Goal: Task Accomplishment & Management: Complete application form

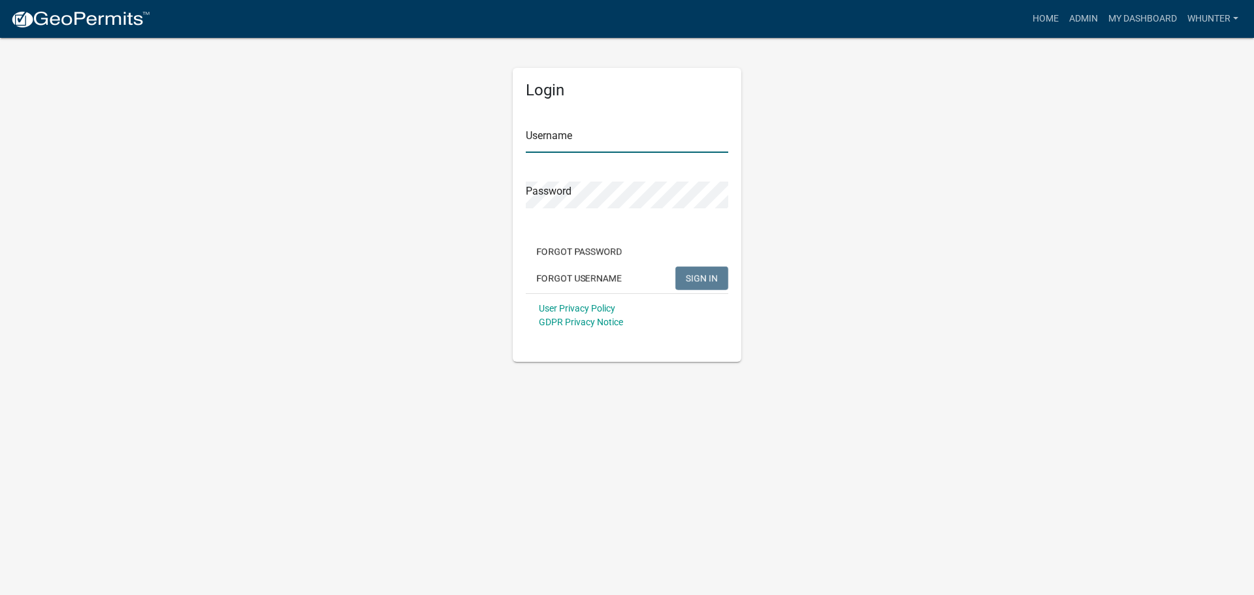
type input "whunter"
click at [656, 280] on div "Forgot Password Forgot Username SIGN IN" at bounding box center [627, 267] width 202 height 54
click at [656, 286] on button "SIGN IN" at bounding box center [701, 279] width 53 height 24
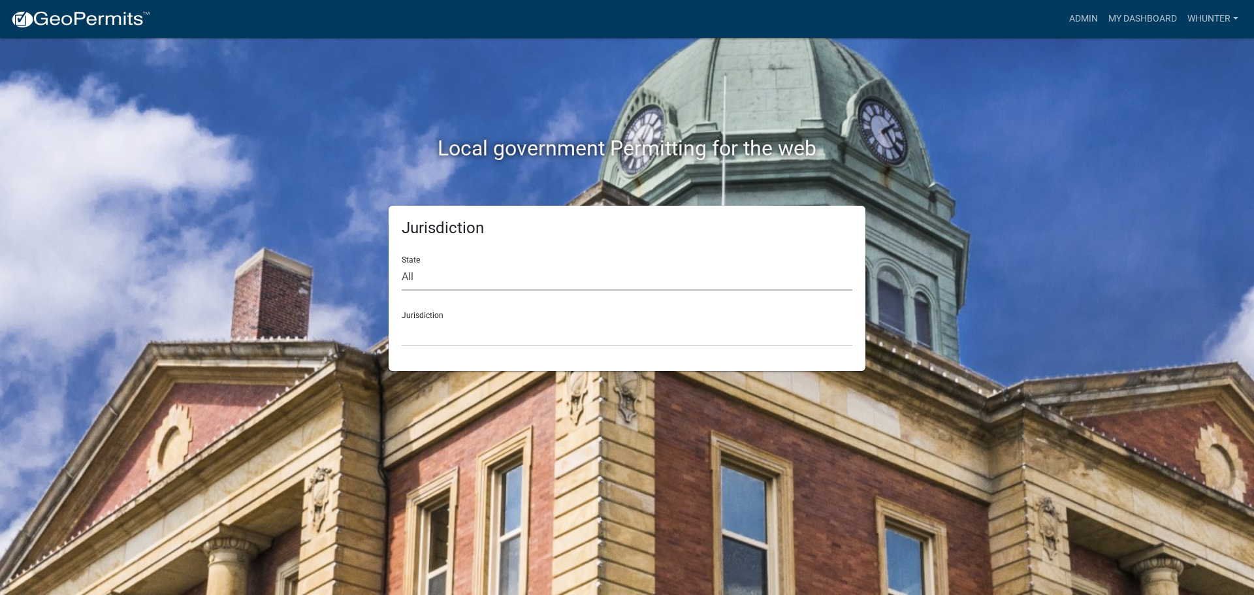
click at [447, 282] on select "All [US_STATE] [US_STATE] [US_STATE] [US_STATE] [US_STATE] [US_STATE] [US_STATE…" at bounding box center [627, 277] width 451 height 27
select select "[US_STATE]"
click at [402, 264] on select "All [US_STATE] [US_STATE] [US_STATE] [US_STATE] [US_STATE] [US_STATE] [US_STATE…" at bounding box center [627, 277] width 451 height 27
click at [459, 336] on select "[GEOGRAPHIC_DATA], [US_STATE][PERSON_NAME][GEOGRAPHIC_DATA], [US_STATE][PERSON_…" at bounding box center [627, 332] width 451 height 27
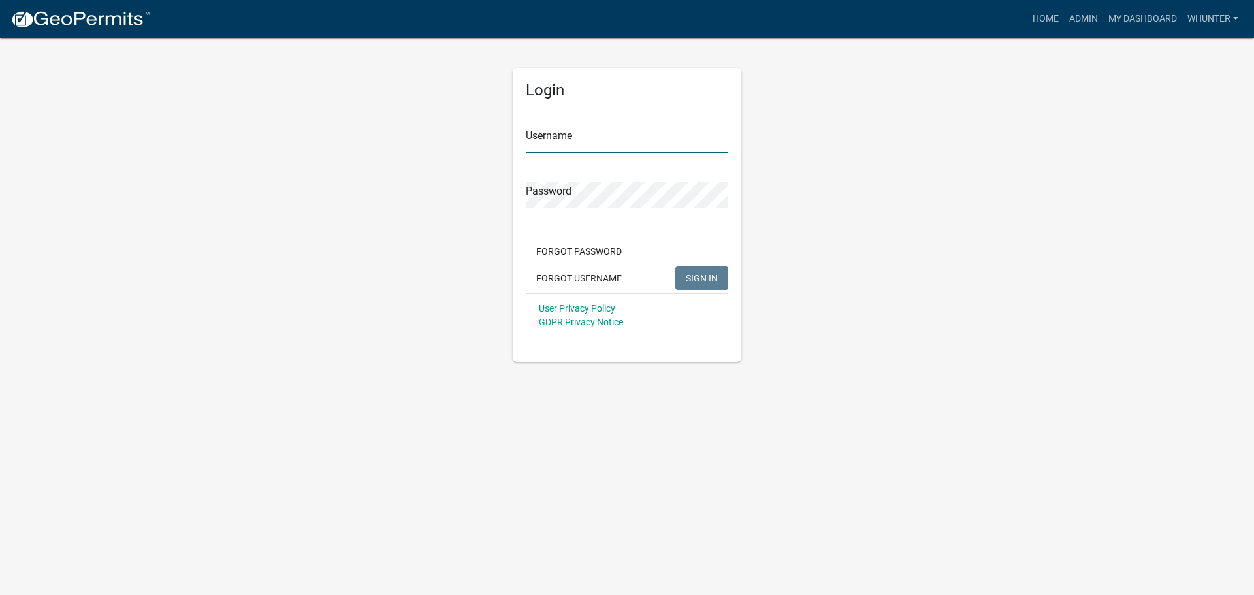
type input "whunter"
drag, startPoint x: 704, startPoint y: 273, endPoint x: 690, endPoint y: 237, distance: 38.7
click at [691, 243] on div "Forgot Password Forgot Username SIGN IN" at bounding box center [627, 267] width 202 height 54
click at [685, 265] on div "Forgot Password Forgot Username SIGN IN" at bounding box center [627, 267] width 202 height 54
click at [698, 277] on span "SIGN IN" at bounding box center [702, 277] width 32 height 10
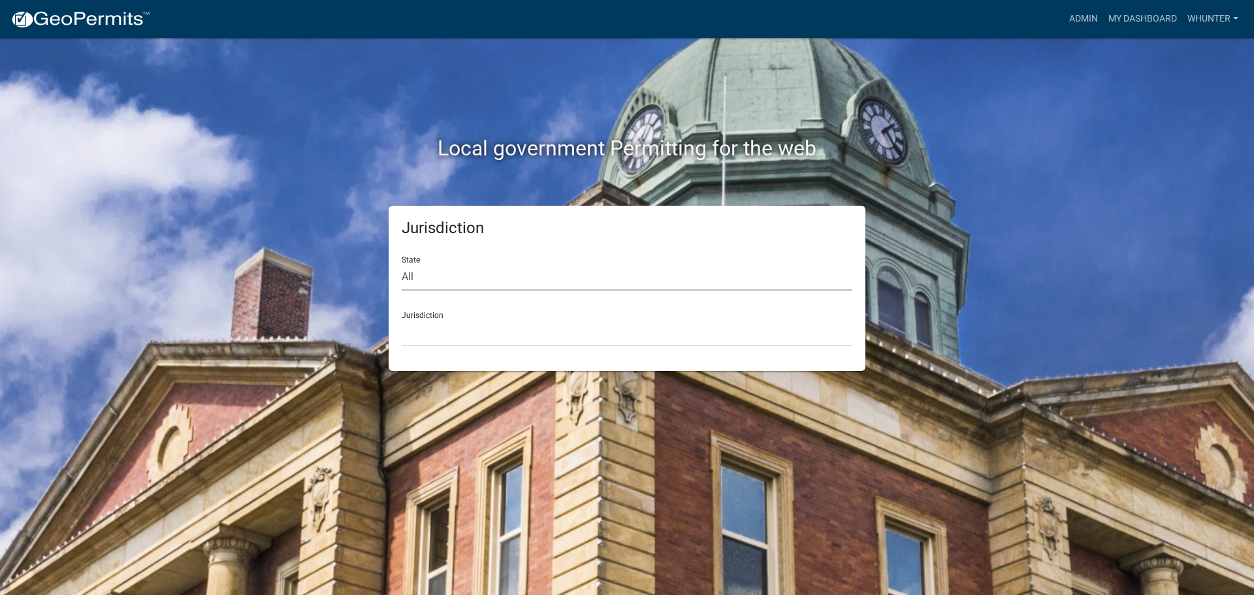
drag, startPoint x: 508, startPoint y: 278, endPoint x: 510, endPoint y: 289, distance: 11.3
click at [510, 282] on select "All [US_STATE] [US_STATE] [US_STATE] [US_STATE] [US_STATE] [US_STATE] [US_STATE…" at bounding box center [627, 277] width 451 height 27
select select "[US_STATE]"
click at [402, 264] on select "All [US_STATE] [US_STATE] [US_STATE] [US_STATE] [US_STATE] [US_STATE] [US_STATE…" at bounding box center [627, 277] width 451 height 27
click at [487, 343] on select "[GEOGRAPHIC_DATA], [US_STATE][PERSON_NAME][GEOGRAPHIC_DATA], [US_STATE][PERSON_…" at bounding box center [627, 332] width 451 height 27
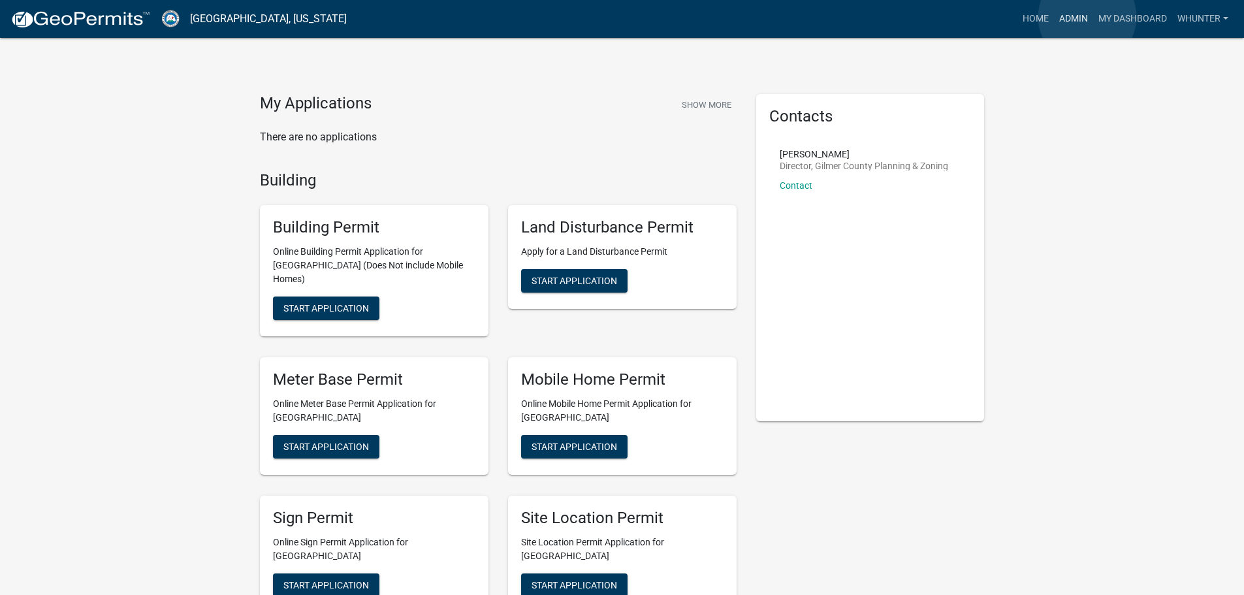
click at [1088, 17] on link "Admin" at bounding box center [1073, 19] width 39 height 25
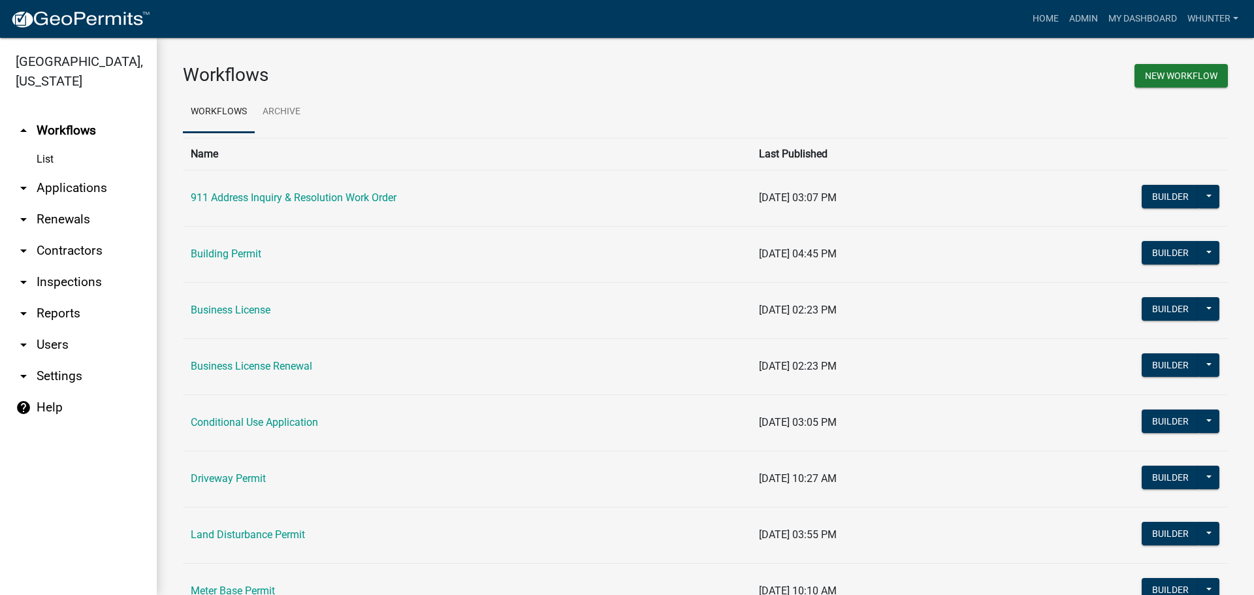
click at [91, 184] on link "arrow_drop_down Applications" at bounding box center [78, 187] width 157 height 31
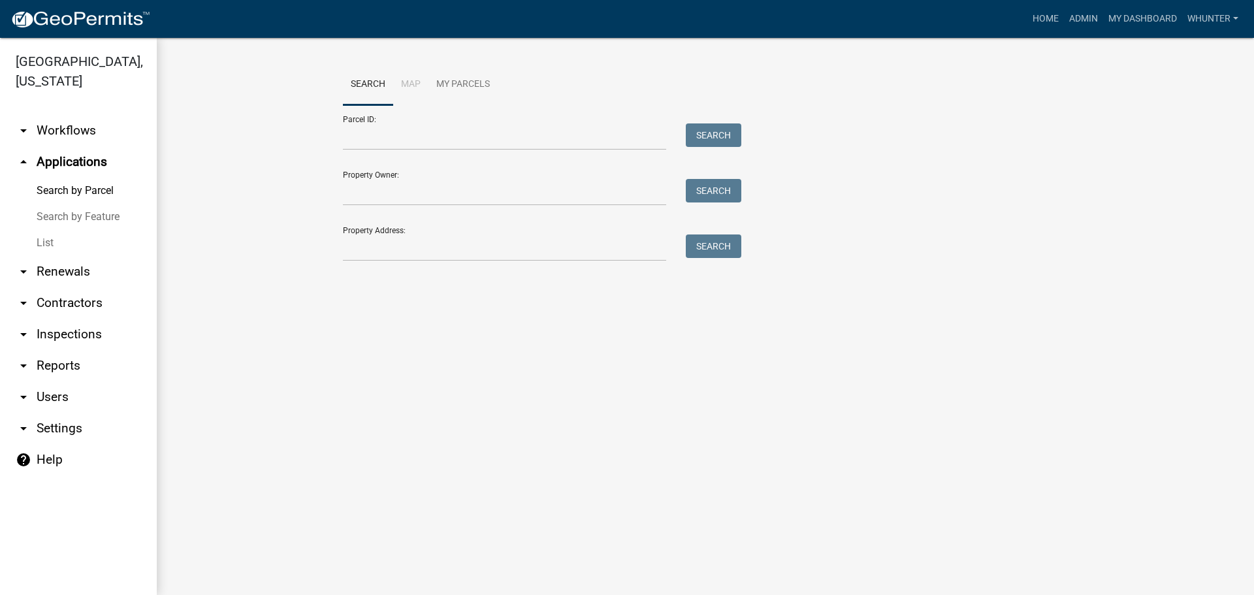
click at [84, 230] on link "List" at bounding box center [78, 243] width 157 height 26
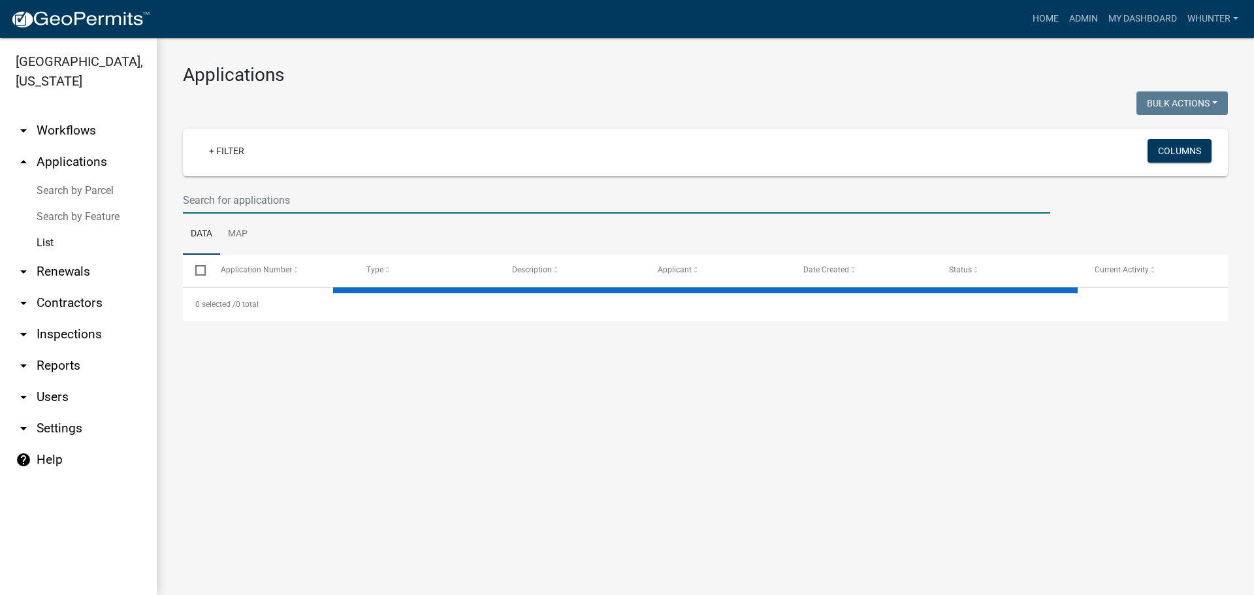
click at [306, 197] on input "text" at bounding box center [616, 200] width 867 height 27
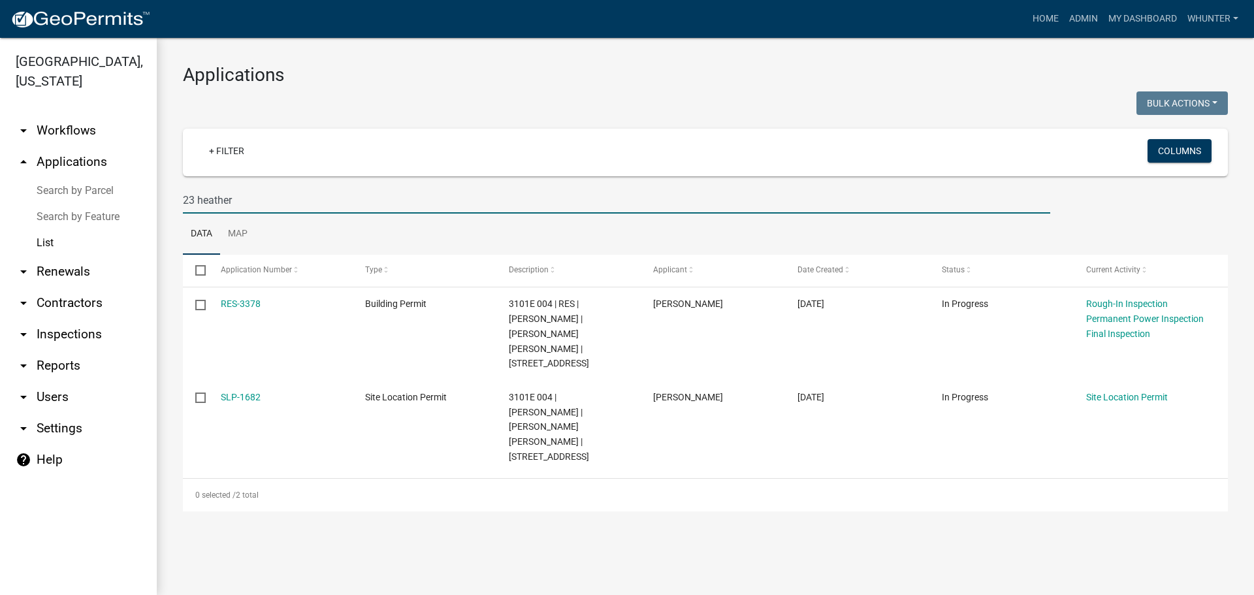
type input "23 heather"
click at [1050, 12] on link "Home" at bounding box center [1046, 19] width 37 height 25
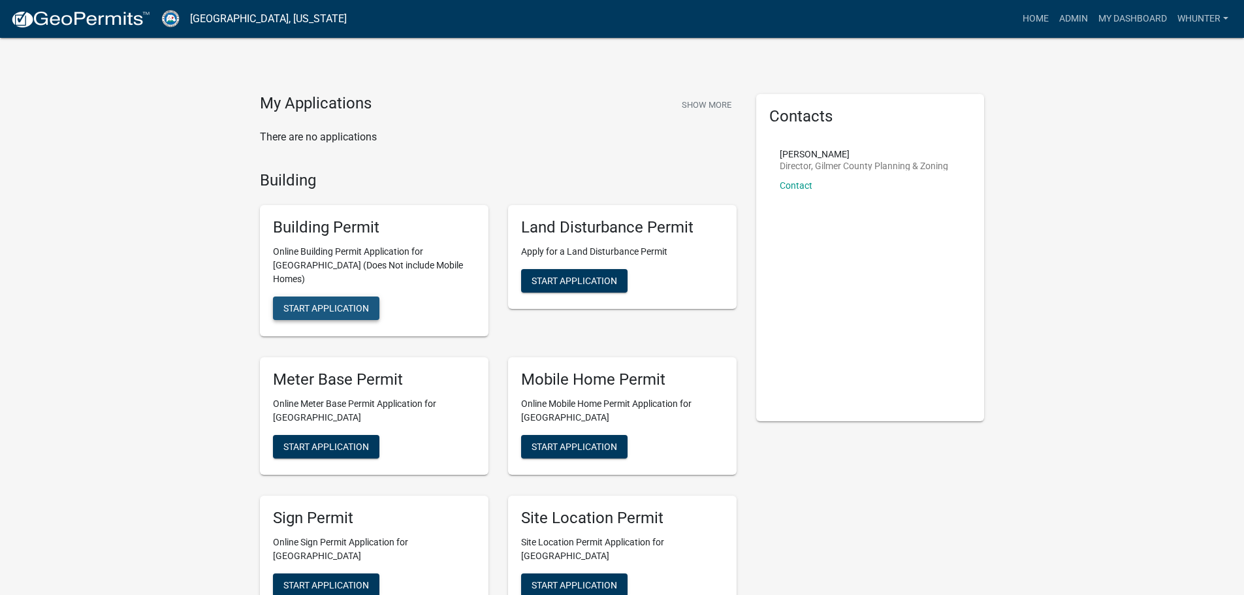
click at [351, 303] on span "Start Application" at bounding box center [326, 308] width 86 height 10
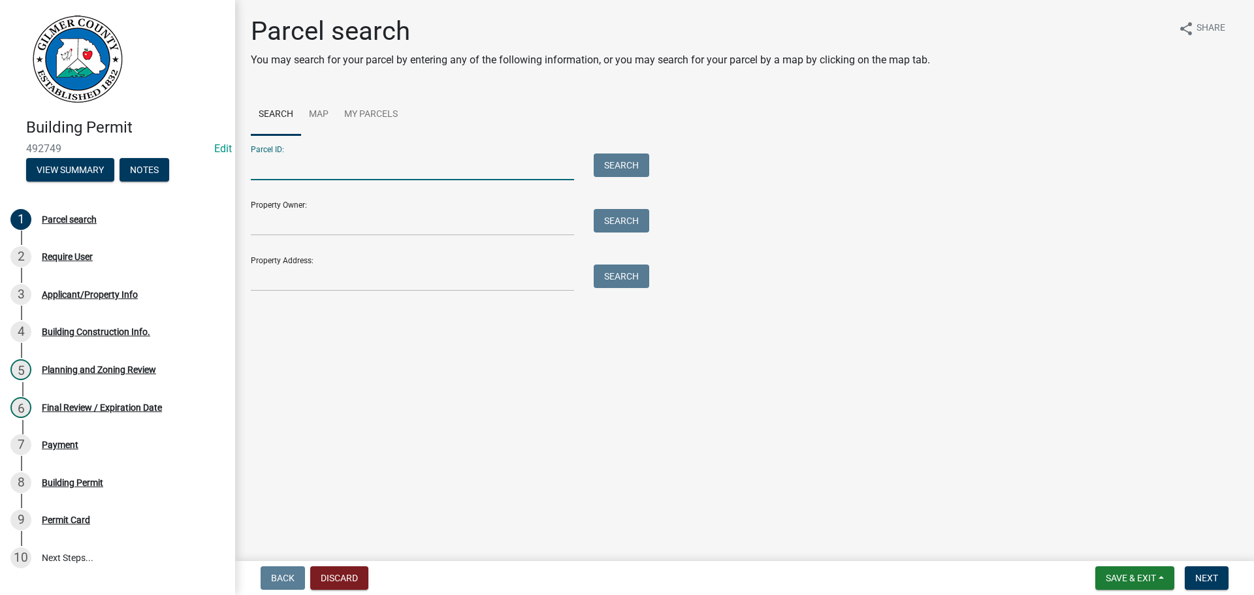
click at [349, 177] on input "Parcel ID:" at bounding box center [412, 167] width 323 height 27
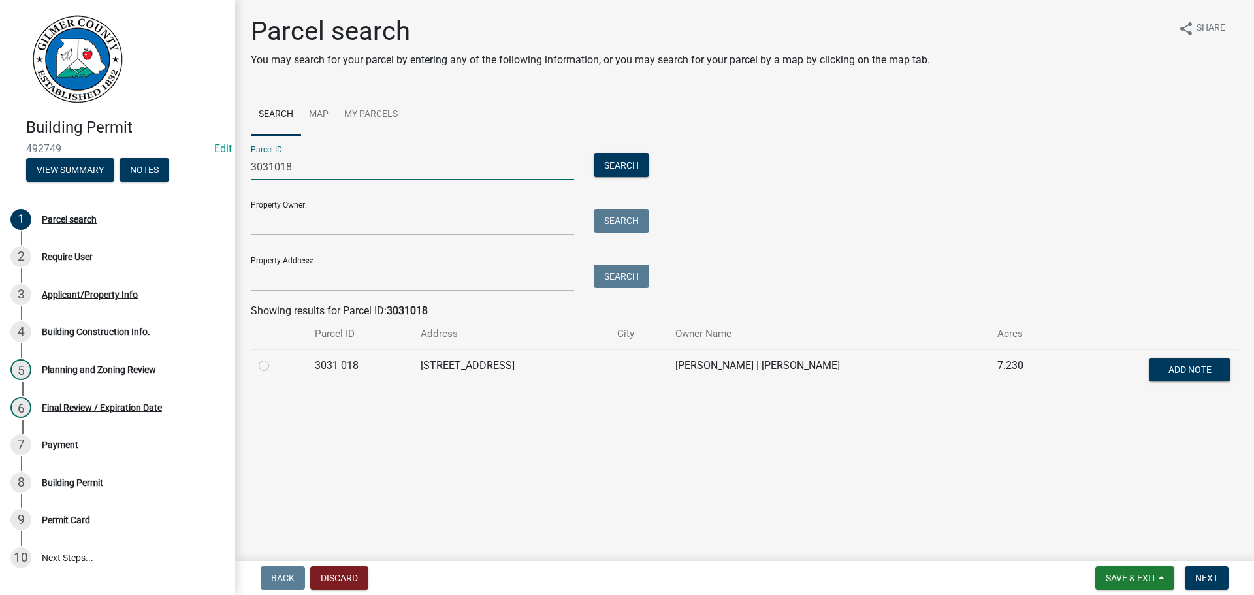
type input "3031018"
click at [274, 358] on label at bounding box center [274, 358] width 0 height 0
click at [274, 365] on 018 "radio" at bounding box center [278, 362] width 8 height 8
radio 018 "true"
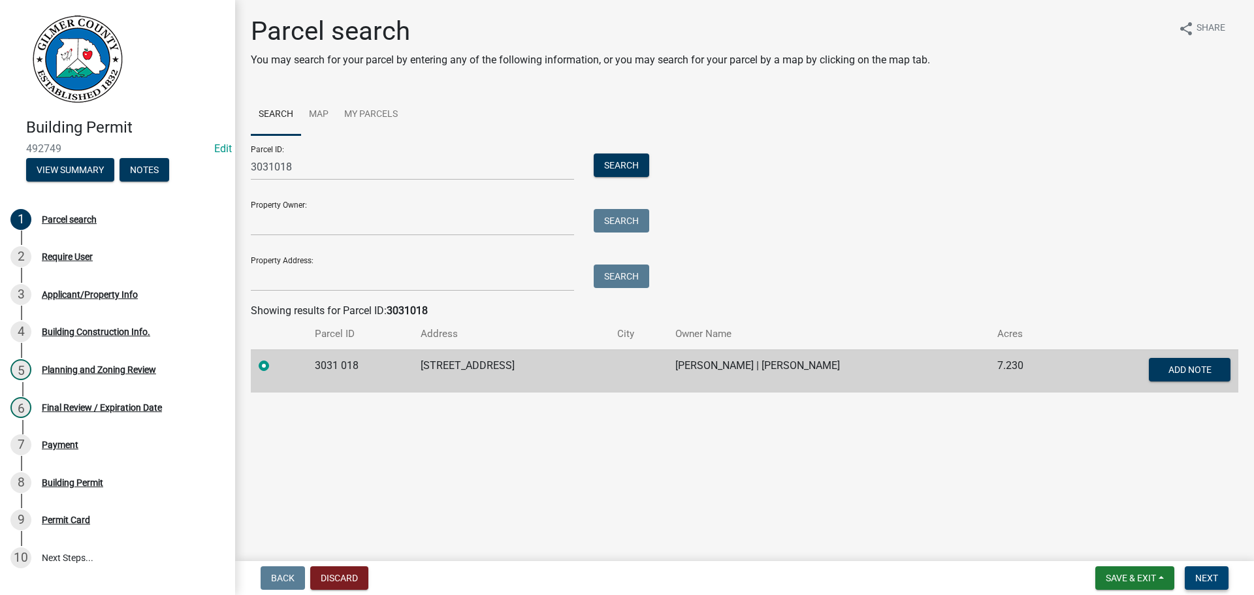
click at [1201, 583] on span "Next" at bounding box center [1206, 578] width 23 height 10
click at [1214, 582] on span "Next" at bounding box center [1206, 578] width 23 height 10
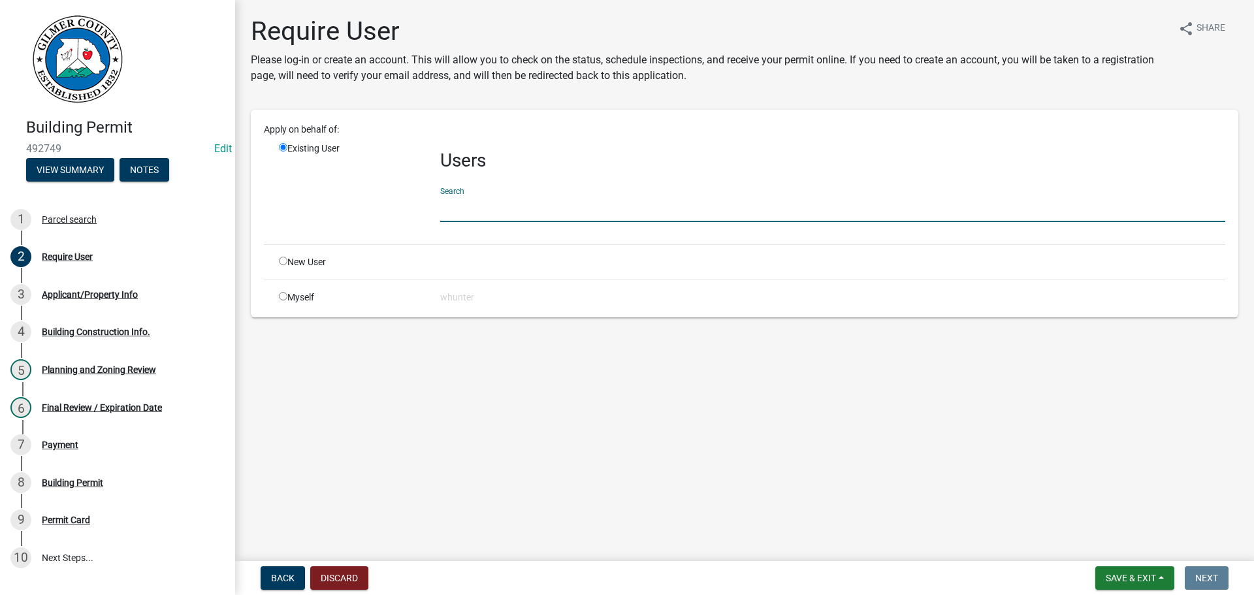
click at [543, 201] on input "text" at bounding box center [832, 208] width 785 height 27
type input "james waters"
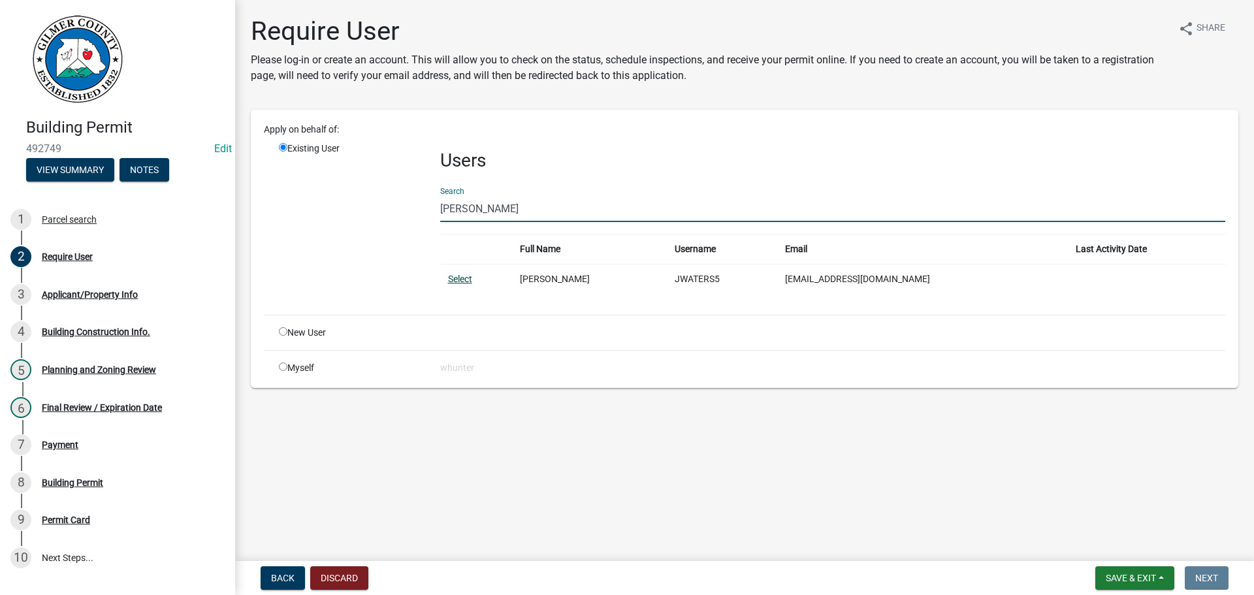
click at [463, 282] on link "Select" at bounding box center [460, 279] width 24 height 10
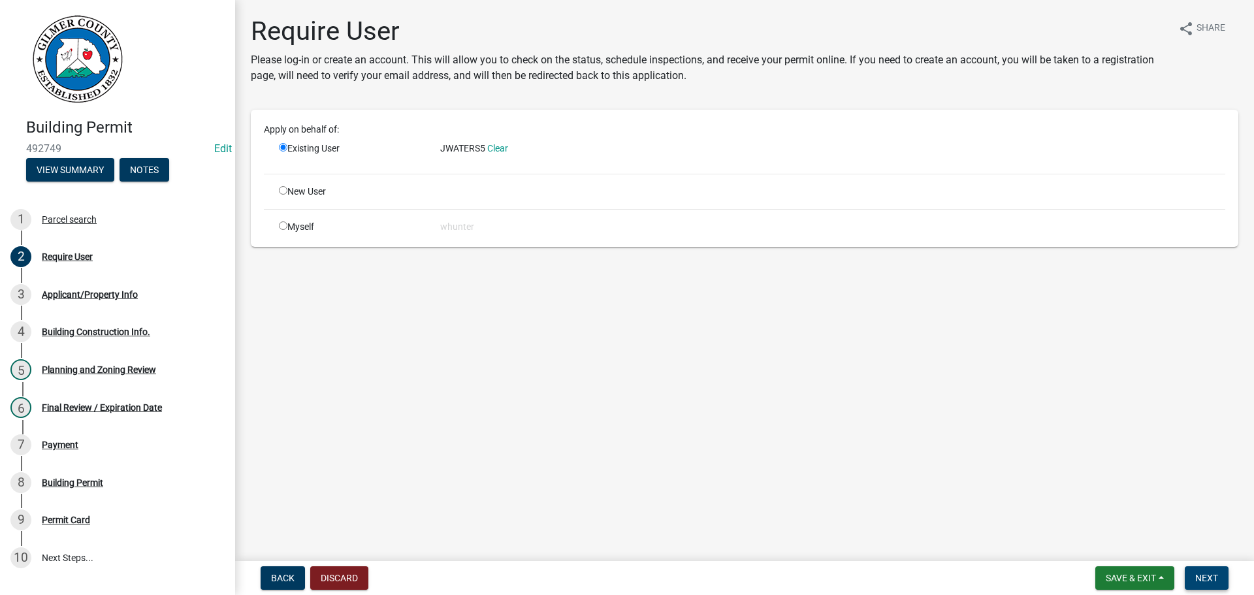
click at [1210, 578] on span "Next" at bounding box center [1206, 578] width 23 height 10
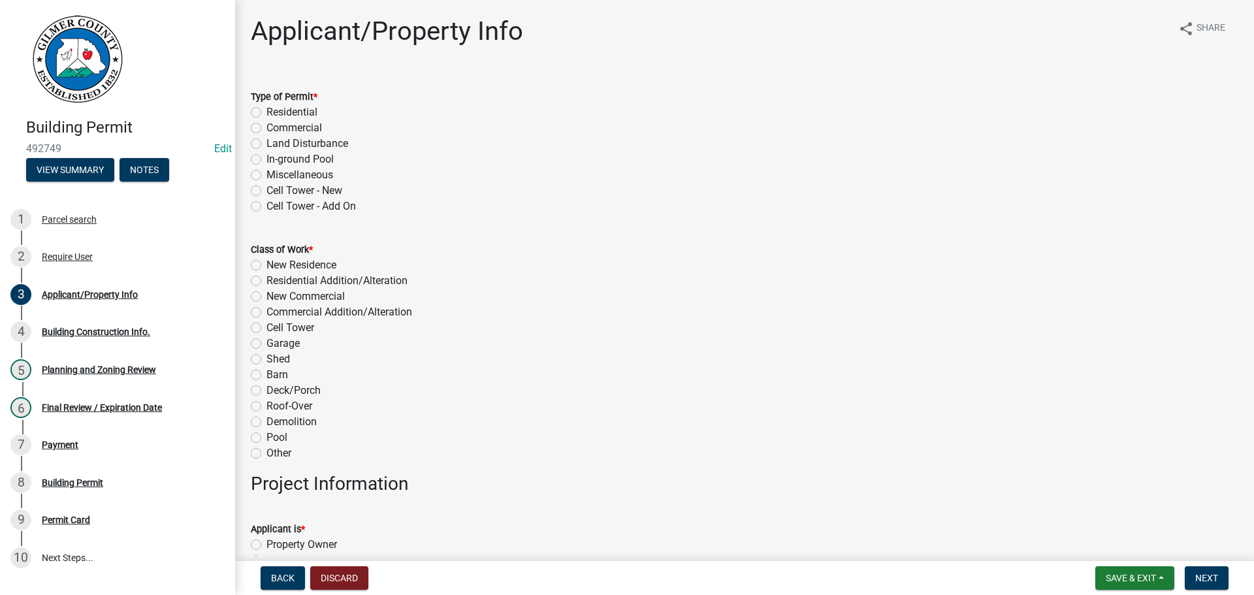
click at [300, 112] on label "Residential" at bounding box center [292, 113] width 51 height 16
click at [275, 112] on input "Residential" at bounding box center [271, 109] width 8 height 8
radio input "true"
click at [302, 174] on label "Miscellaneous" at bounding box center [300, 175] width 67 height 16
click at [275, 174] on input "Miscellaneous" at bounding box center [271, 171] width 8 height 8
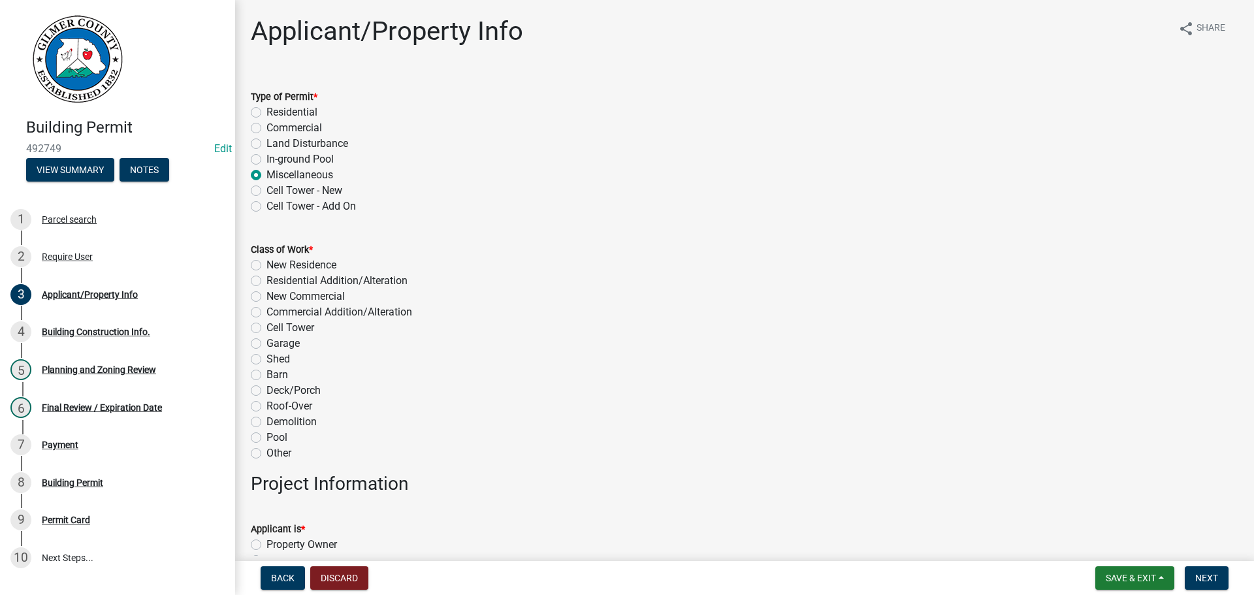
radio input "true"
click at [267, 348] on label "Garage" at bounding box center [283, 344] width 33 height 16
click at [267, 344] on input "Garage" at bounding box center [271, 340] width 8 height 8
radio input "true"
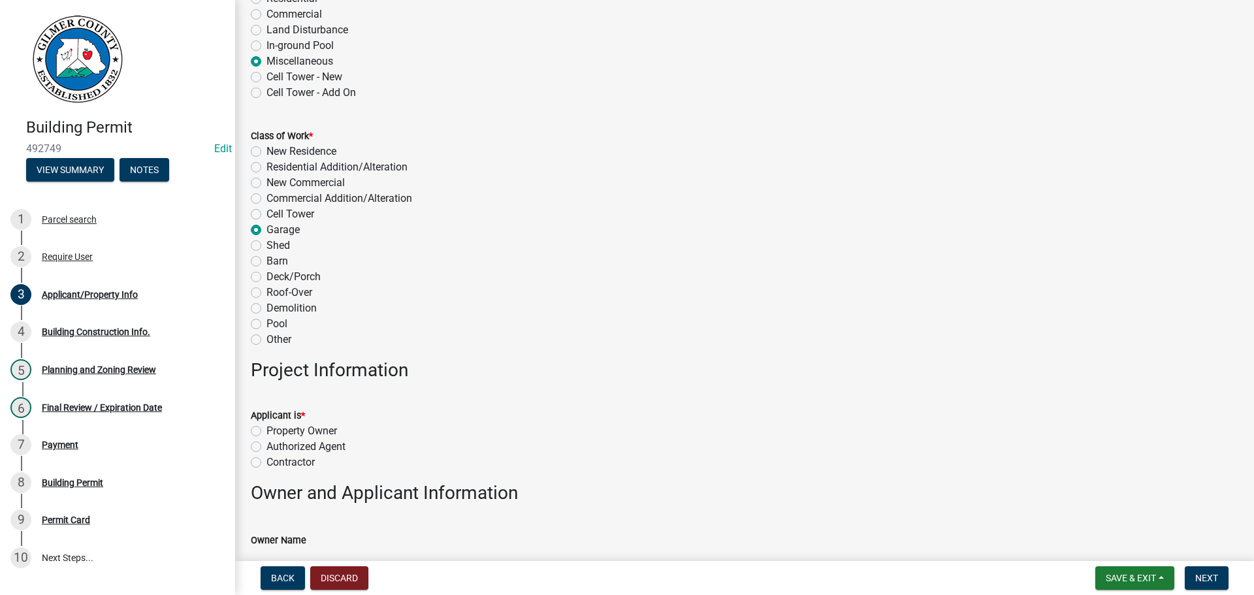
scroll to position [131, 0]
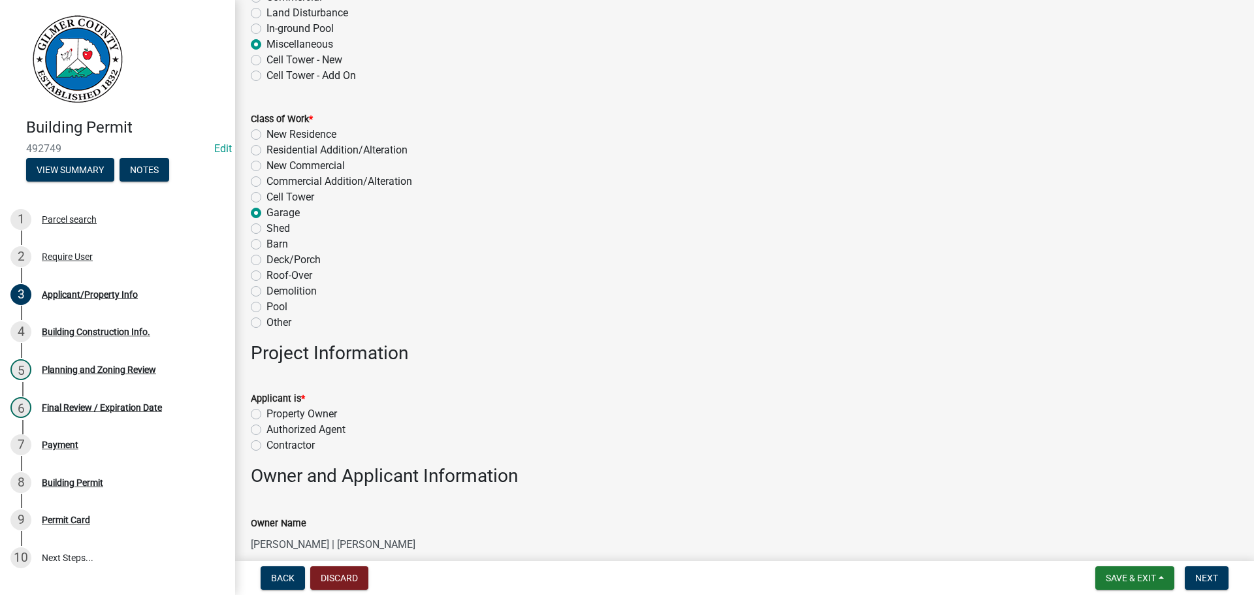
click at [306, 443] on label "Contractor" at bounding box center [291, 446] width 48 height 16
click at [275, 443] on input "Contractor" at bounding box center [271, 442] width 8 height 8
radio input "true"
click at [289, 545] on input "KARLA A STRIPPELHOFF | STRIPPELHOFF JOHN C" at bounding box center [745, 544] width 988 height 27
type input "KARLA & JOHN STRIPPELHOFF"
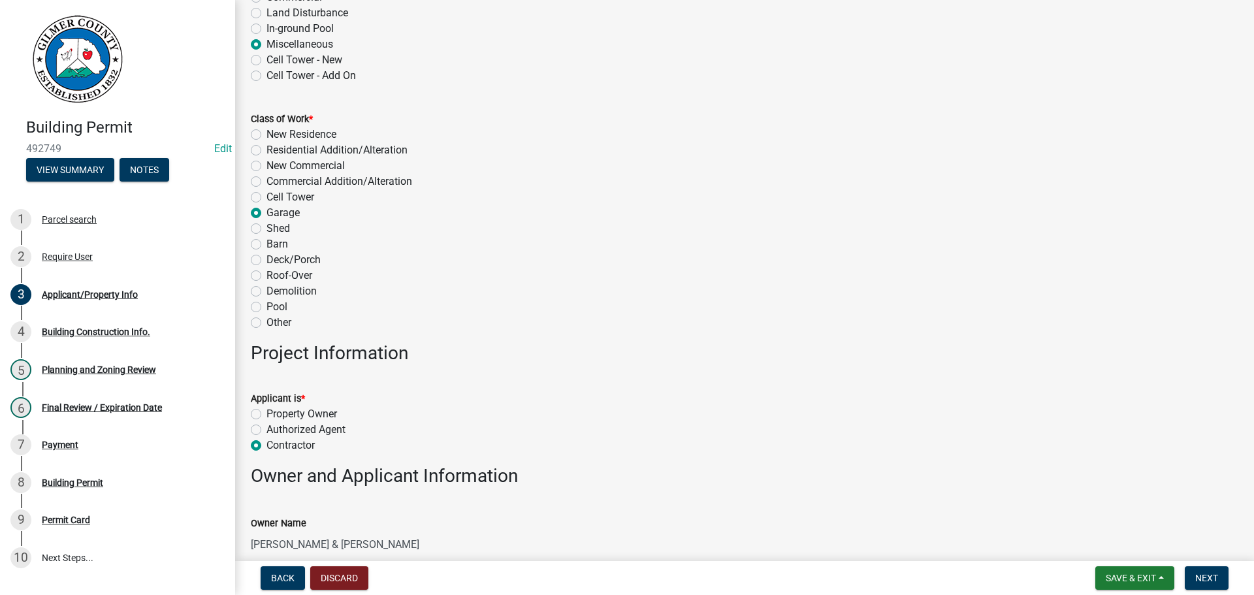
scroll to position [468, 0]
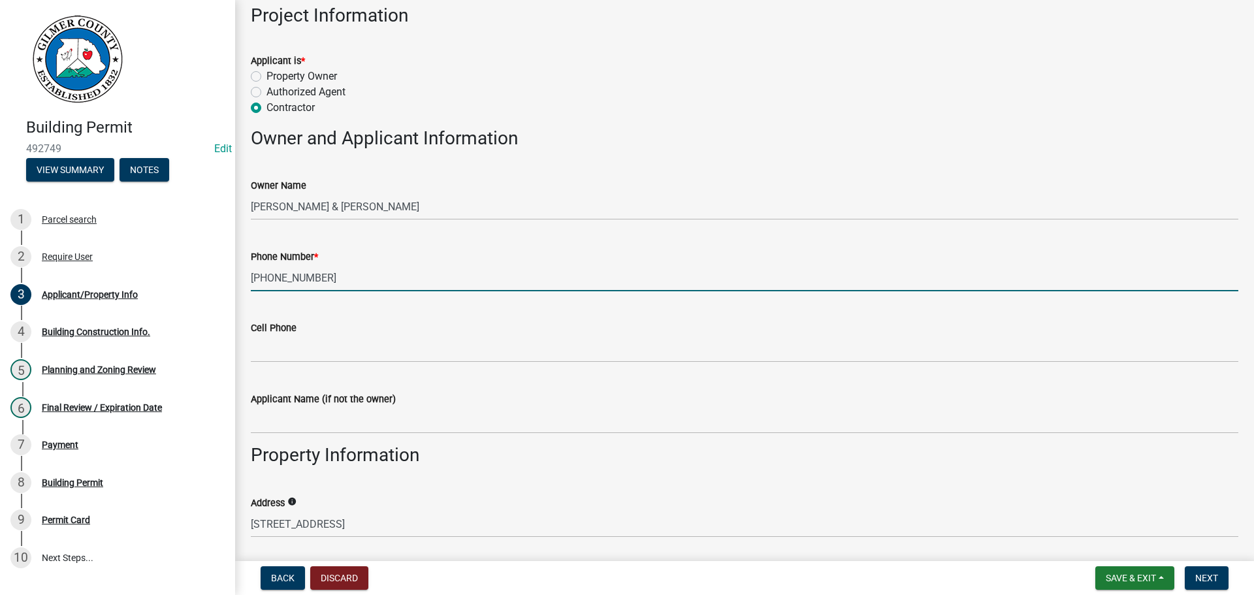
type input "404-702-3260"
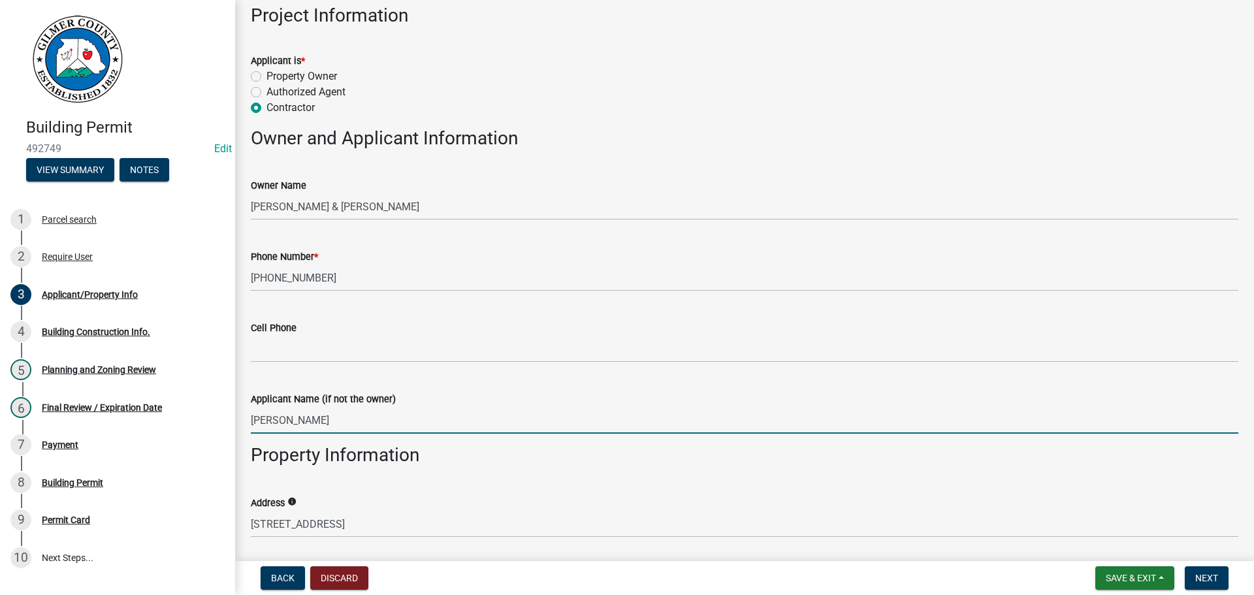
type input "JAMES WATERS"
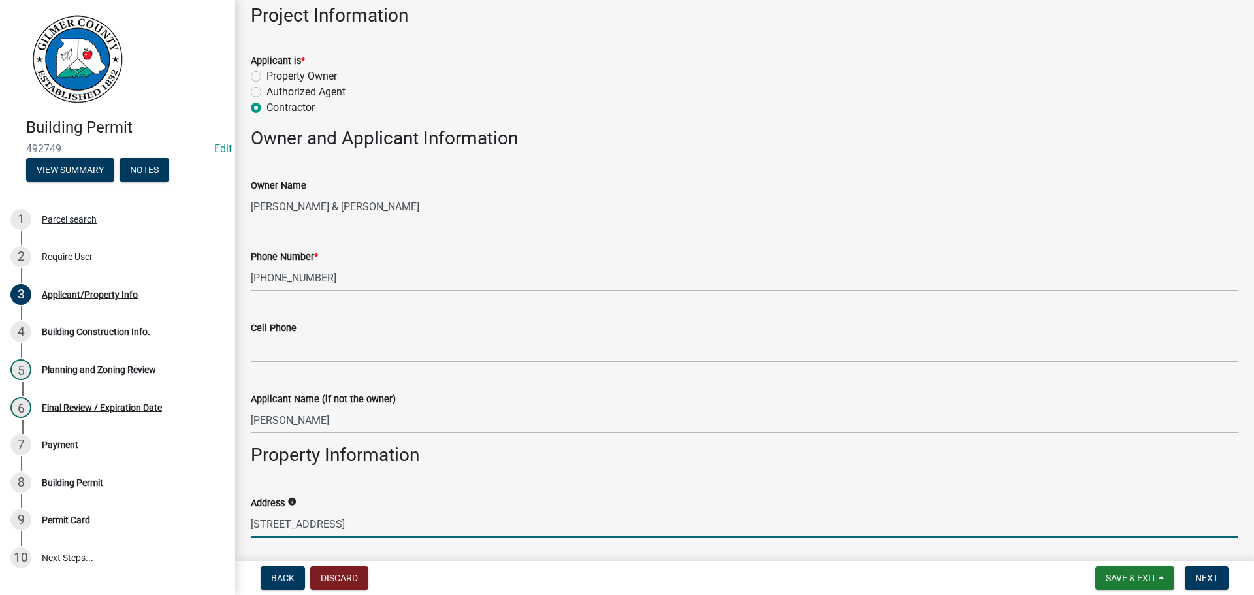
scroll to position [786, 0]
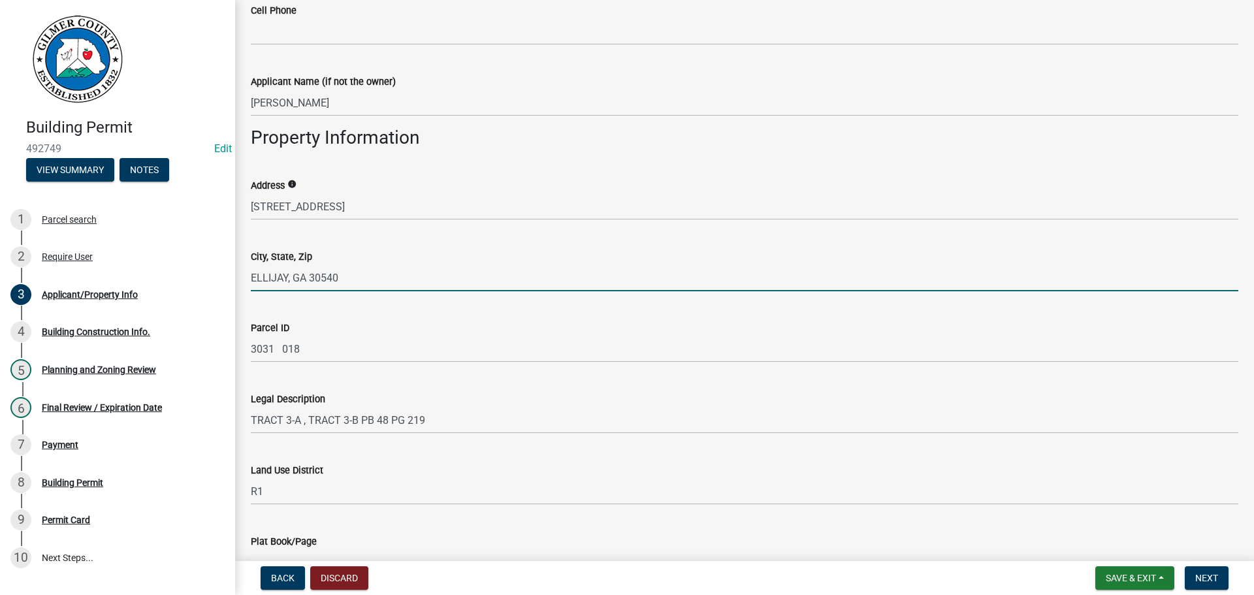
type input "ELLIJAY, GA 30540"
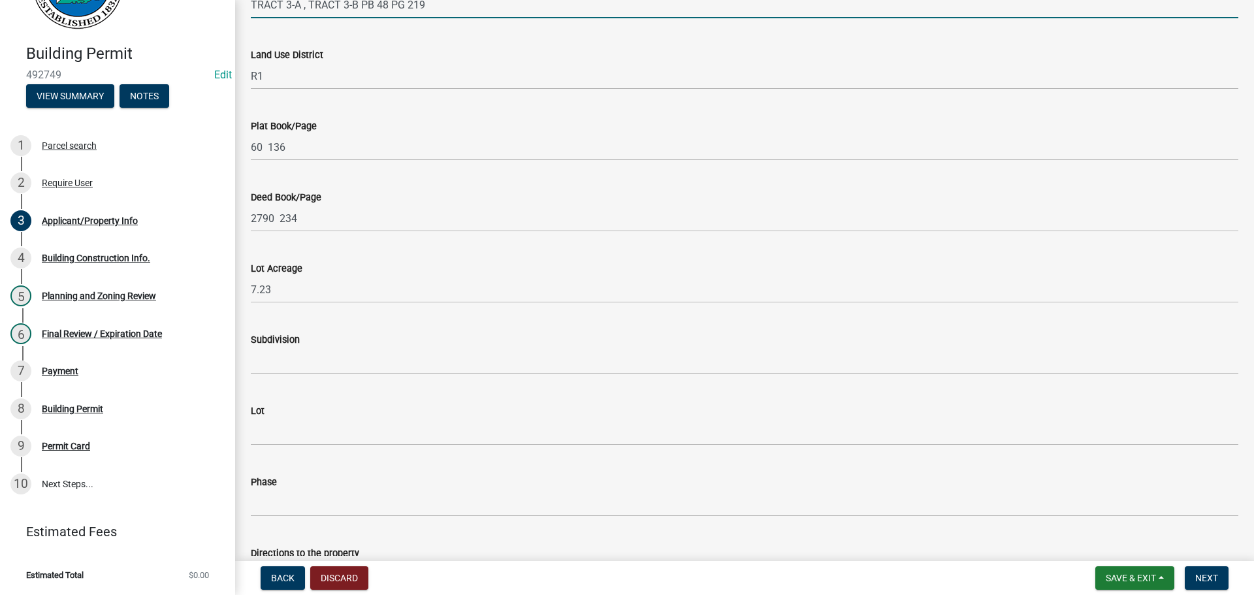
scroll to position [1374, 0]
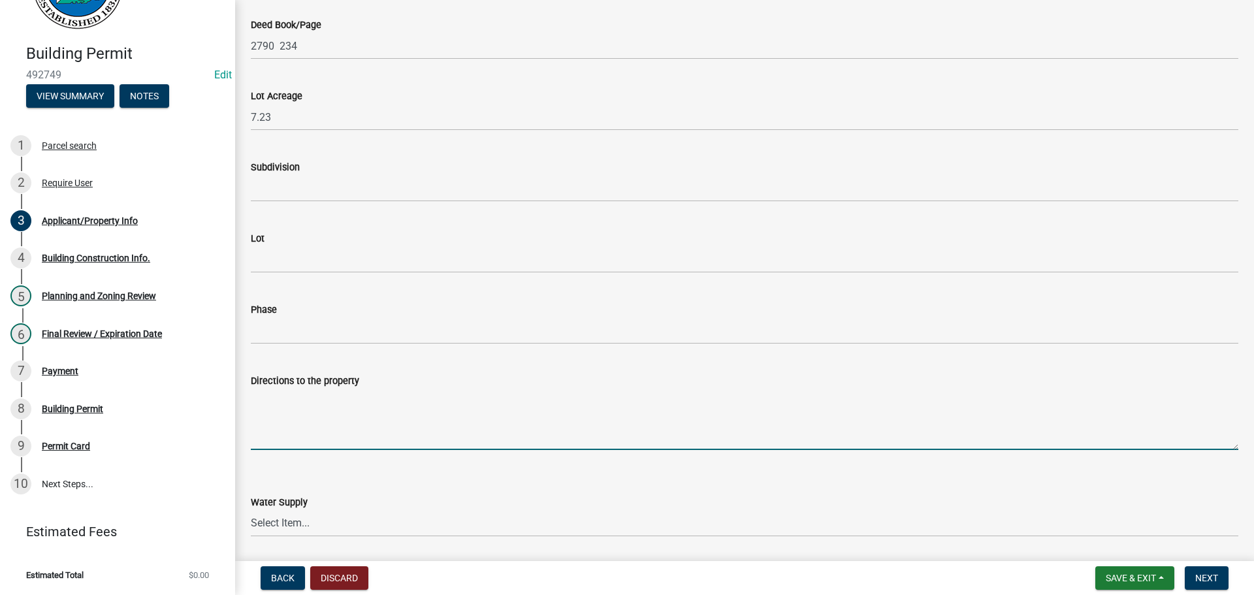
click at [388, 427] on textarea "Directions to the property" at bounding box center [745, 419] width 988 height 61
type textarea "5"
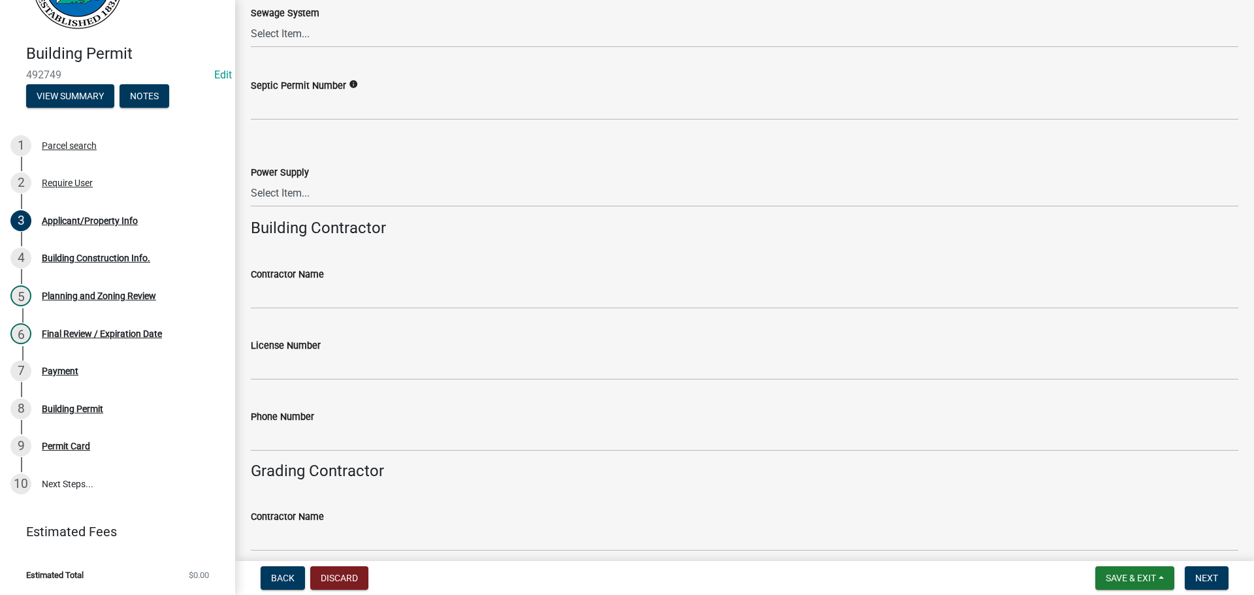
scroll to position [2027, 0]
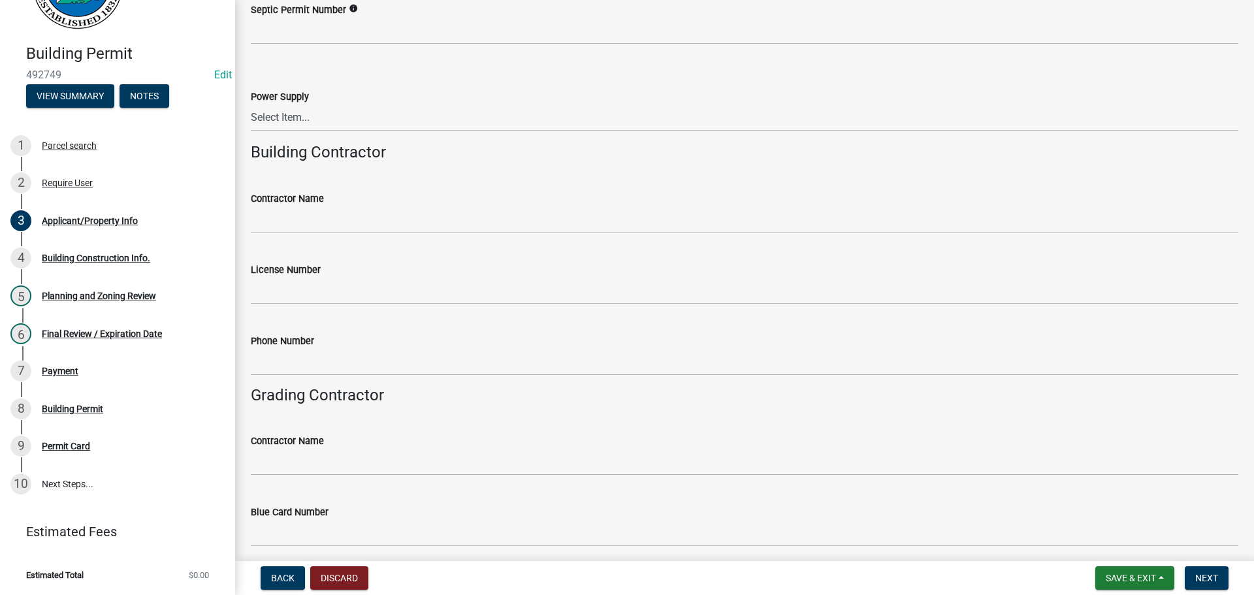
type textarea "CHATSWORTH HWY, RT ON GATES CHAPLE, LT AT 4525 - 3 ADDRESSES @ THIS TURN, FOLLO…"
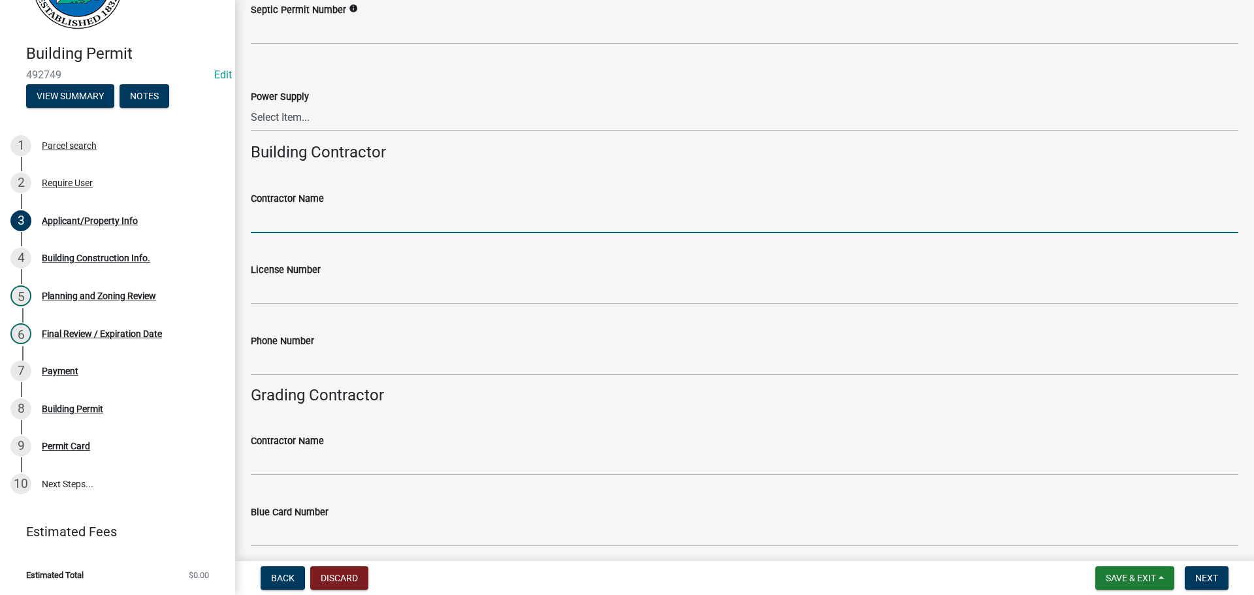
click at [396, 218] on input "Contractor Name" at bounding box center [745, 219] width 988 height 27
type input "JAMES WATERS"
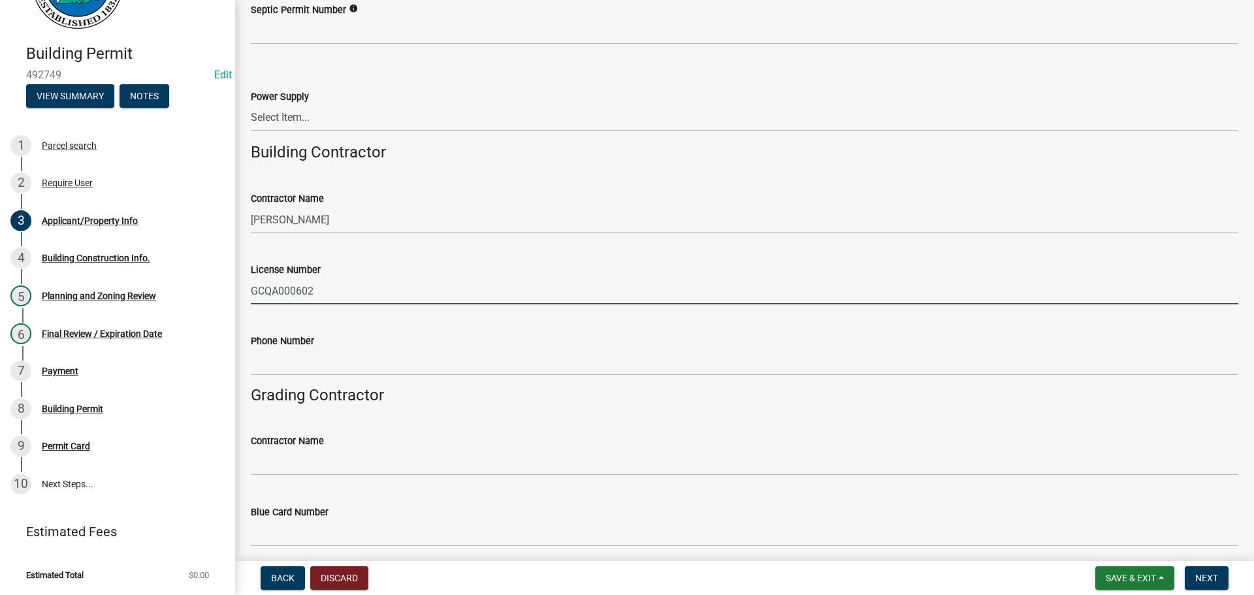
type input "GCQA000602"
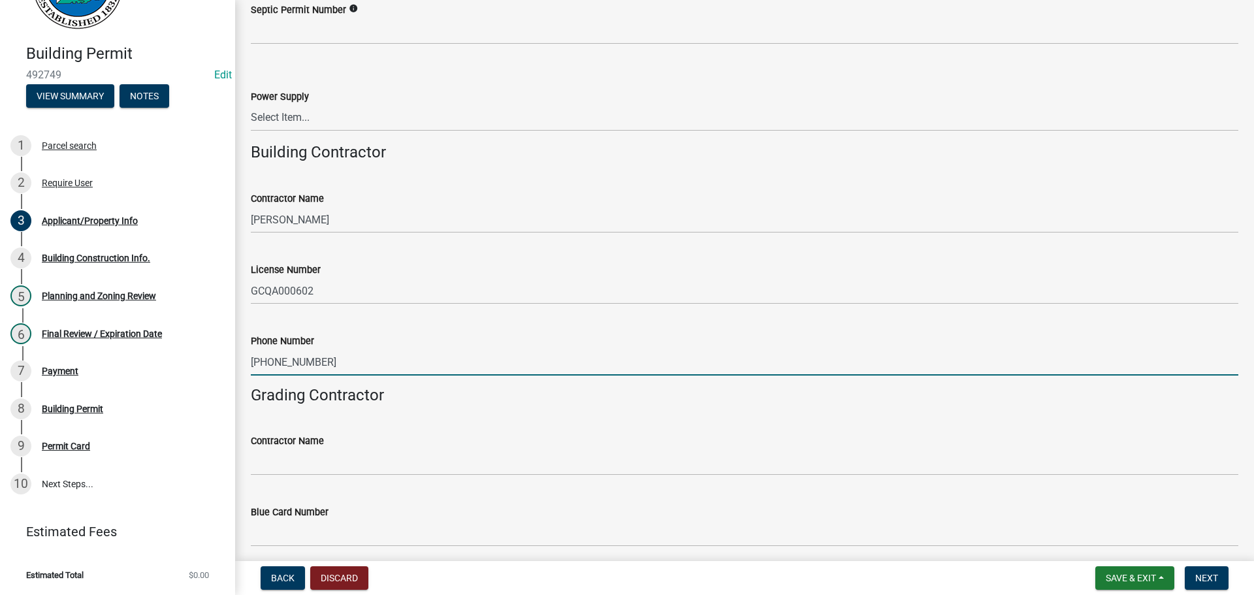
type input "706-273-0326"
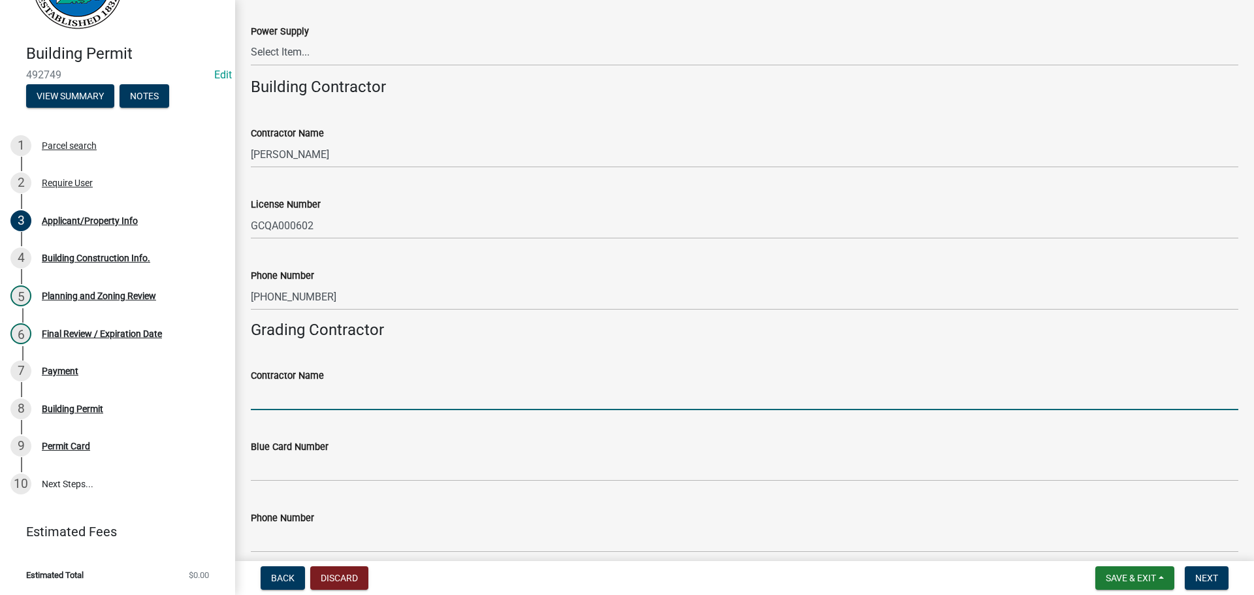
scroll to position [2150, 0]
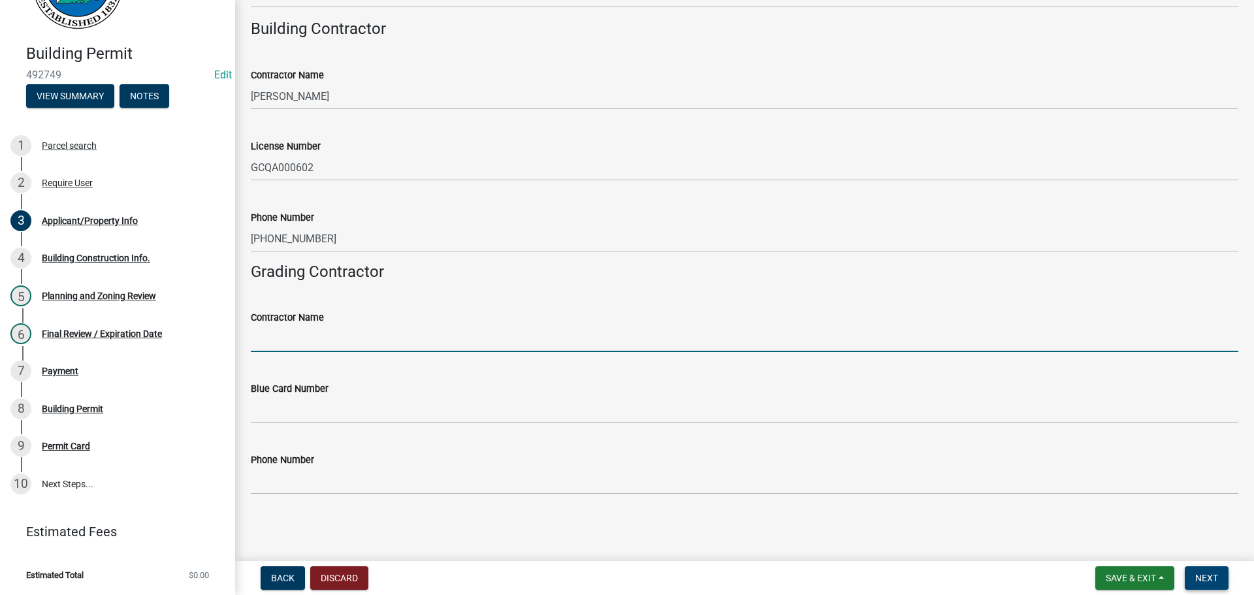
click at [1204, 577] on span "Next" at bounding box center [1206, 578] width 23 height 10
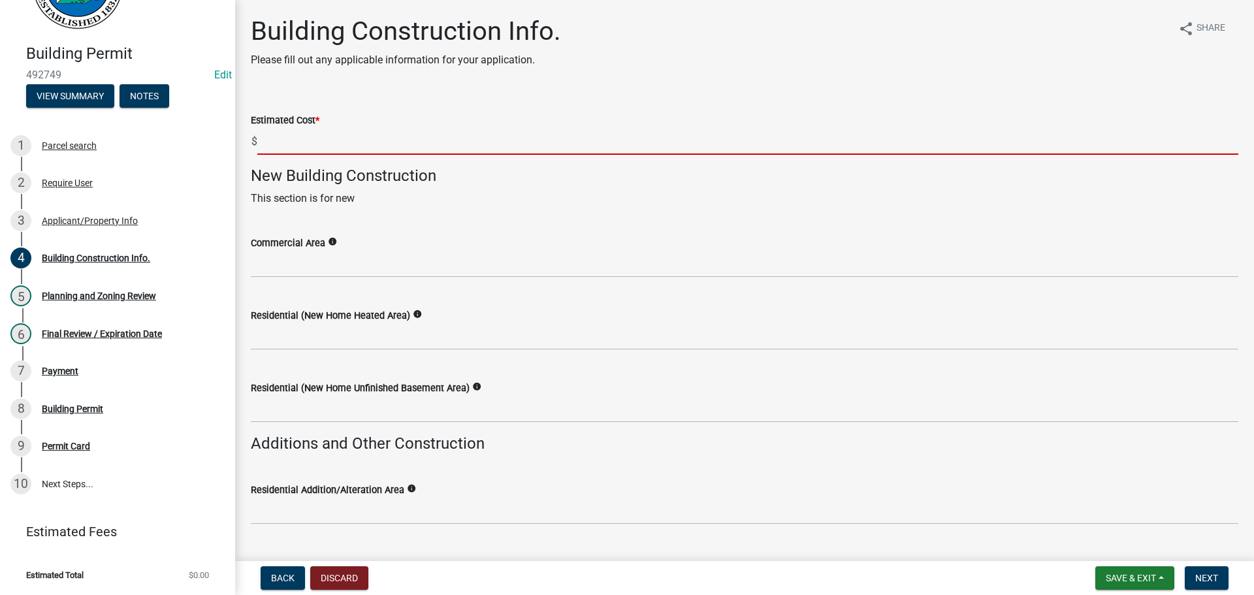
click at [377, 142] on input "text" at bounding box center [747, 141] width 981 height 27
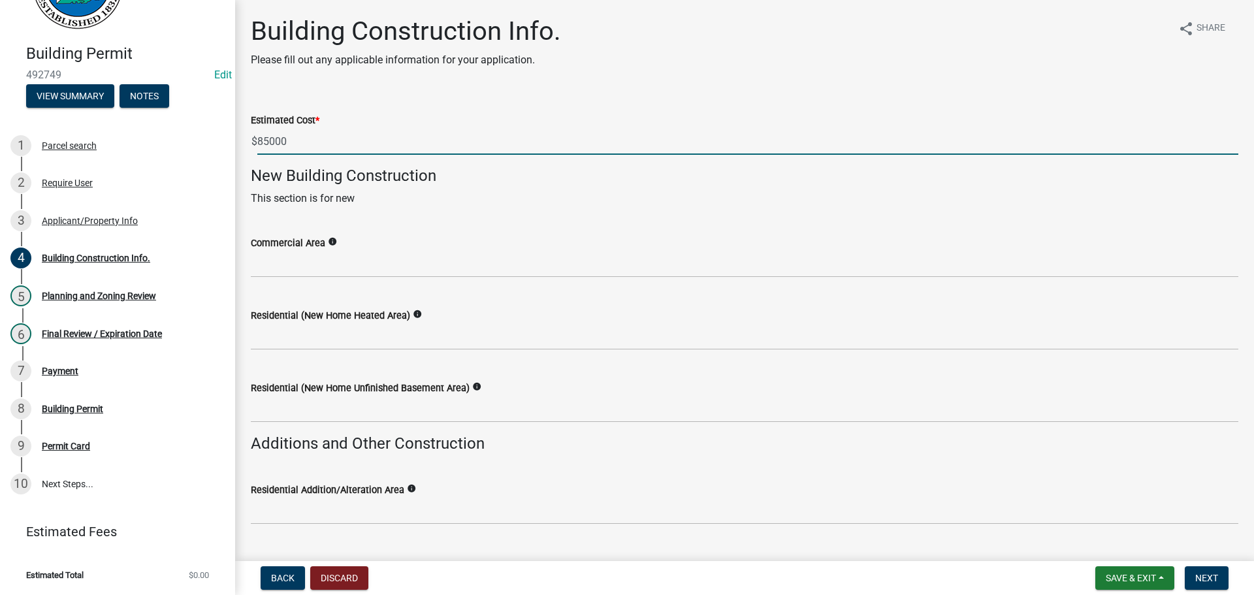
type input "85000"
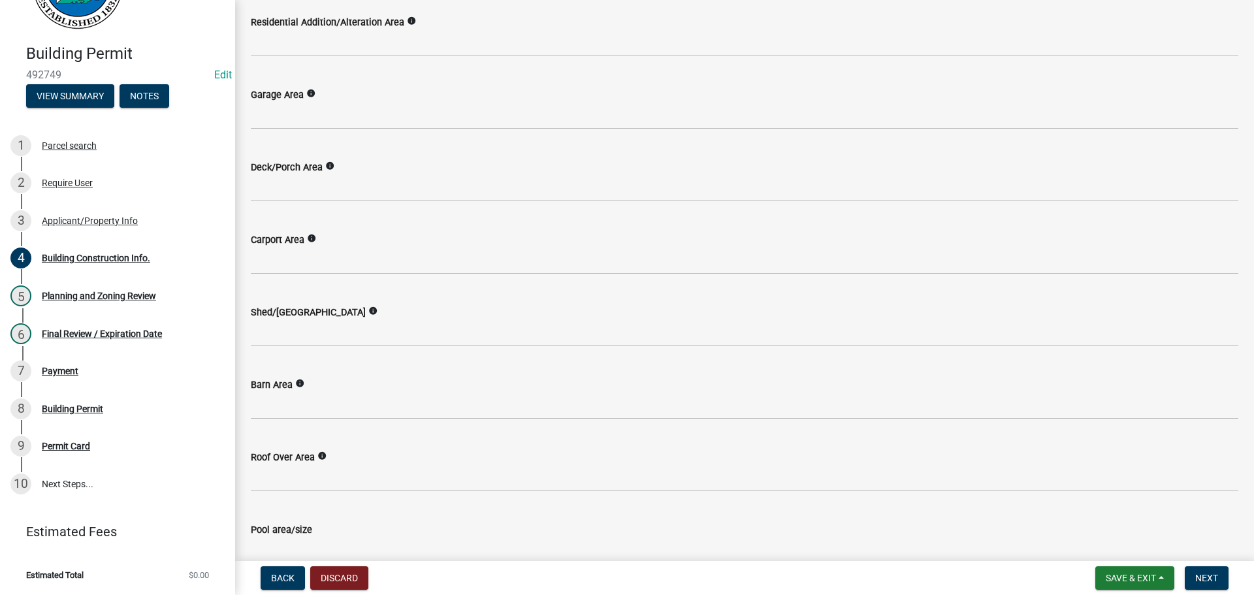
scroll to position [392, 0]
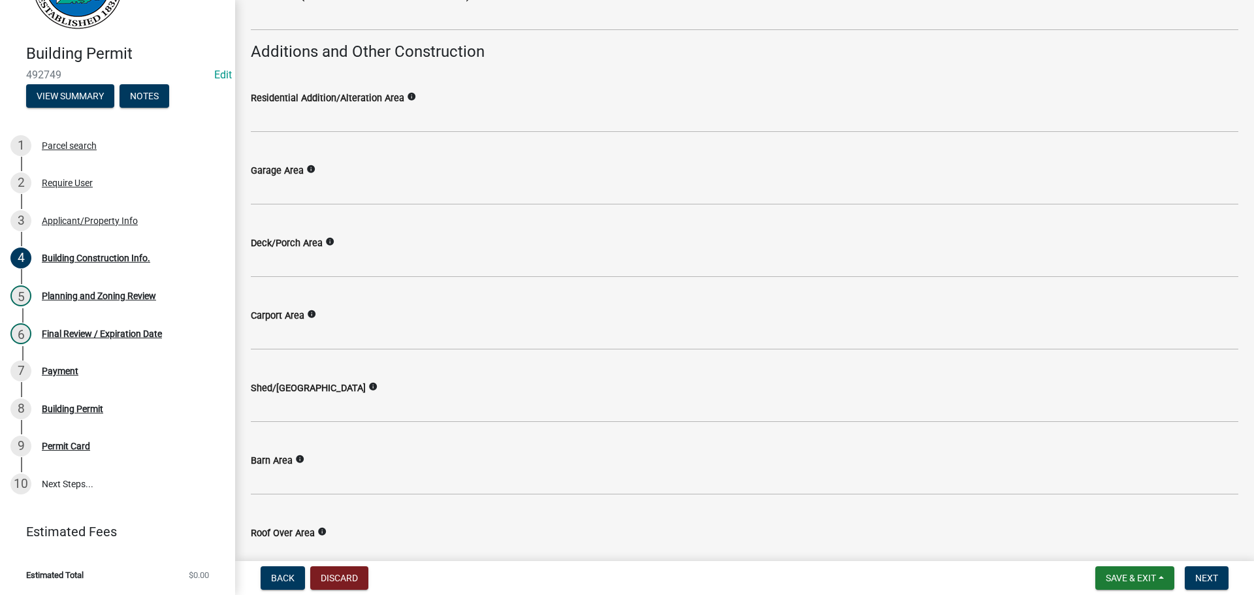
click at [295, 216] on wm-data-entity-input "Garage Area info" at bounding box center [745, 180] width 988 height 73
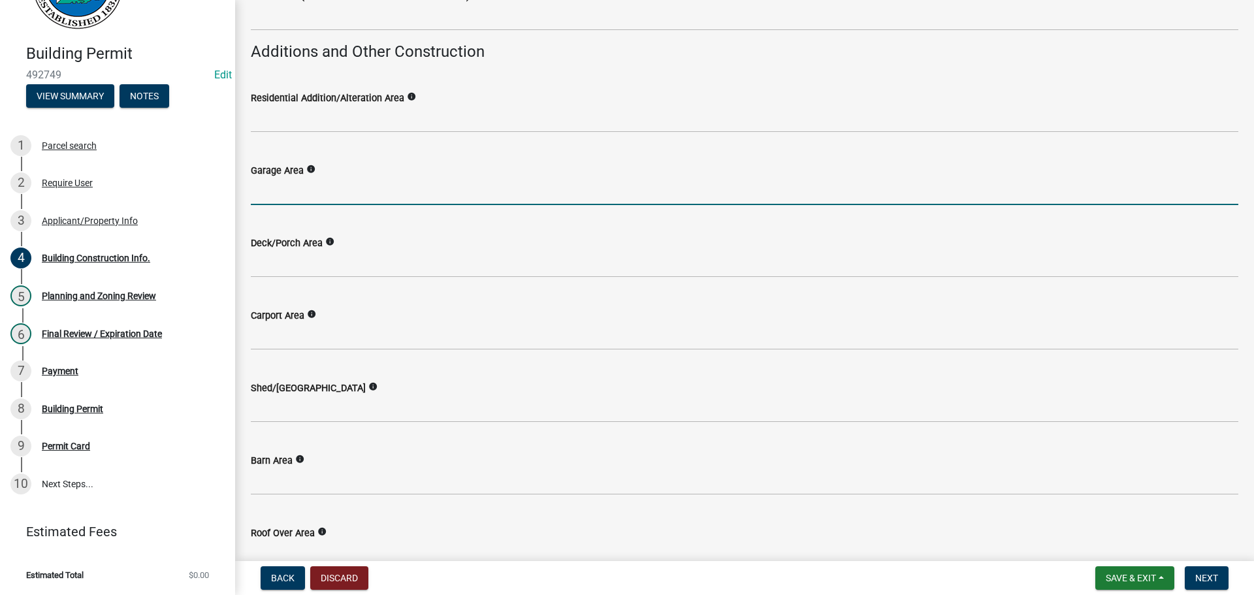
click at [297, 196] on input "text" at bounding box center [745, 191] width 988 height 27
type input "1380"
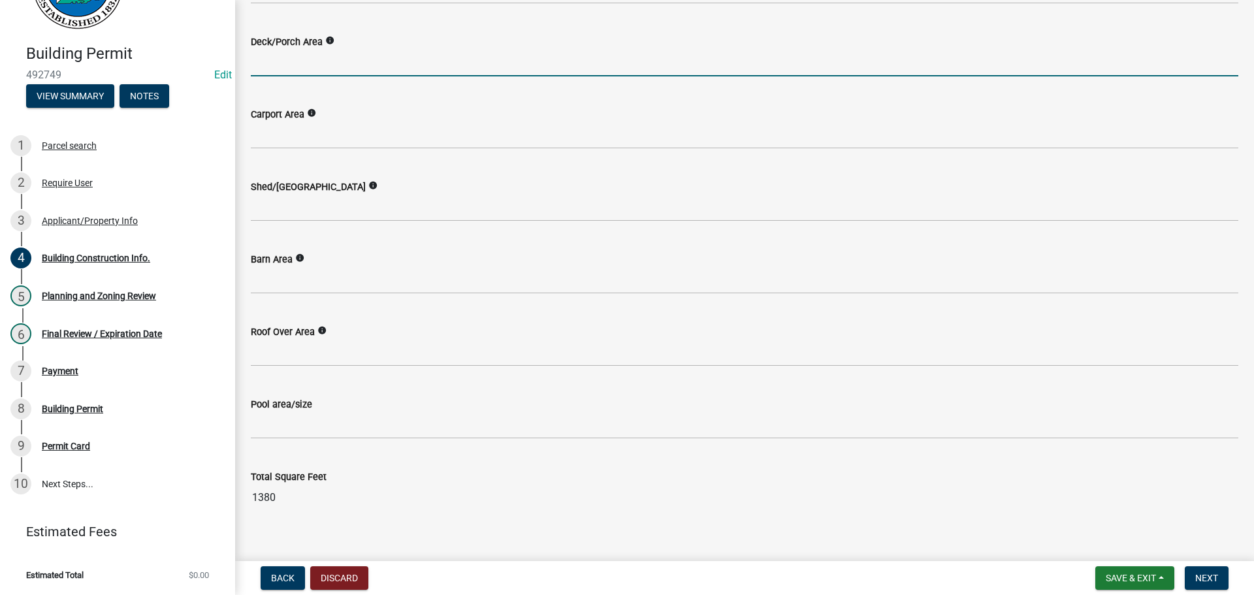
scroll to position [611, 0]
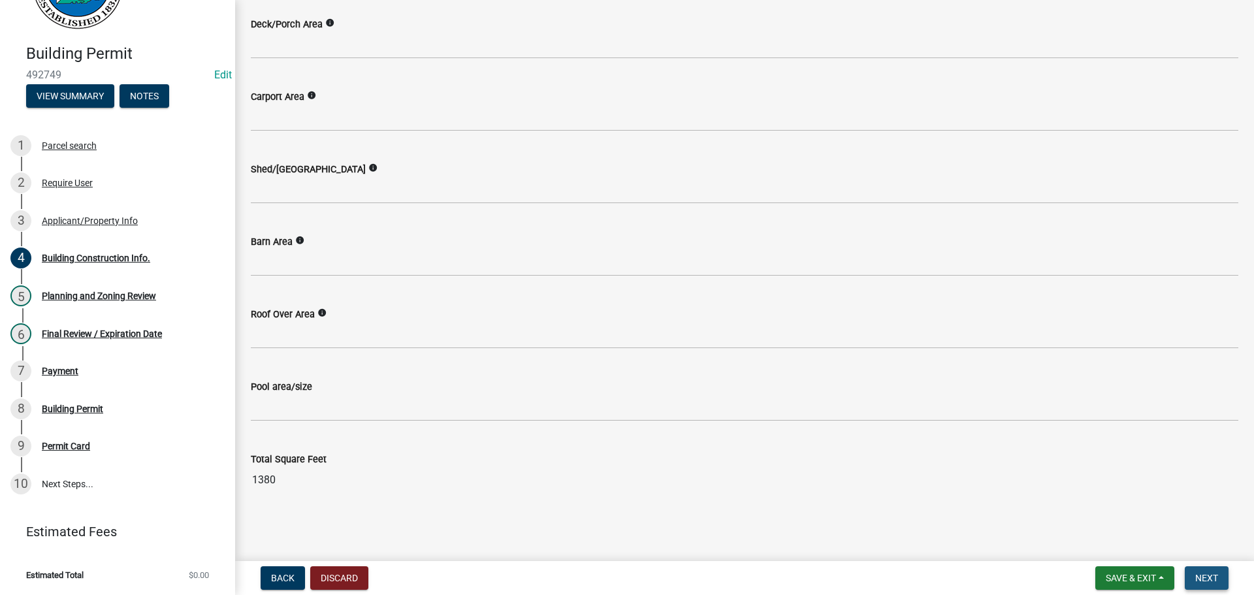
click at [1207, 577] on span "Next" at bounding box center [1206, 578] width 23 height 10
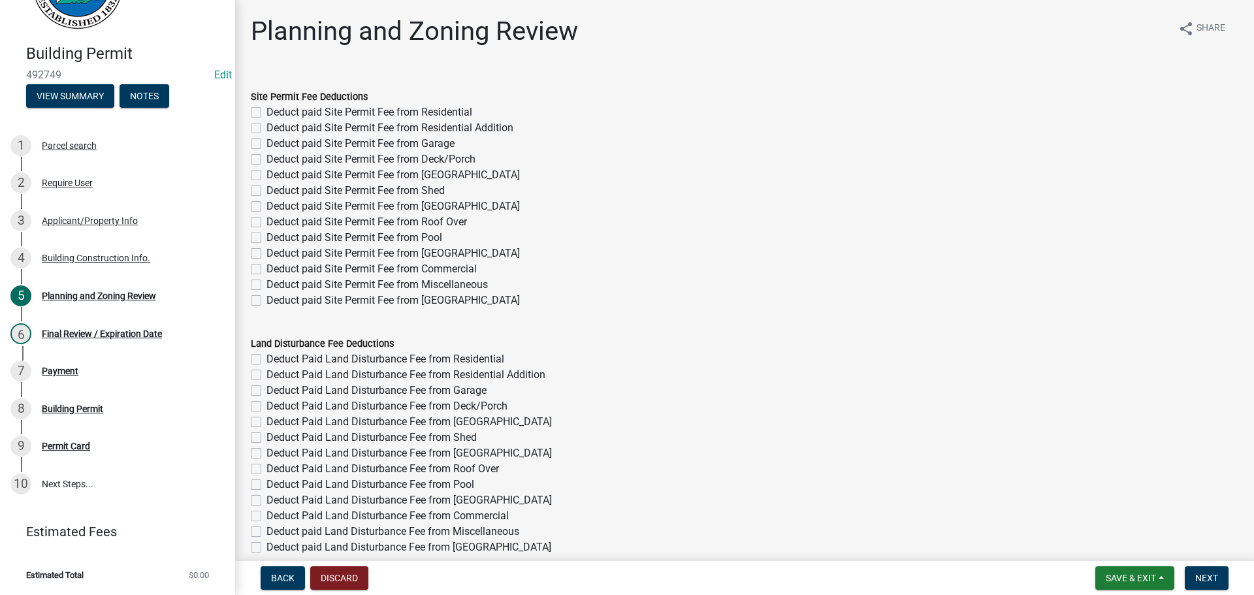
click at [434, 146] on label "Deduct paid Site Permit Fee from Garage" at bounding box center [361, 144] width 188 height 16
click at [275, 144] on input "Deduct paid Site Permit Fee from Garage" at bounding box center [271, 140] width 8 height 8
checkbox input "true"
checkbox input "false"
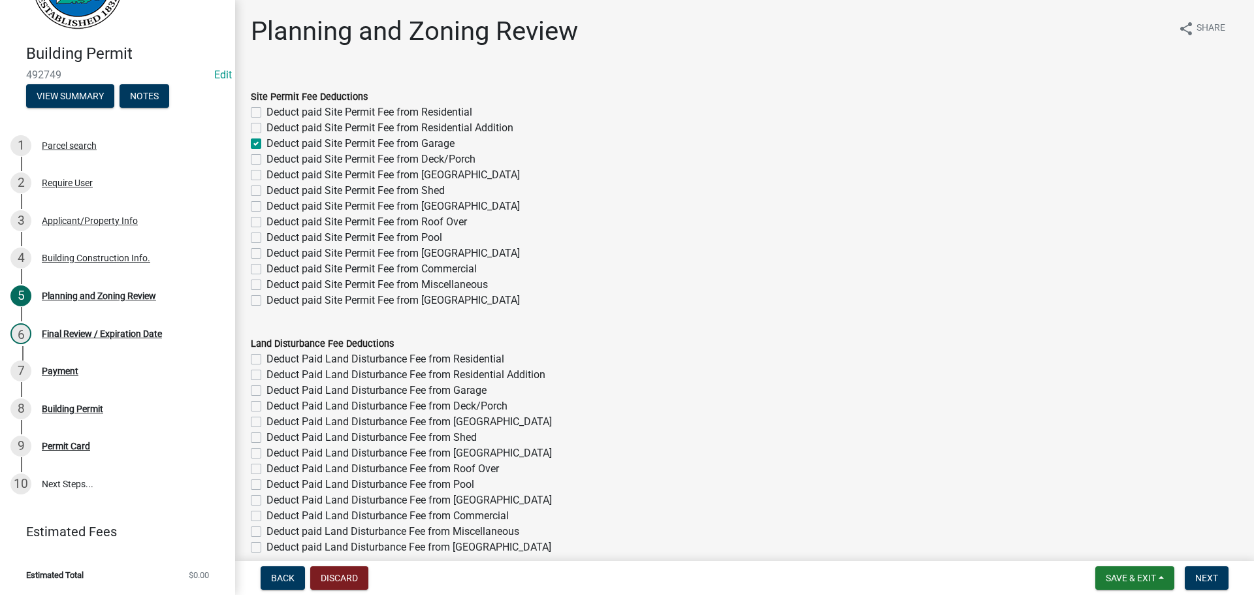
checkbox input "true"
checkbox input "false"
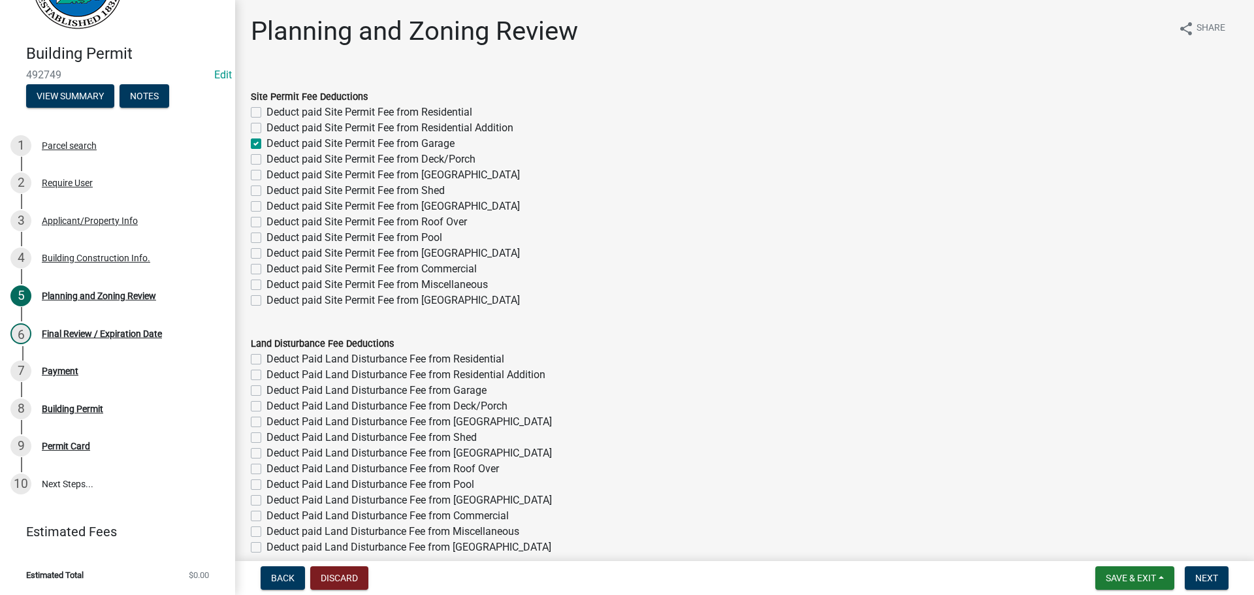
checkbox input "false"
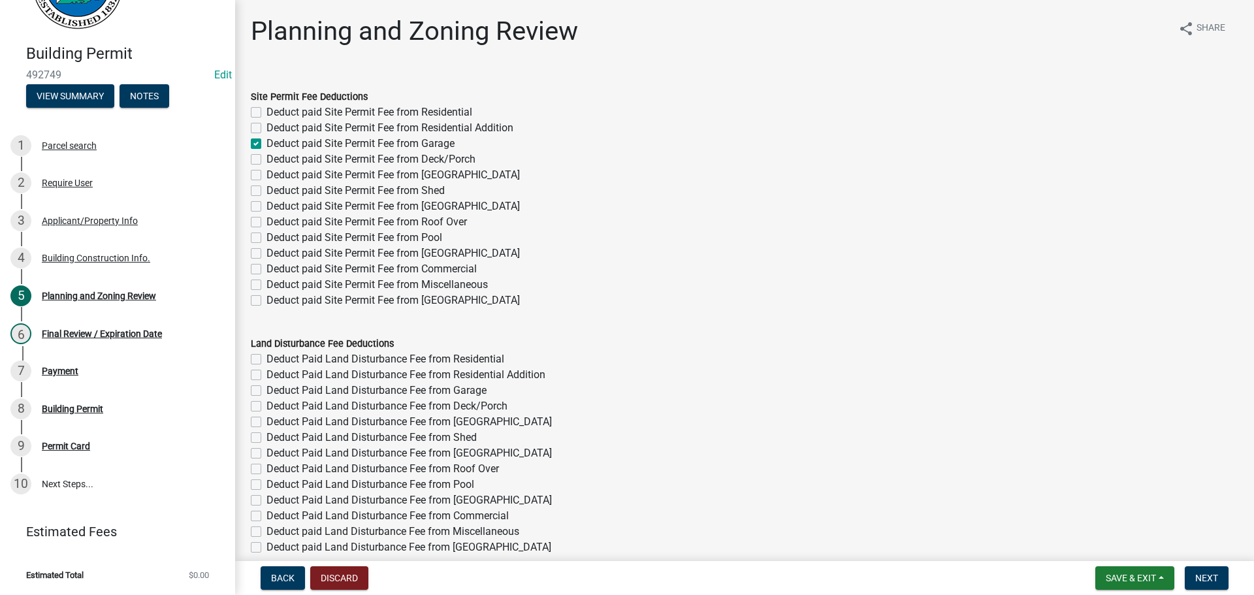
checkbox input "false"
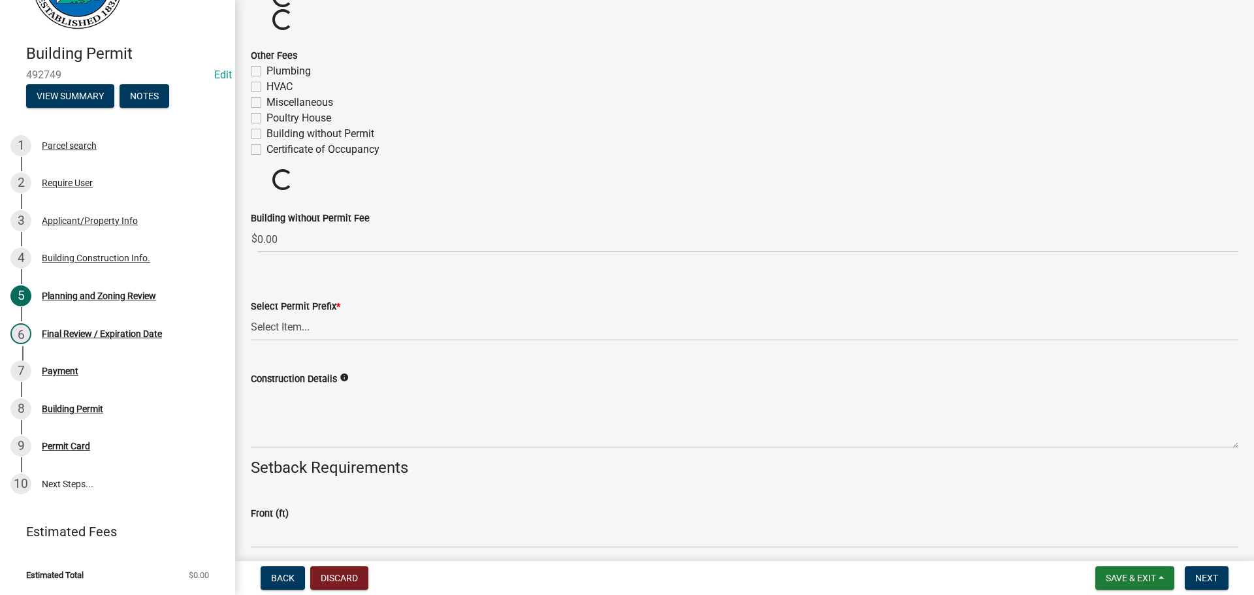
scroll to position [1837, 0]
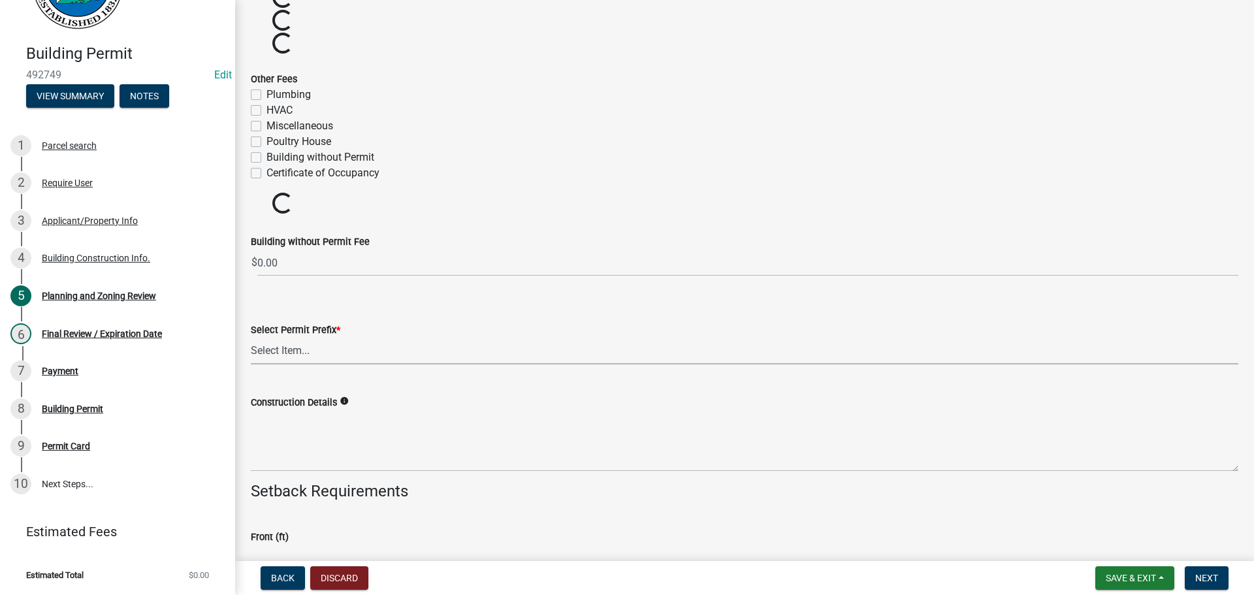
click at [334, 355] on select "Select Item... RES COMM MB LAND POOL MISC CELL TOWER - NEW CELL TOWER - ADD ON" at bounding box center [745, 351] width 988 height 27
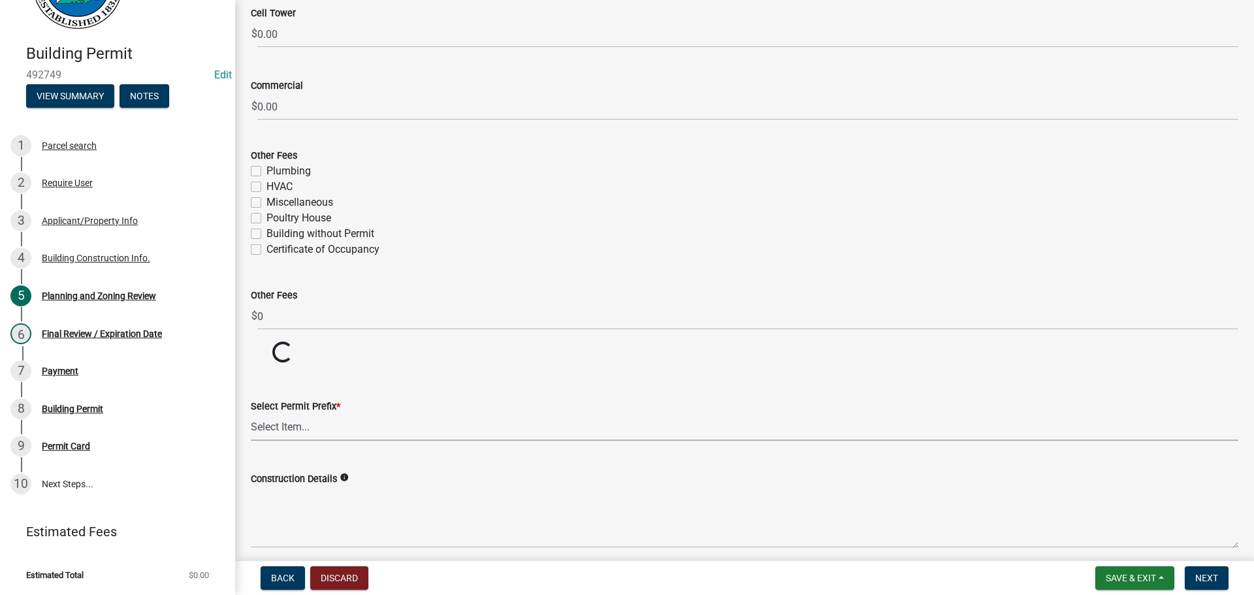
drag, startPoint x: 334, startPoint y: 426, endPoint x: 327, endPoint y: 430, distance: 9.1
click at [332, 426] on select "Select Item... RES COMM MB LAND POOL MISC CELL TOWER - NEW CELL TOWER - ADD ON" at bounding box center [745, 427] width 988 height 27
click at [251, 414] on select "Select Item... RES COMM MB LAND POOL MISC CELL TOWER - NEW CELL TOWER - ADD ON" at bounding box center [745, 427] width 988 height 27
select select "d8142ddf-27f7-42b0-ba1e-04fee764576f"
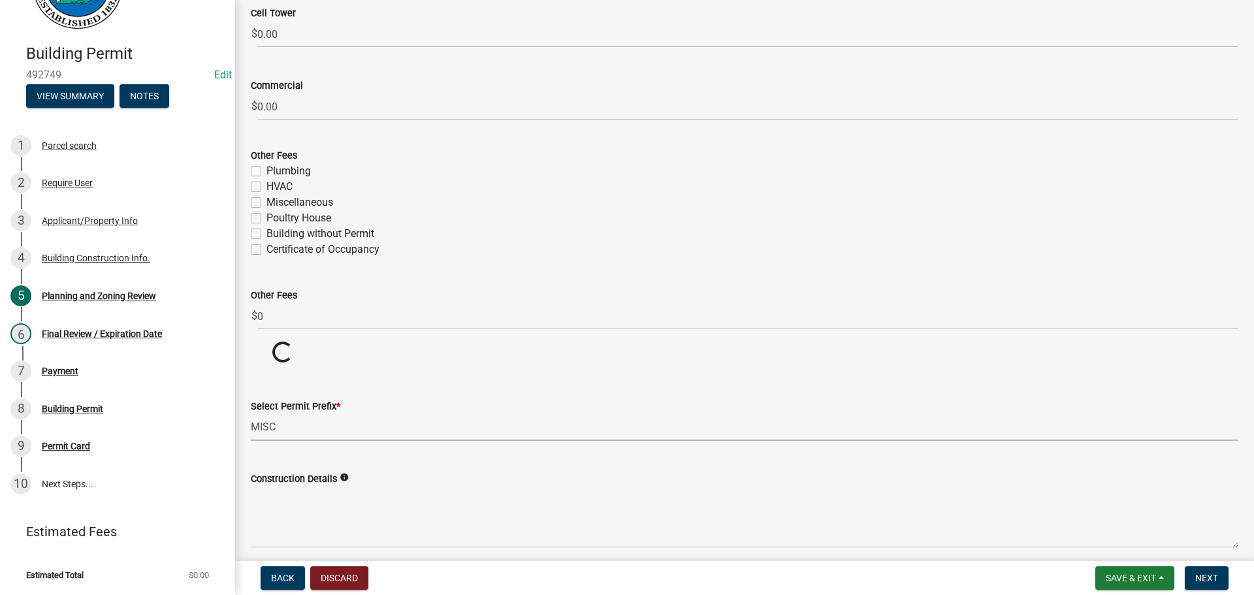
drag, startPoint x: 323, startPoint y: 524, endPoint x: 413, endPoint y: 527, distance: 90.2
click at [325, 484] on label "Construction Details" at bounding box center [294, 479] width 86 height 9
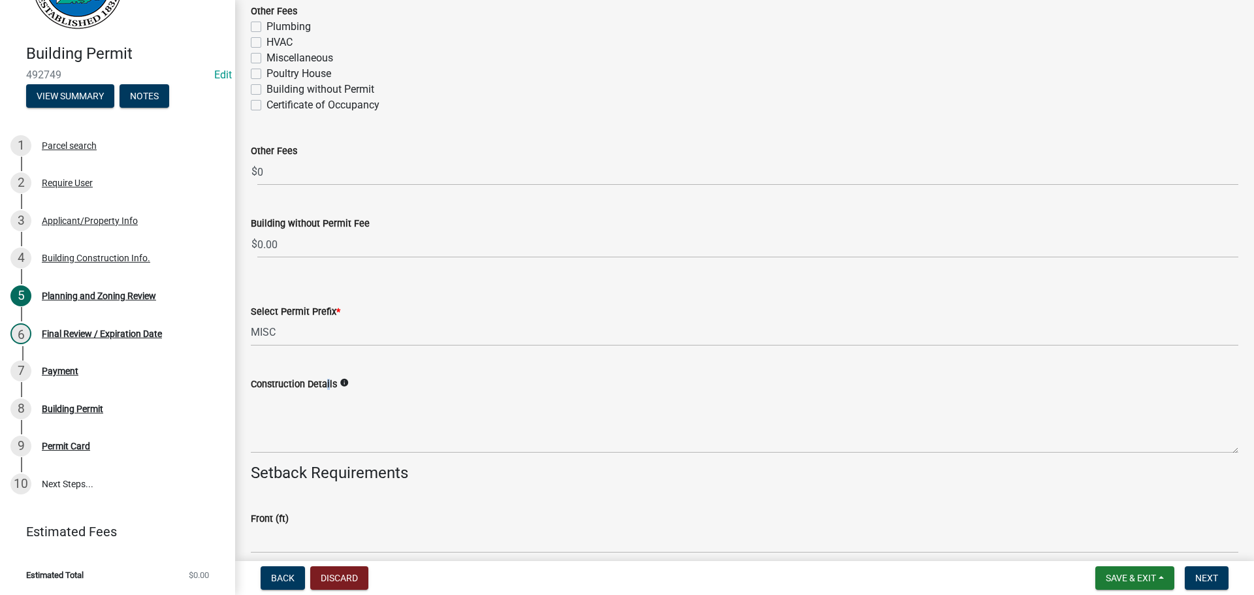
scroll to position [2568, 0]
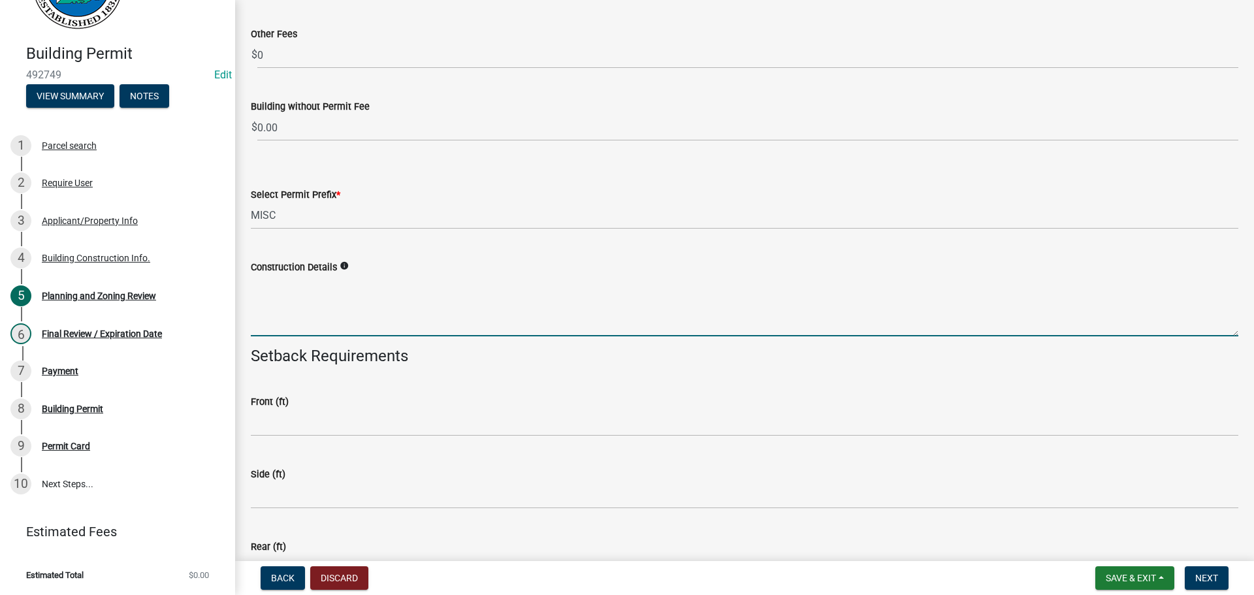
click at [318, 302] on textarea "Construction Details" at bounding box center [745, 305] width 988 height 61
type textarea "GARAGE"
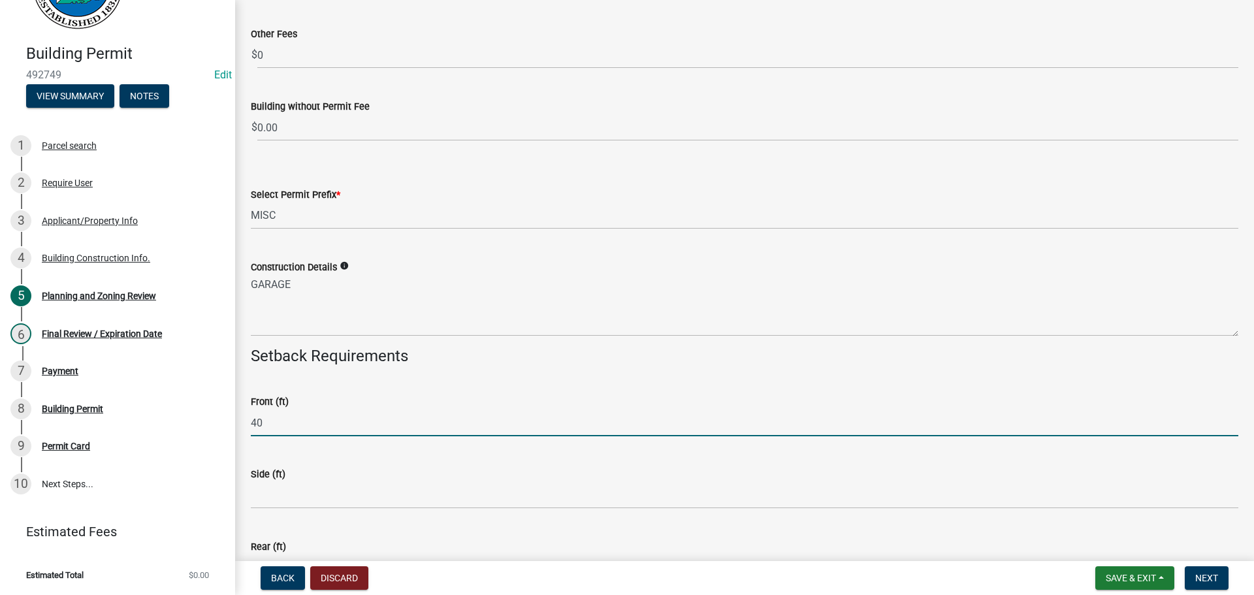
type input "40"
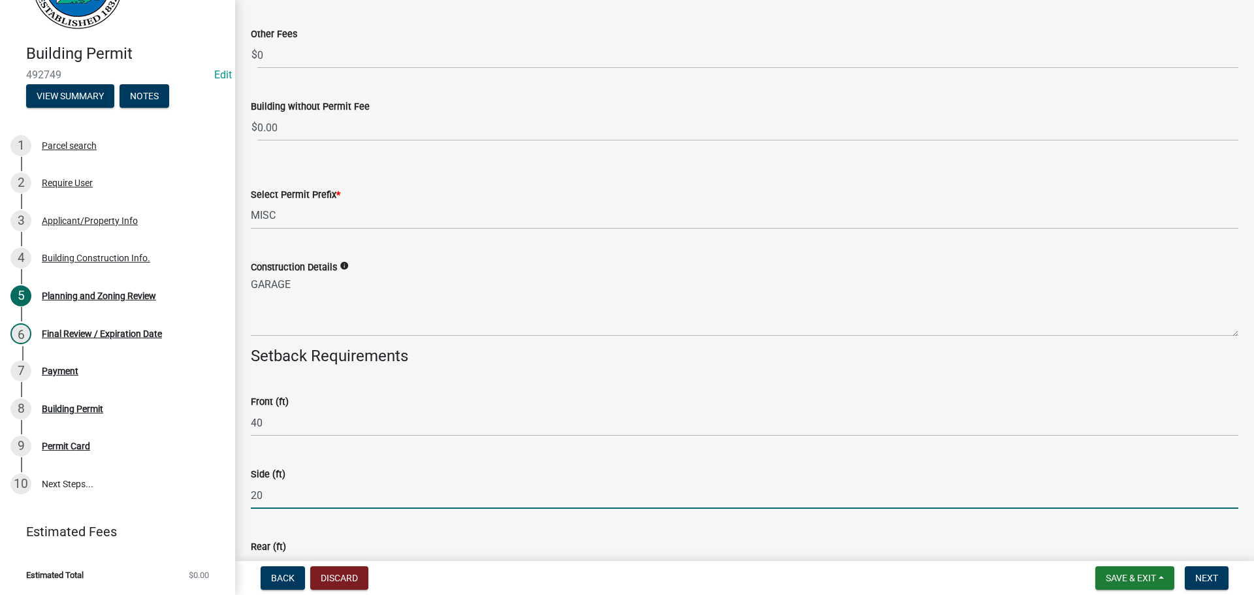
type input "20"
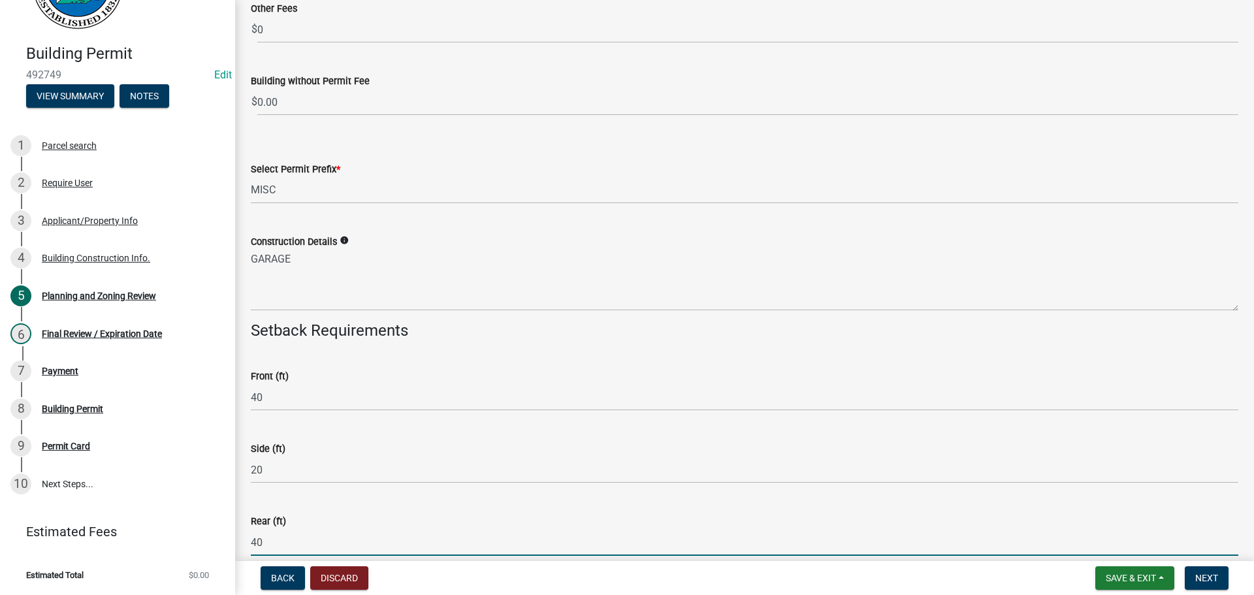
type input "40"
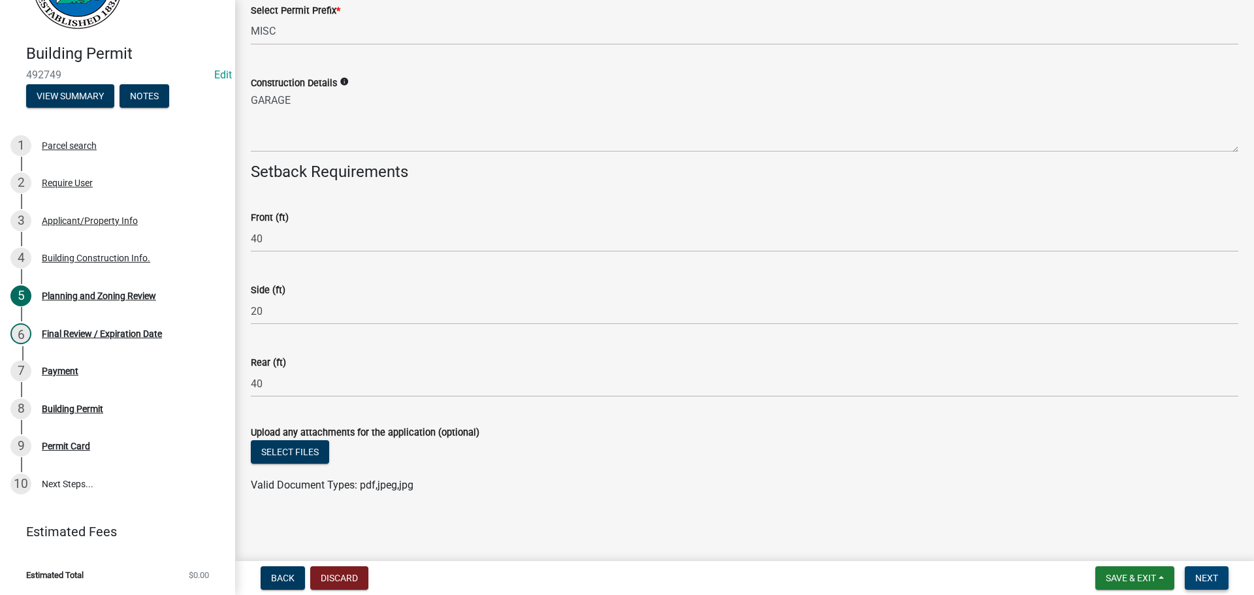
click at [1203, 584] on button "Next" at bounding box center [1207, 578] width 44 height 24
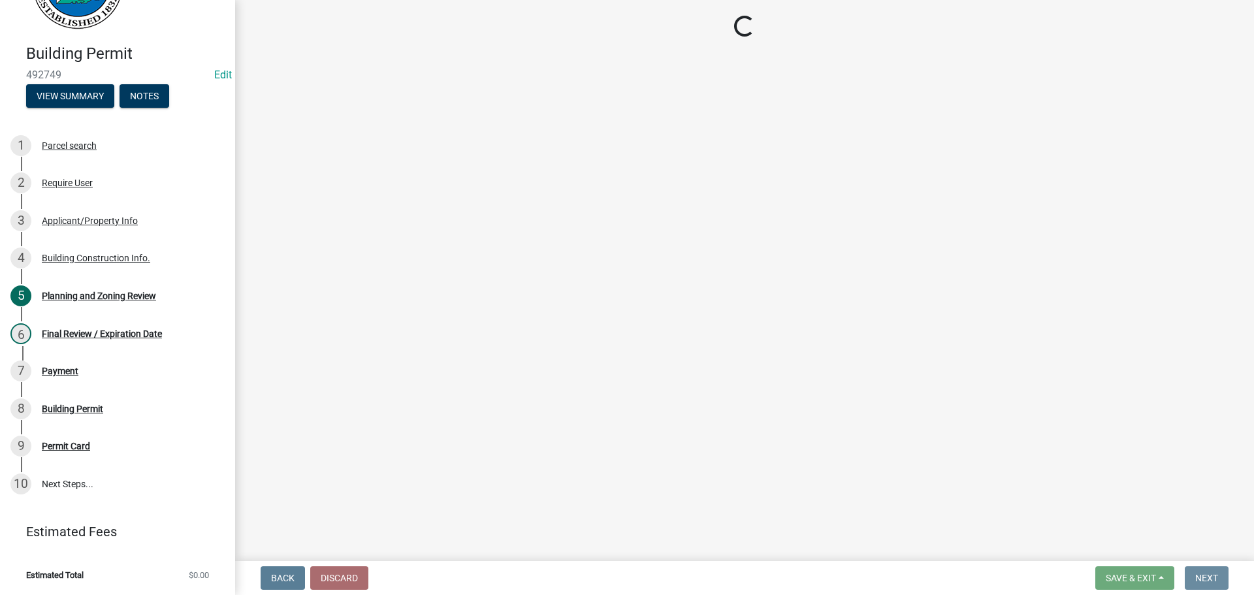
scroll to position [0, 0]
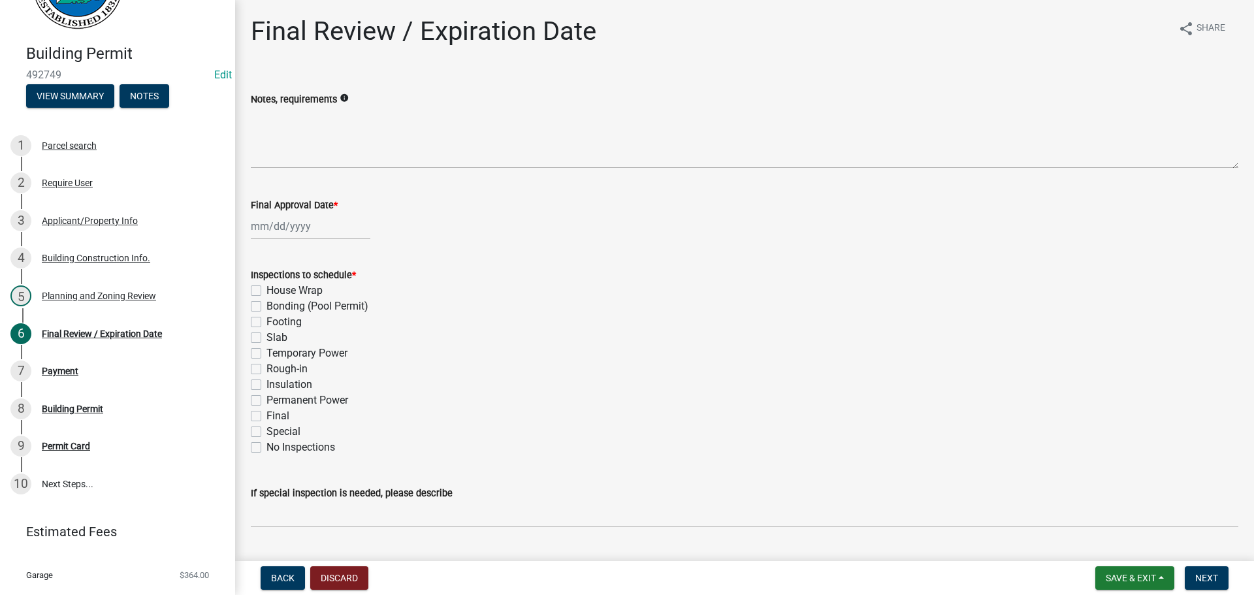
click at [272, 339] on label "Slab" at bounding box center [277, 338] width 21 height 16
click at [272, 338] on input "Slab" at bounding box center [271, 334] width 8 height 8
checkbox input "true"
checkbox input "false"
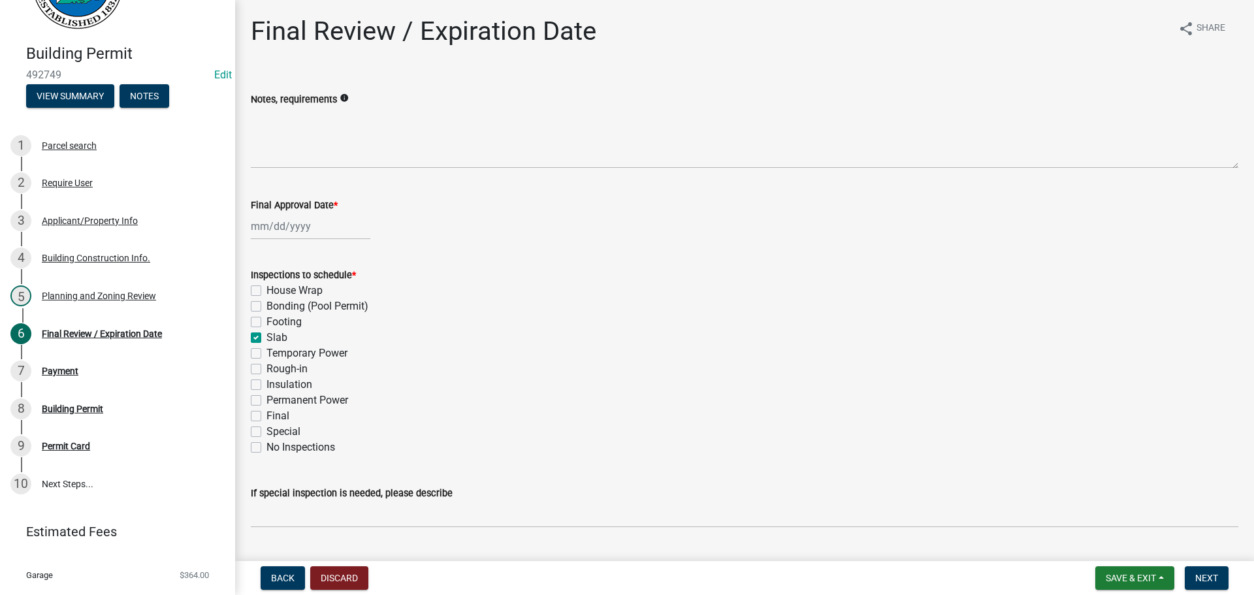
checkbox input "false"
checkbox input "true"
checkbox input "false"
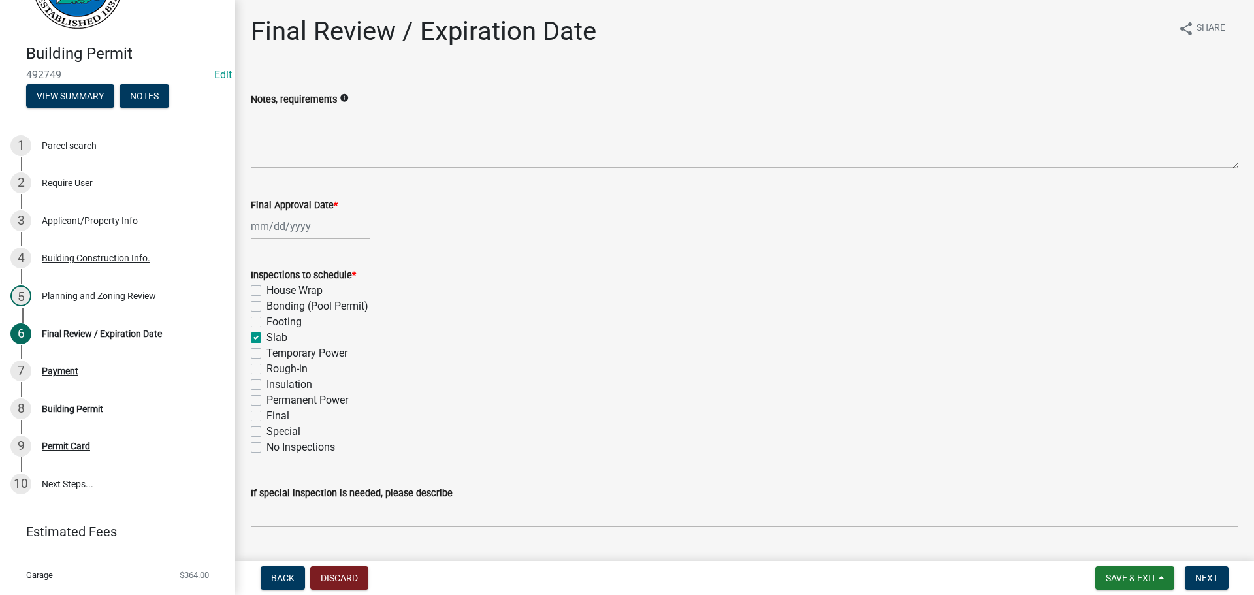
checkbox input "false"
click at [286, 368] on label "Rough-in" at bounding box center [287, 369] width 41 height 16
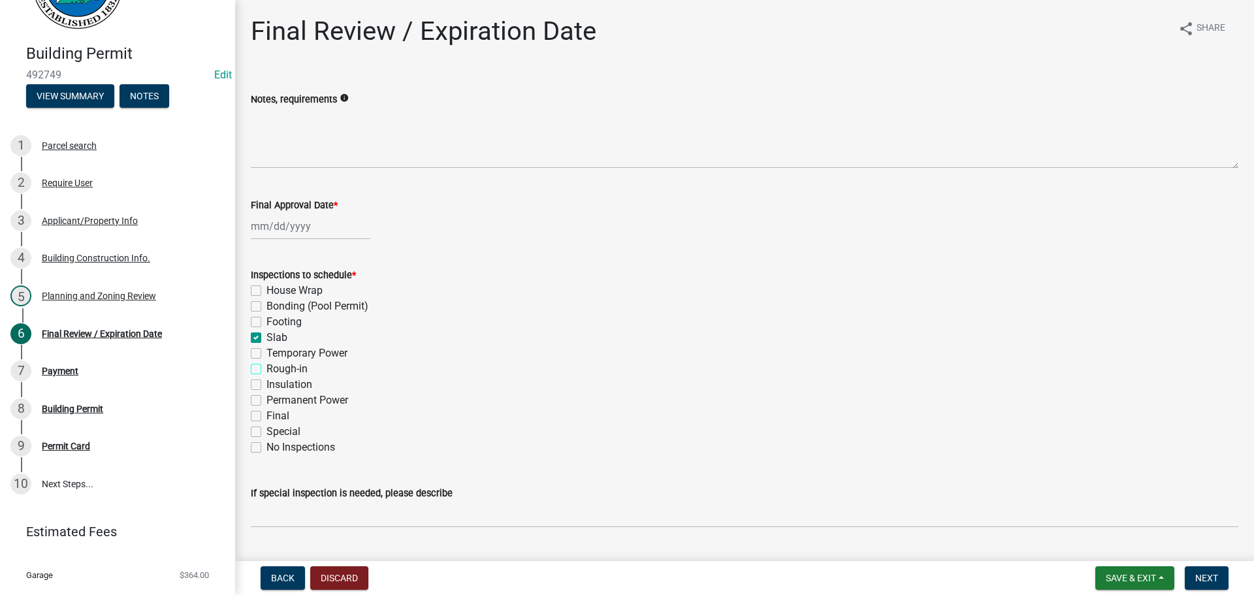
click at [275, 368] on input "Rough-in" at bounding box center [271, 365] width 8 height 8
checkbox input "true"
checkbox input "false"
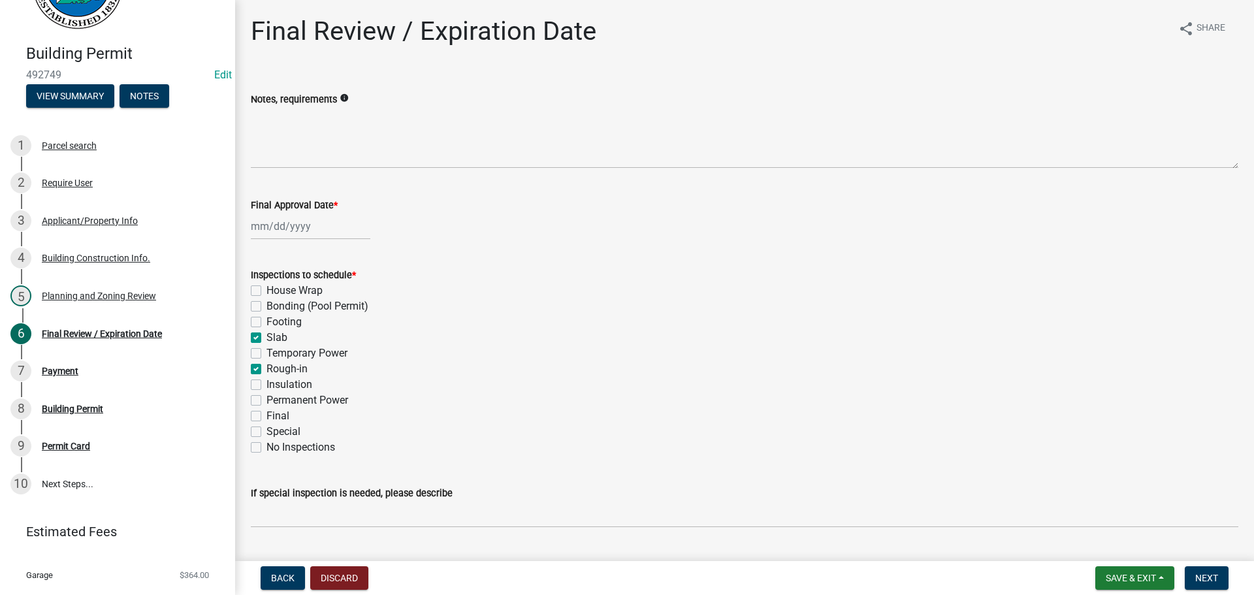
checkbox input "true"
checkbox input "false"
checkbox input "true"
checkbox input "false"
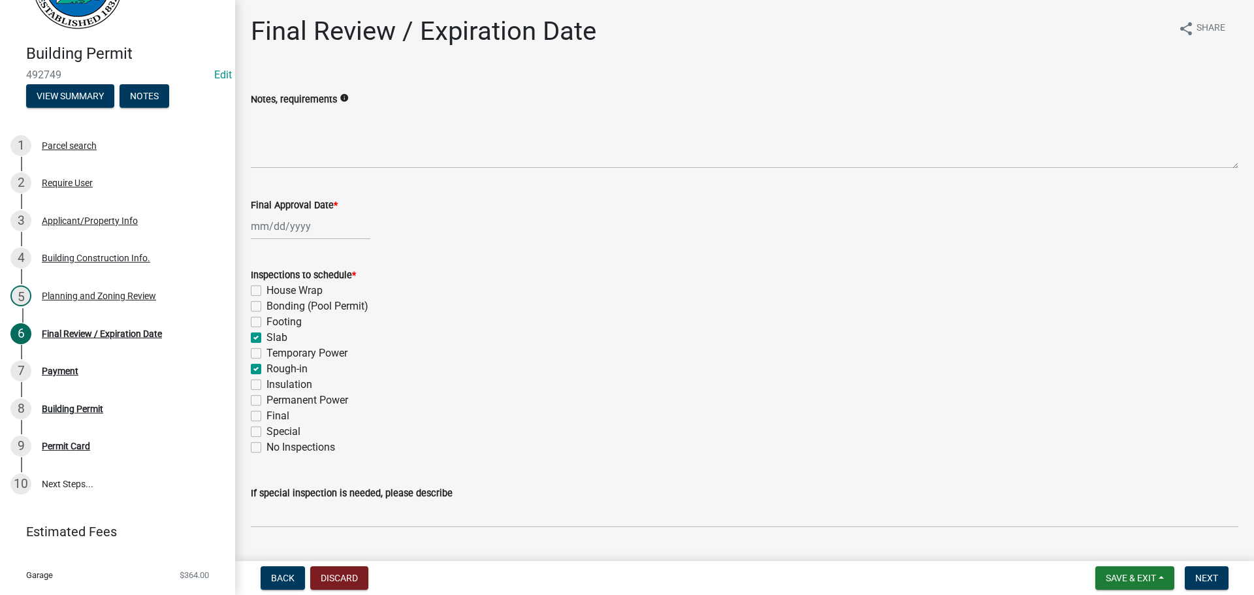
checkbox input "false"
click at [286, 402] on label "Permanent Power" at bounding box center [308, 401] width 82 height 16
click at [275, 401] on input "Permanent Power" at bounding box center [271, 397] width 8 height 8
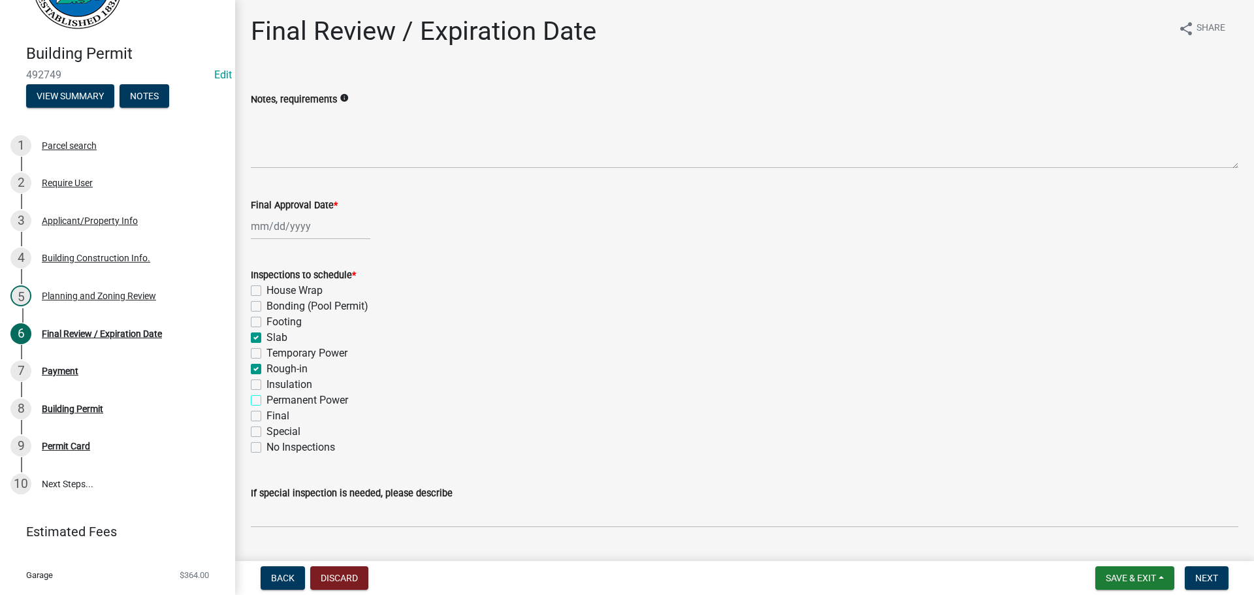
checkbox input "true"
checkbox input "false"
checkbox input "true"
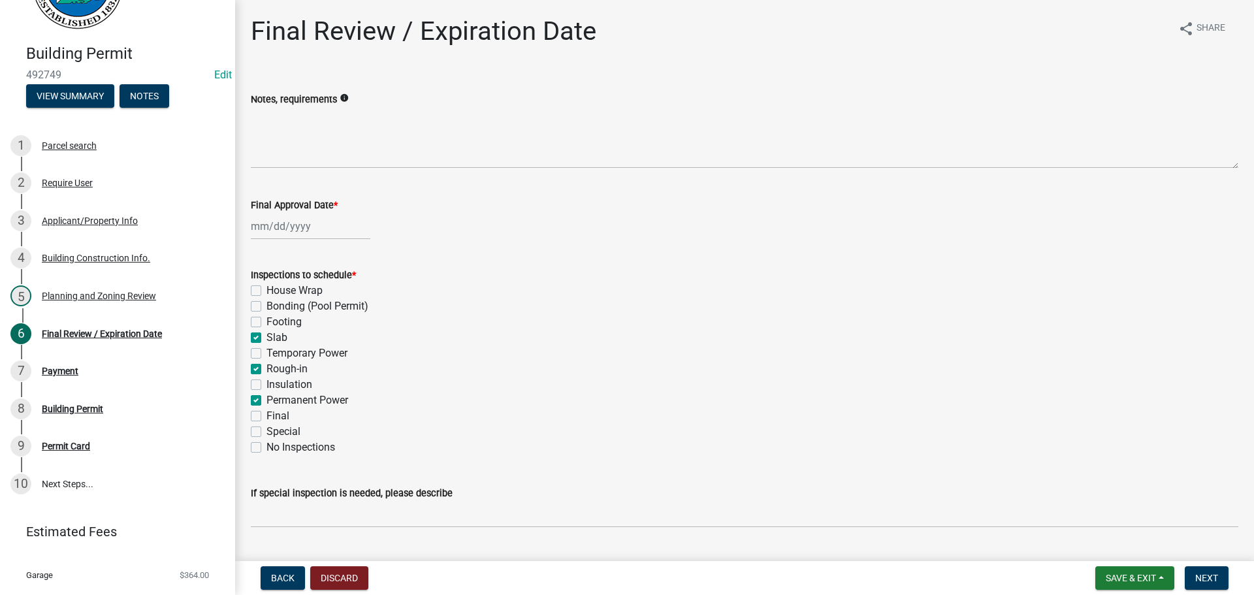
checkbox input "false"
checkbox input "true"
checkbox input "false"
checkbox input "true"
checkbox input "false"
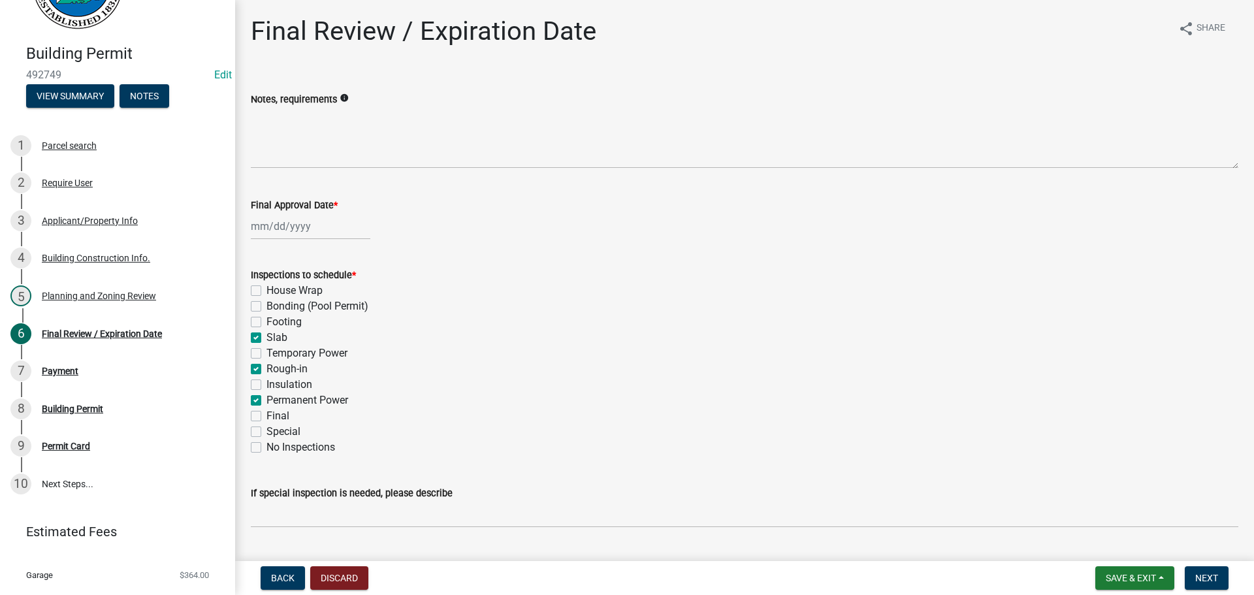
checkbox input "false"
drag, startPoint x: 281, startPoint y: 416, endPoint x: 468, endPoint y: 573, distance: 243.9
click at [281, 417] on label "Final" at bounding box center [278, 416] width 23 height 16
click at [275, 417] on input "Final" at bounding box center [271, 412] width 8 height 8
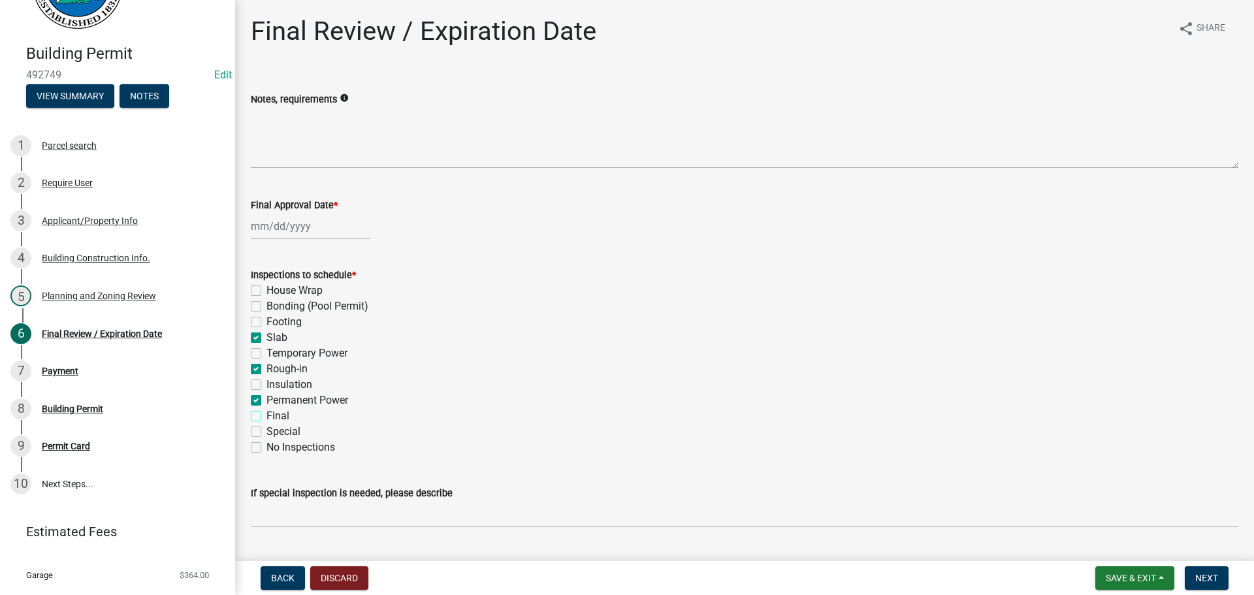
checkbox input "true"
checkbox input "false"
checkbox input "true"
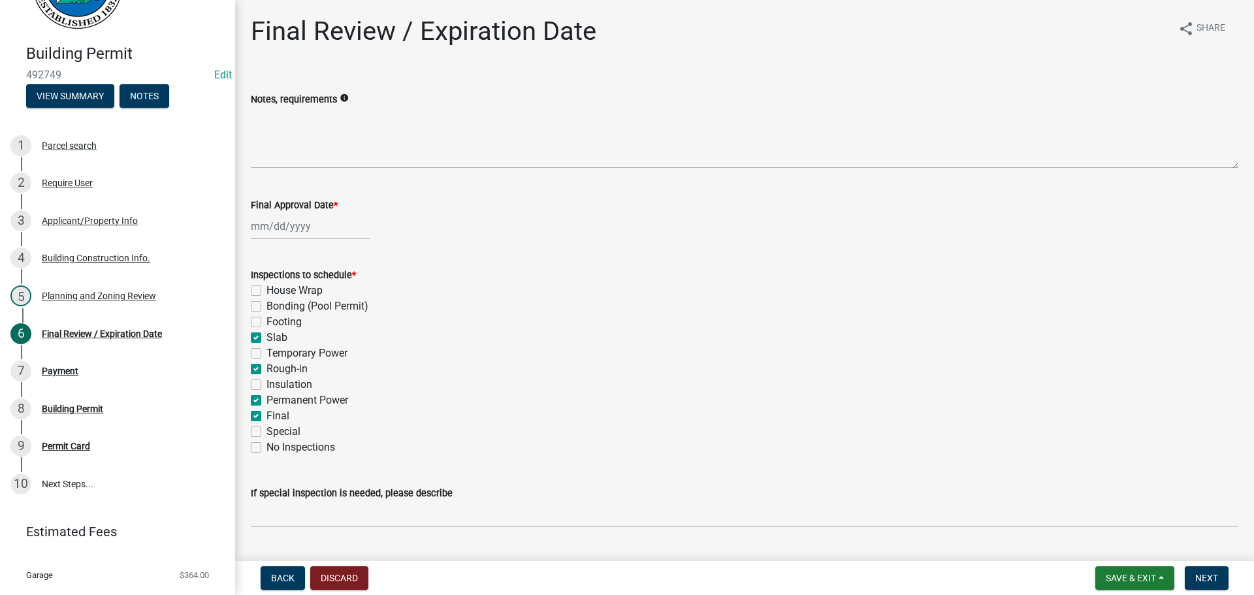
checkbox input "false"
checkbox input "true"
checkbox input "false"
checkbox input "true"
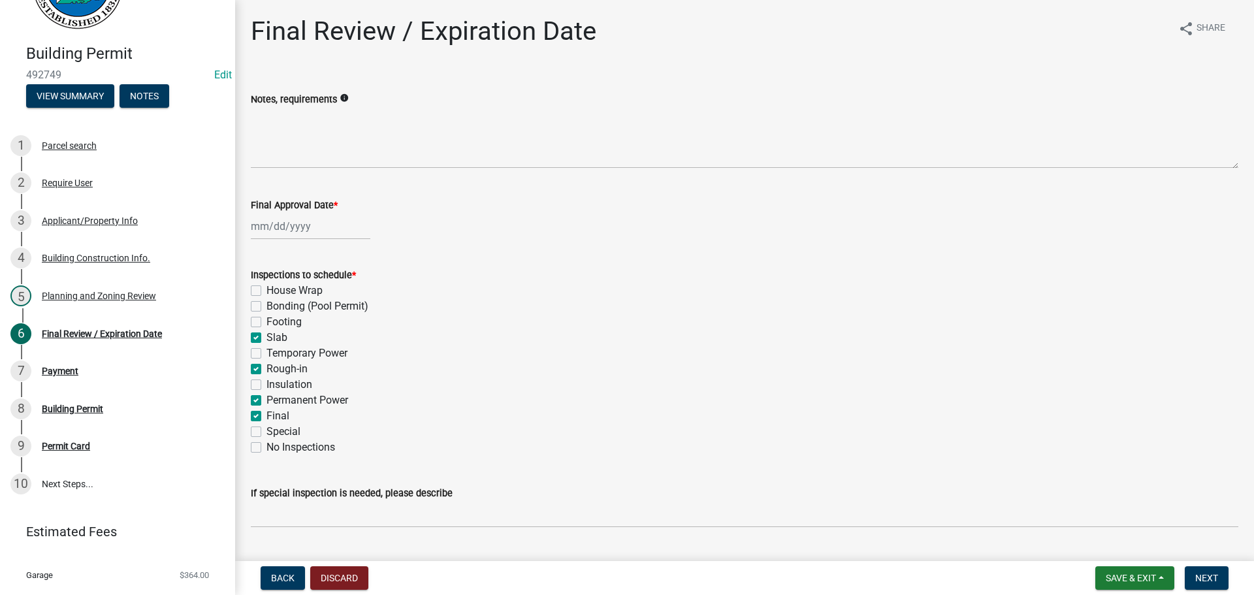
checkbox input "false"
click at [316, 402] on label "Permanent Power" at bounding box center [308, 401] width 82 height 16
click at [275, 401] on input "Permanent Power" at bounding box center [271, 397] width 8 height 8
checkbox input "false"
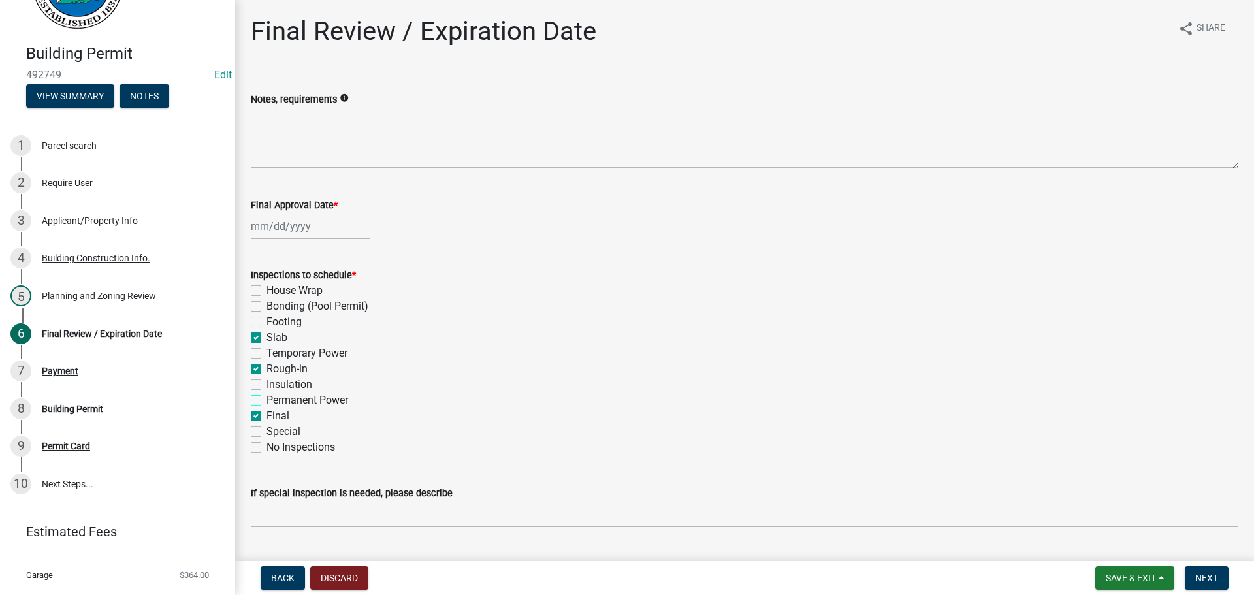
checkbox input "false"
checkbox input "true"
checkbox input "false"
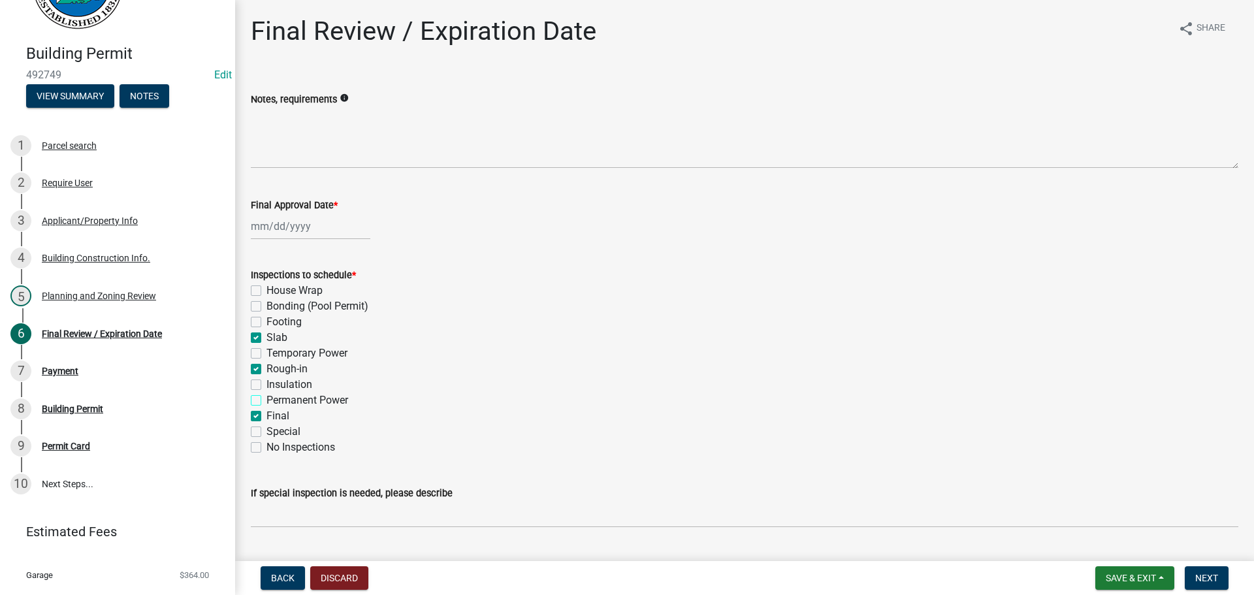
checkbox input "true"
checkbox input "false"
checkbox input "true"
checkbox input "false"
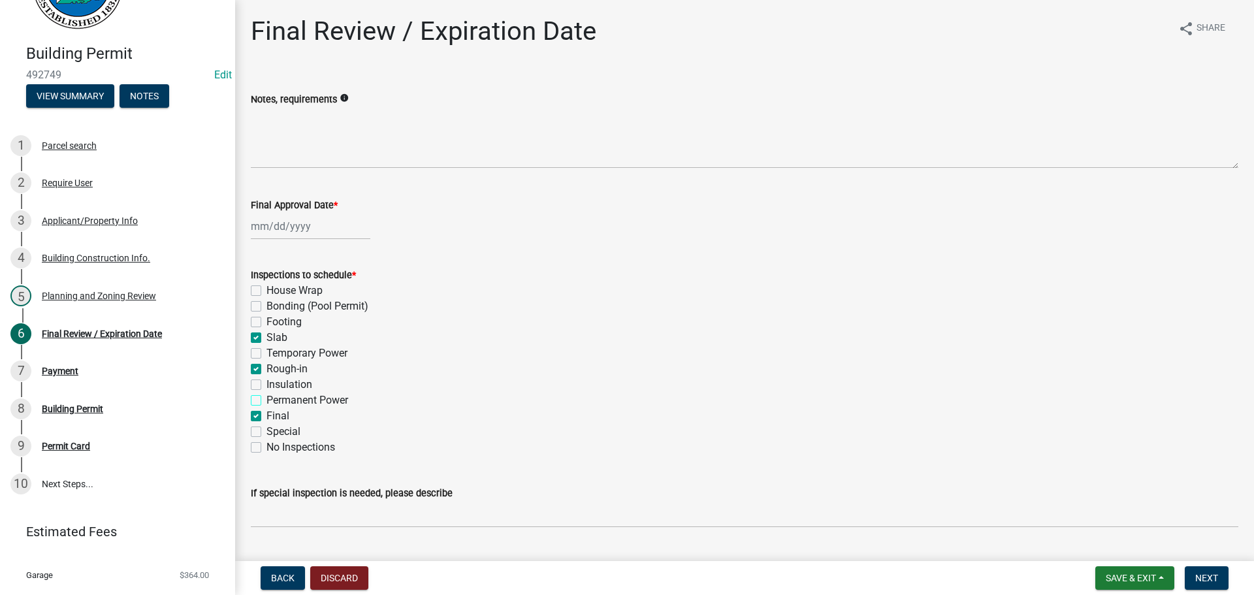
checkbox input "false"
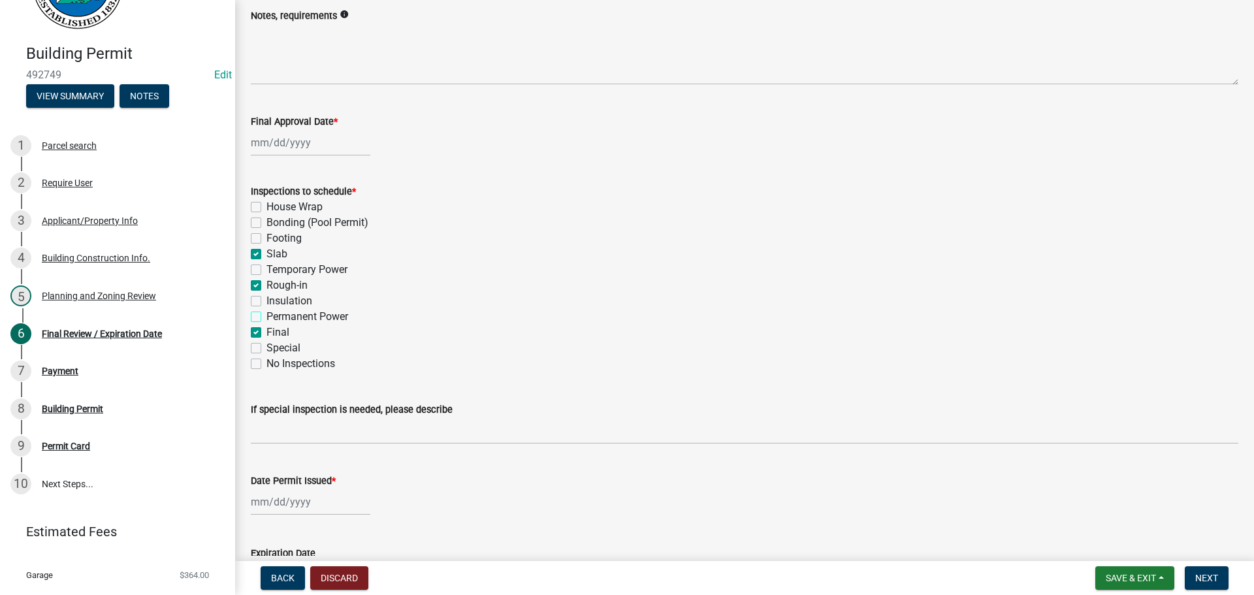
scroll to position [196, 0]
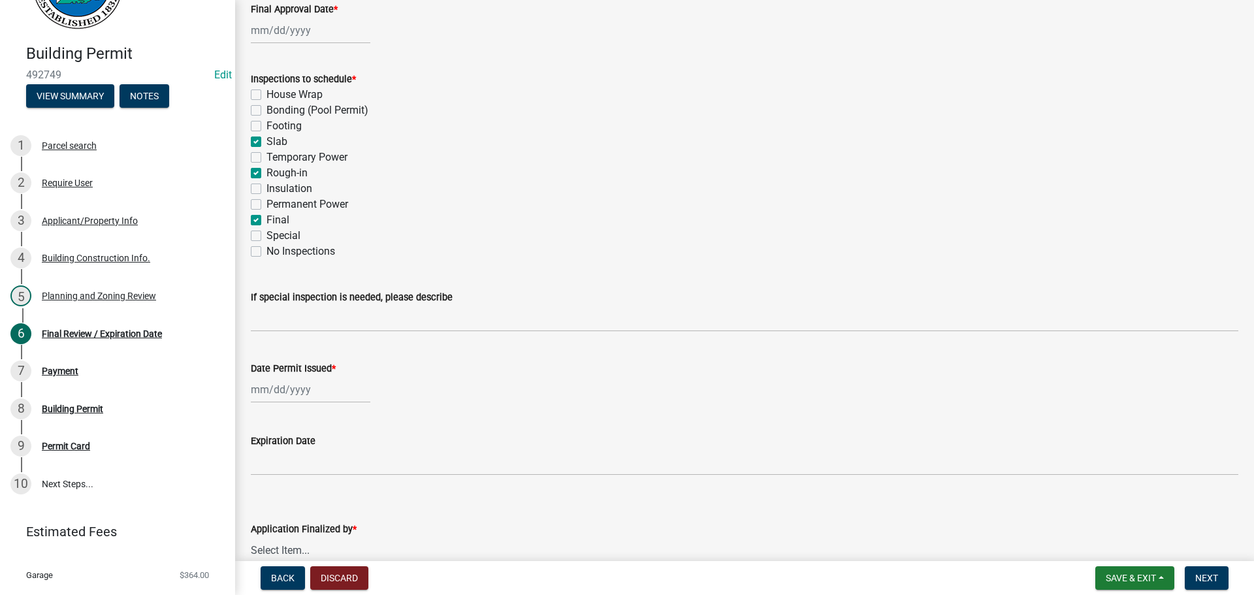
click at [316, 404] on wm-data-entity-input "Date Permit Issued *" at bounding box center [745, 378] width 988 height 73
click at [295, 381] on div at bounding box center [311, 389] width 120 height 27
select select "10"
select select "2025"
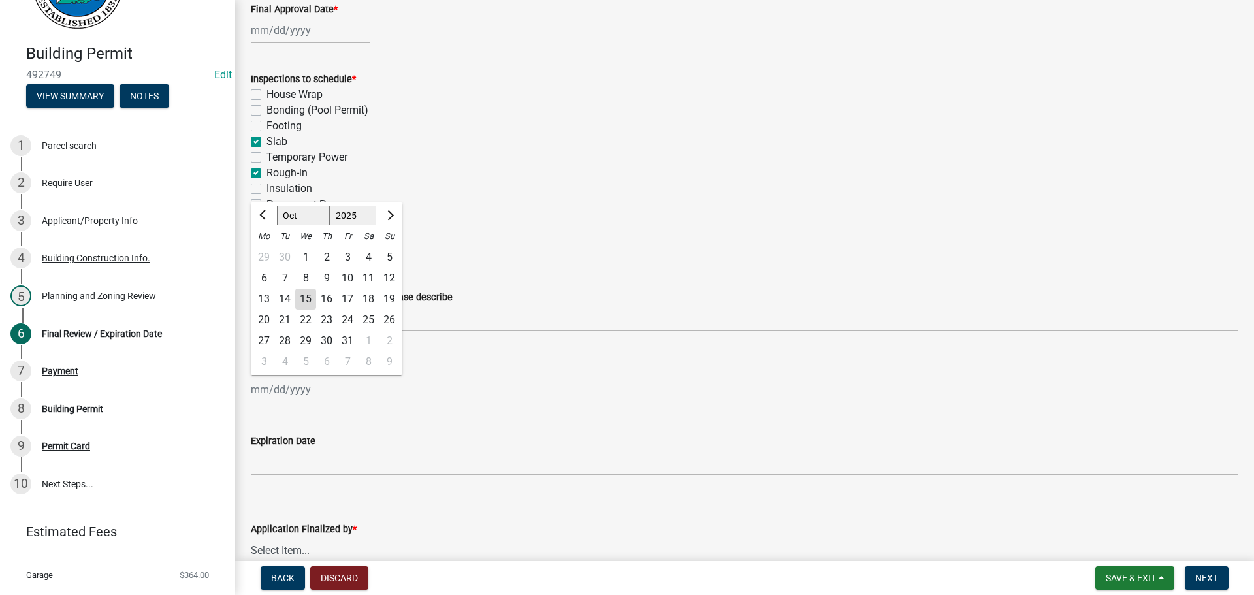
click at [304, 299] on div "15" at bounding box center [305, 299] width 21 height 21
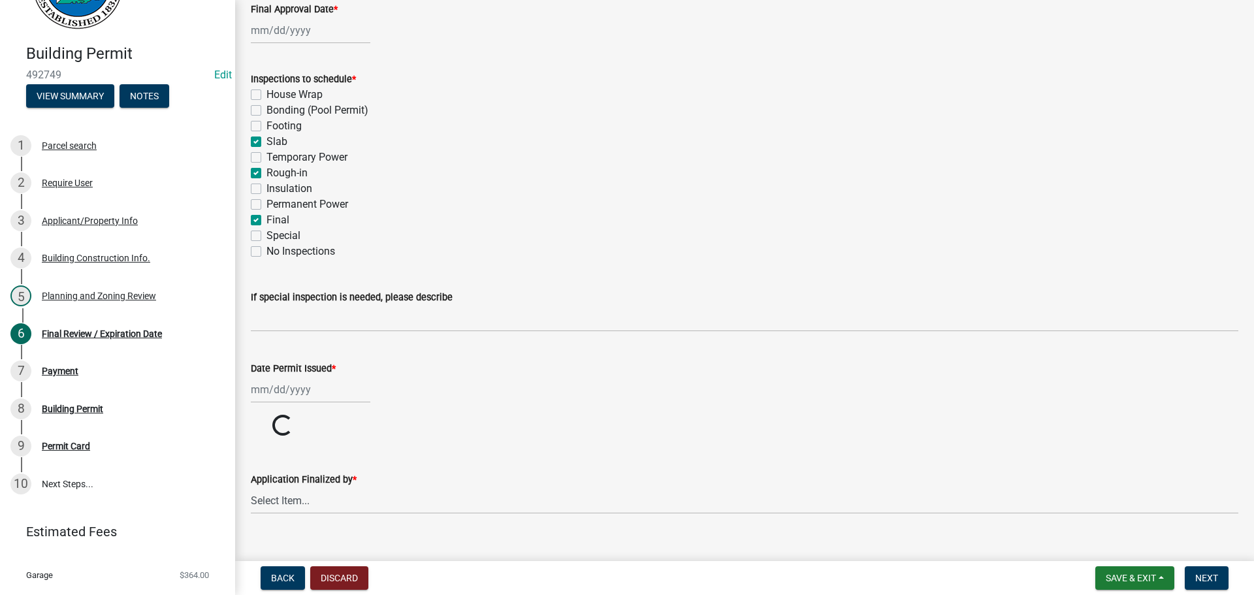
type input "10/15/2025"
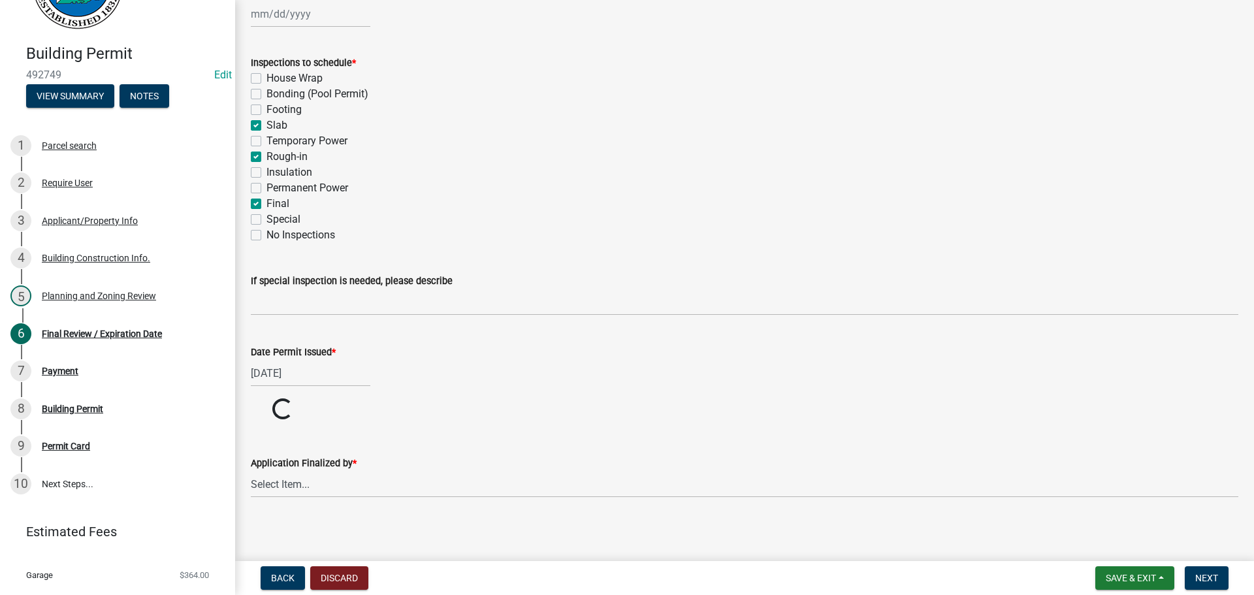
scroll to position [217, 0]
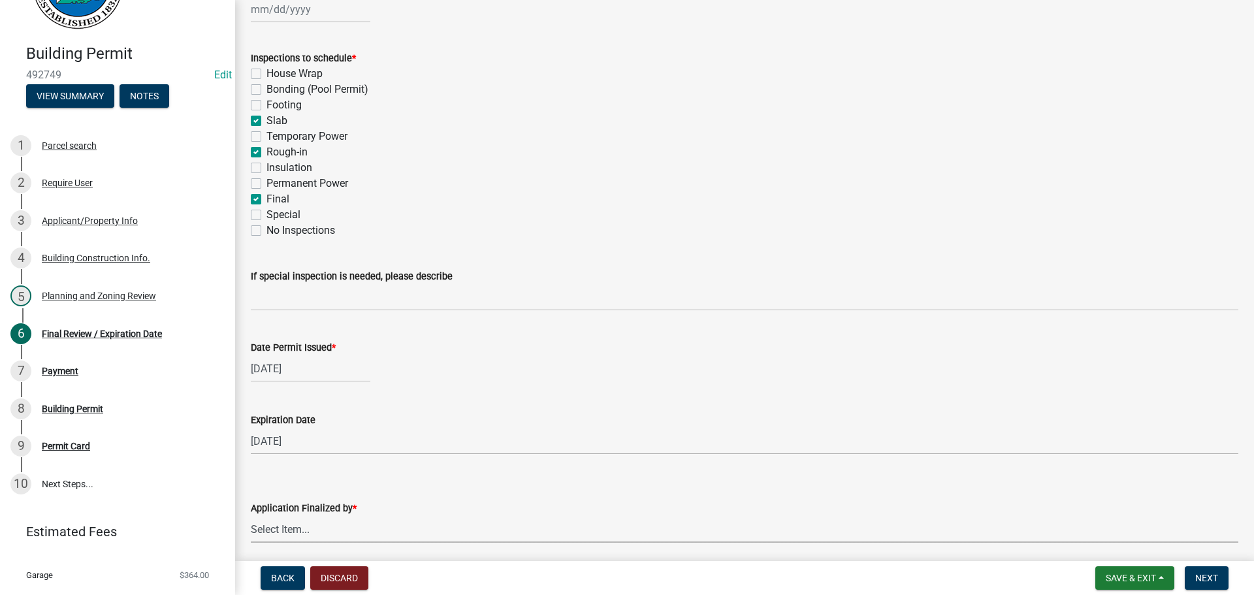
click at [288, 532] on select "Select Item... Andrew Mathis Art Wlochowski Becky Whitworth Joe Bouhl Karen Hen…" at bounding box center [745, 529] width 988 height 27
click at [251, 516] on select "Select Item... Andrew Mathis Art Wlochowski Becky Whitworth Joe Bouhl Karen Hen…" at bounding box center [745, 529] width 988 height 27
select select "5ce200eb-feb1-496b-8127-7891293955f5"
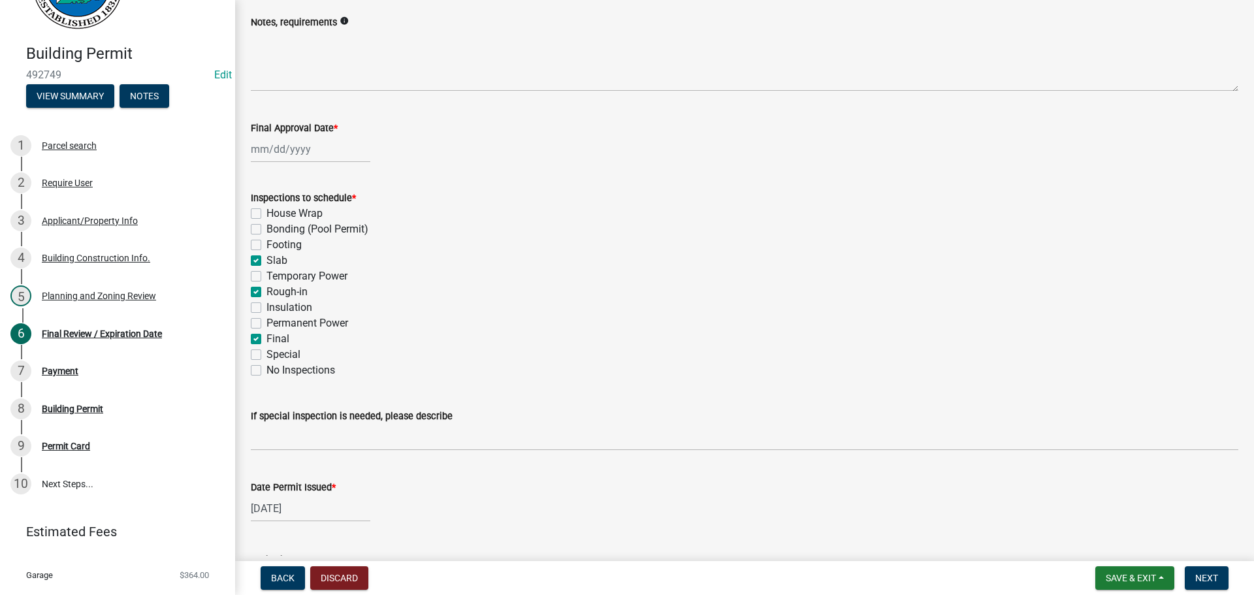
scroll to position [0, 0]
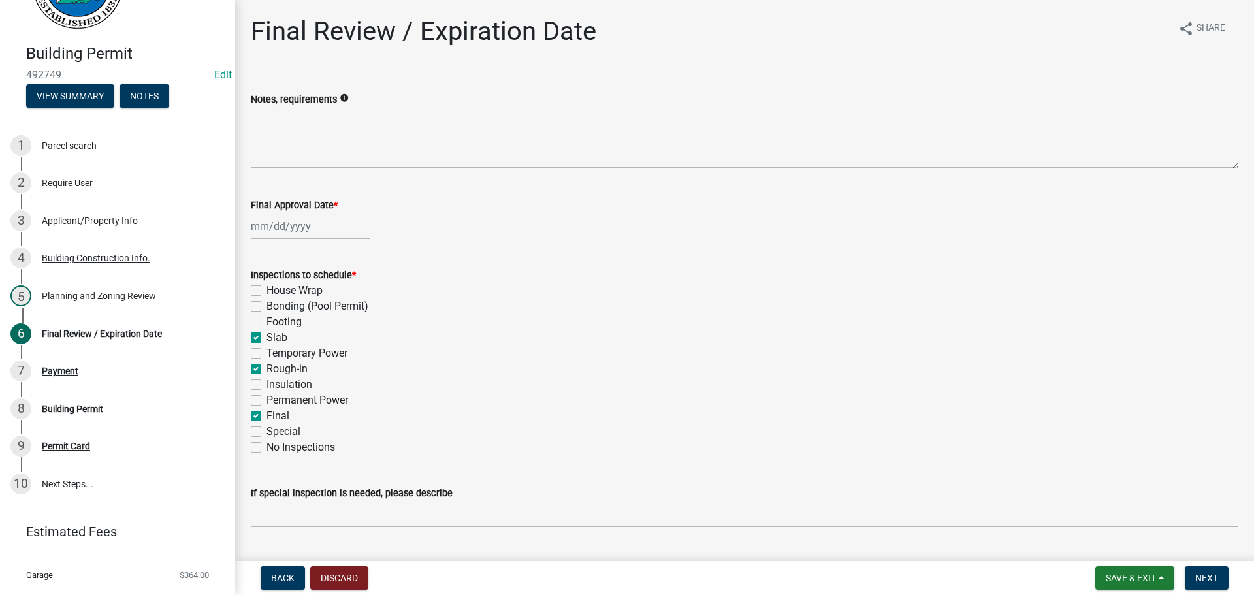
click at [282, 212] on div "Final Approval Date *" at bounding box center [745, 205] width 988 height 16
select select "10"
select select "2025"
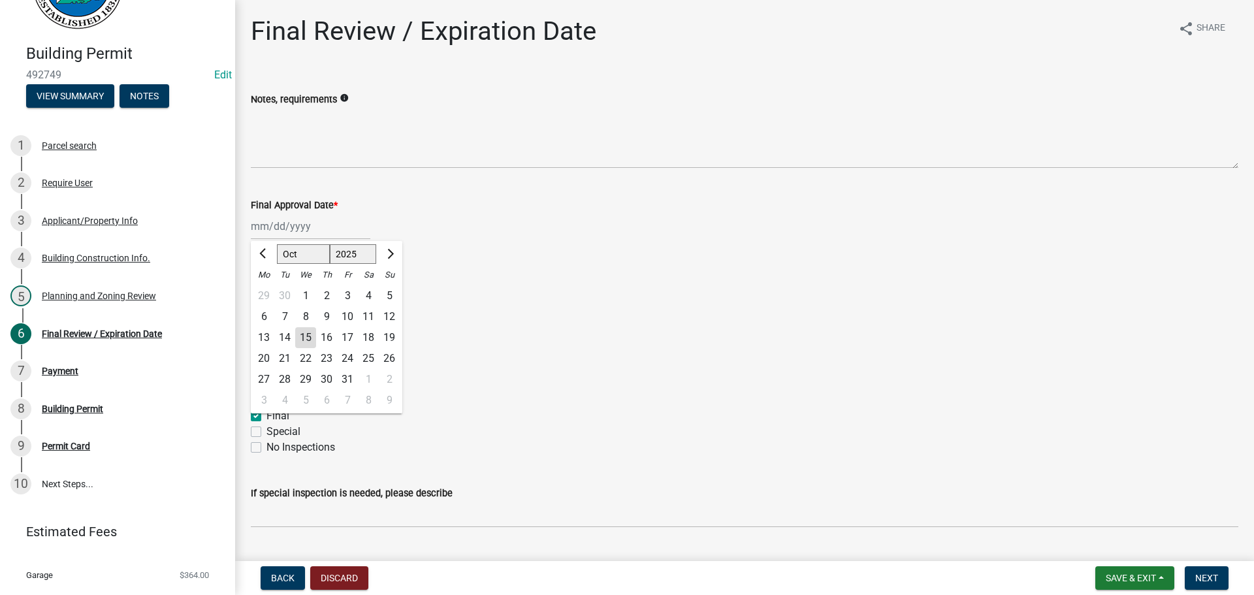
click at [304, 232] on div "Jan Feb Mar Apr May Jun Jul Aug Sep Oct Nov Dec 1525 1526 1527 1528 1529 1530 1…" at bounding box center [311, 226] width 120 height 27
click at [308, 333] on div "15" at bounding box center [305, 337] width 21 height 21
type input "10/15/2025"
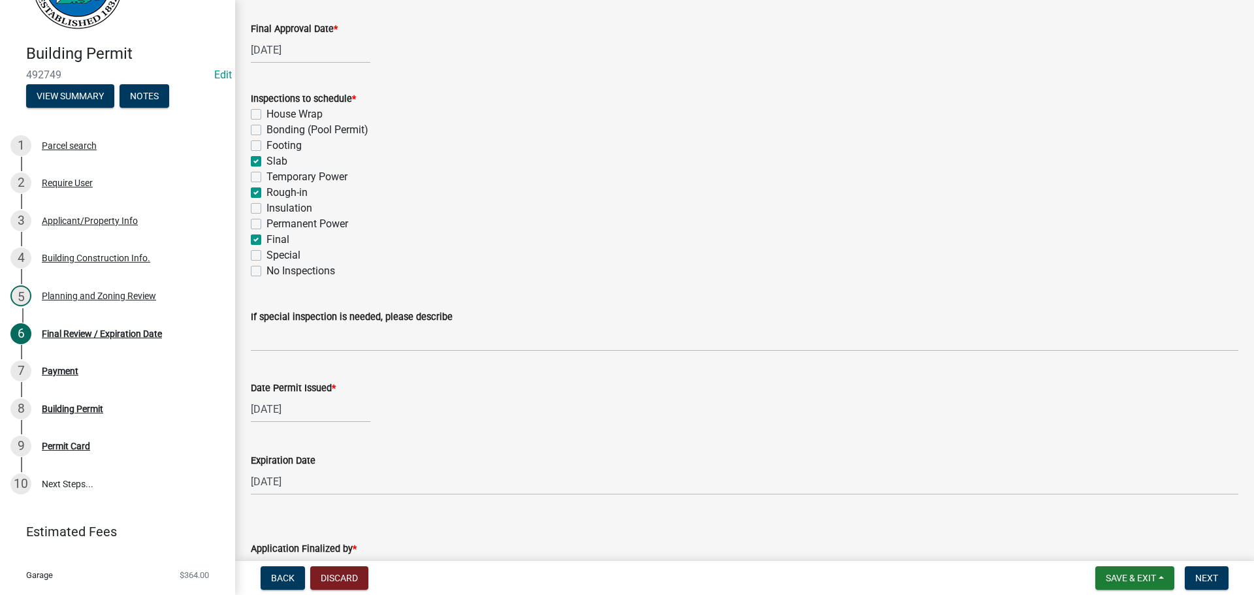
scroll to position [196, 0]
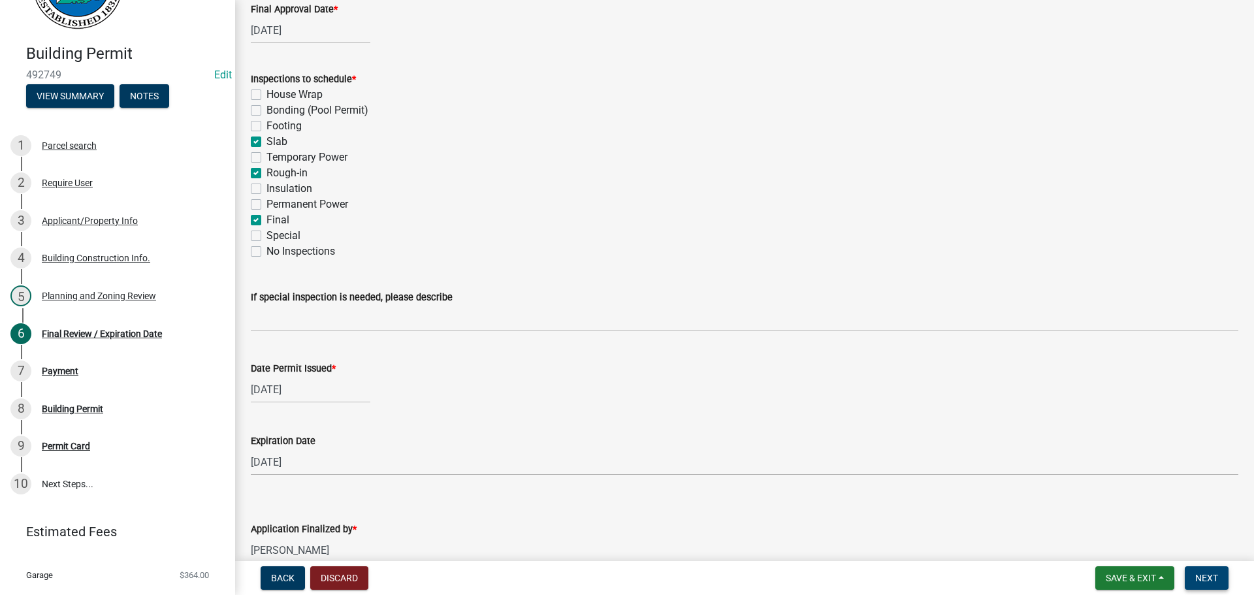
click at [1220, 584] on button "Next" at bounding box center [1207, 578] width 44 height 24
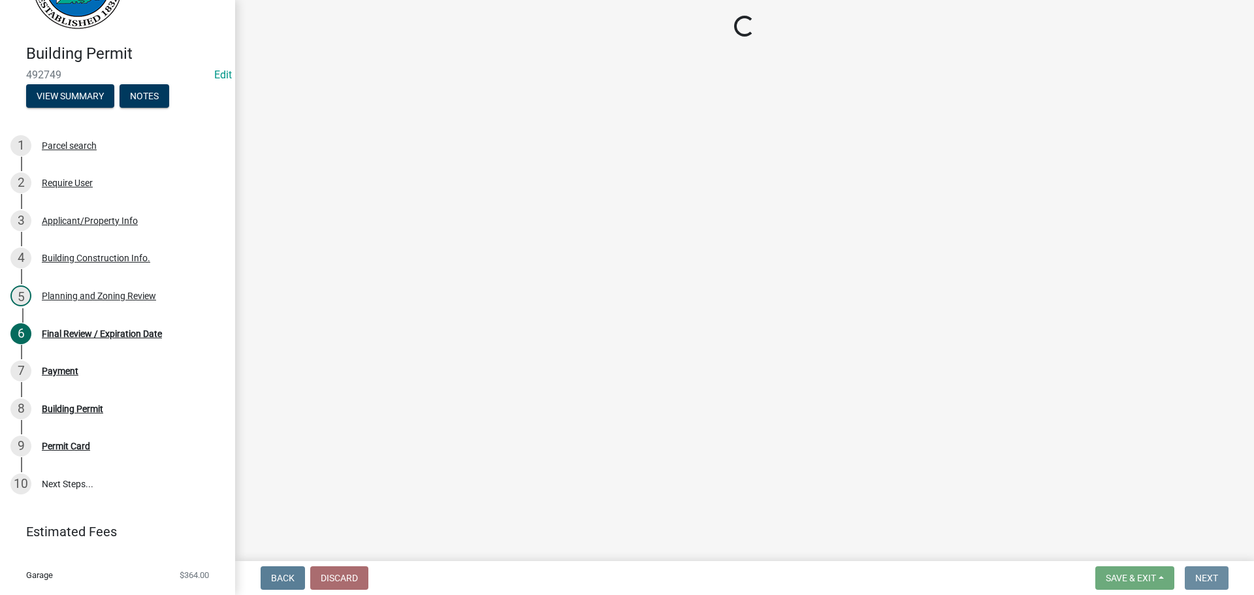
scroll to position [0, 0]
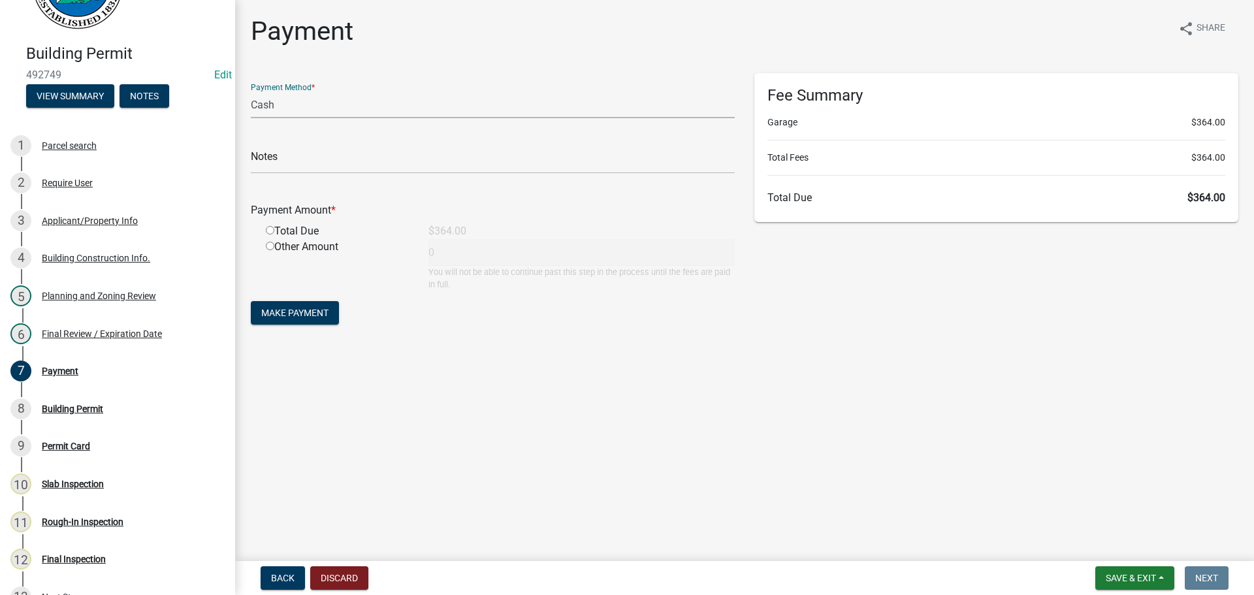
click at [366, 108] on select "Credit Card POS Check Cash" at bounding box center [493, 104] width 484 height 27
select select "1: 0"
click at [251, 91] on select "Credit Card POS Check Cash" at bounding box center [493, 104] width 484 height 27
click at [349, 161] on input "text" at bounding box center [493, 160] width 484 height 27
type input "1893"
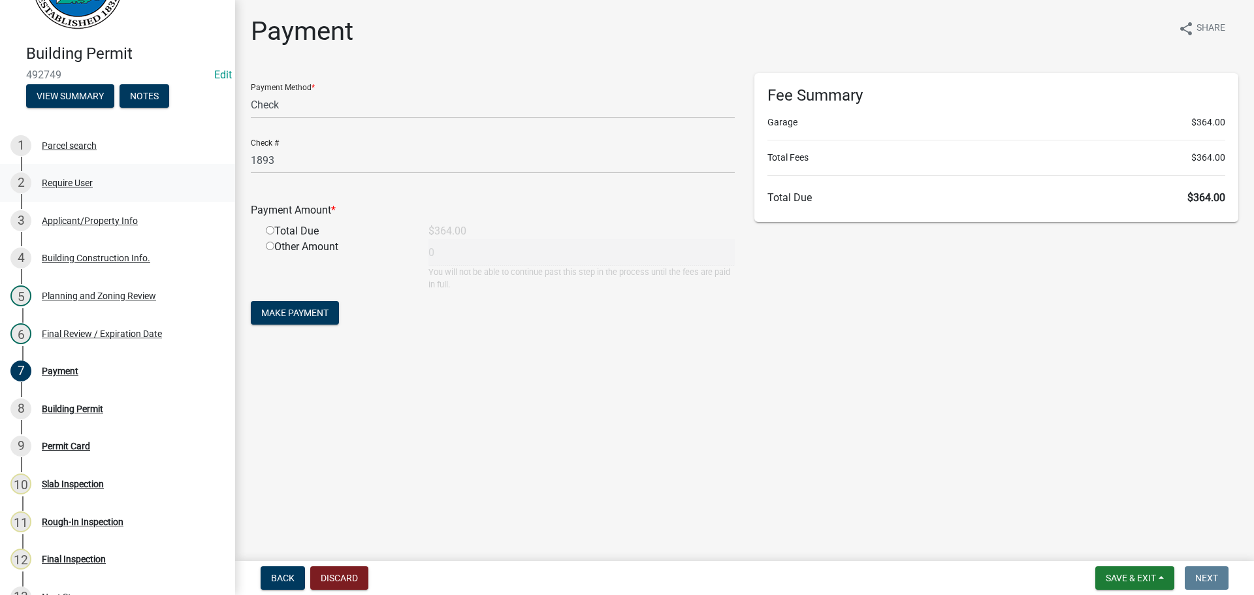
click at [266, 226] on input "radio" at bounding box center [270, 230] width 8 height 8
radio input "true"
type input "364"
click at [301, 310] on span "Make Payment" at bounding box center [294, 313] width 67 height 10
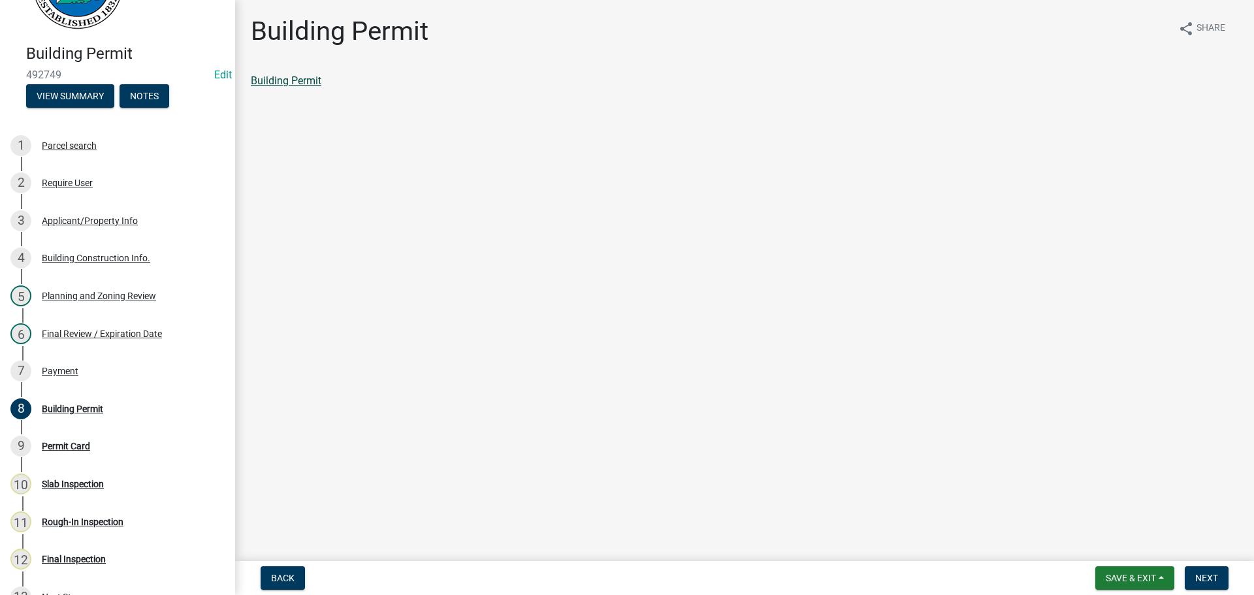
click at [304, 85] on link "Building Permit" at bounding box center [286, 80] width 71 height 12
click at [1207, 580] on span "Next" at bounding box center [1206, 578] width 23 height 10
click at [272, 86] on link "Permit Card" at bounding box center [278, 80] width 54 height 12
click at [63, 348] on link "6 Final Review / Expiration Date" at bounding box center [117, 334] width 235 height 38
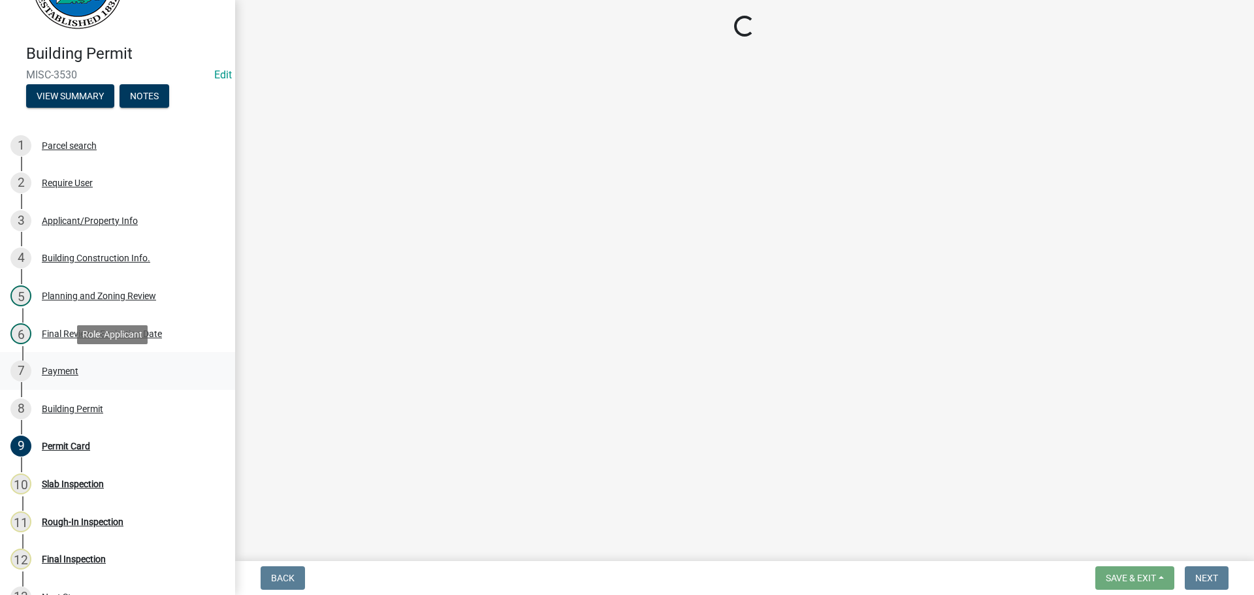
click at [65, 368] on div "Payment" at bounding box center [60, 370] width 37 height 9
select select "5ce200eb-feb1-496b-8127-7891293955f5"
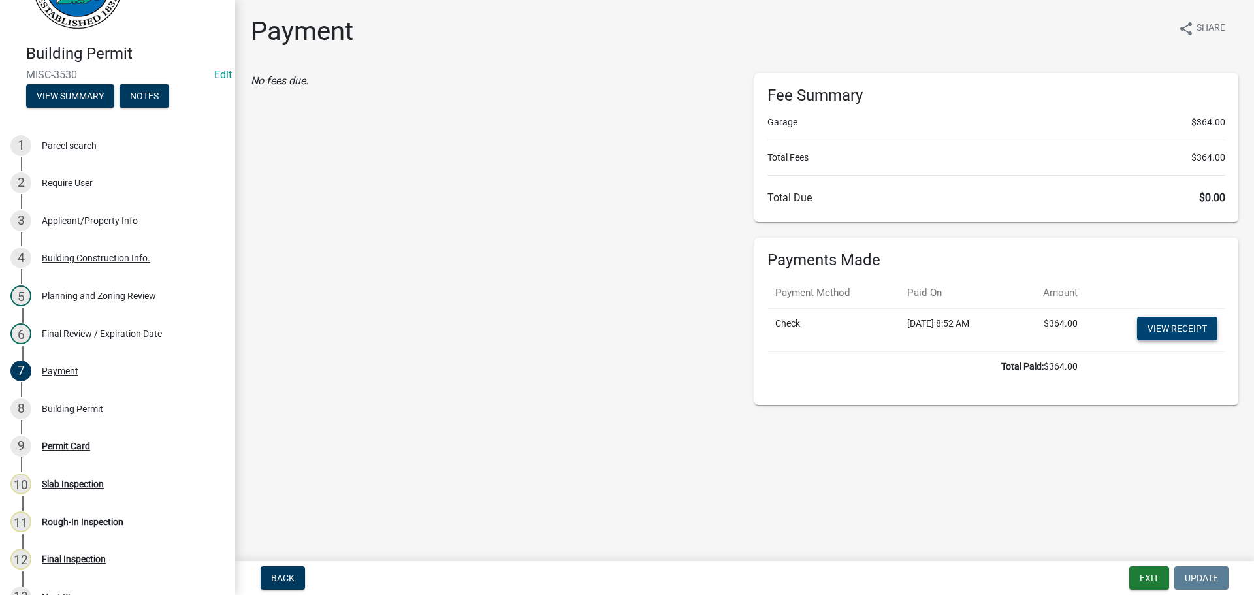
click at [1163, 331] on link "View receipt" at bounding box center [1177, 329] width 80 height 24
click at [1163, 323] on link "View receipt" at bounding box center [1177, 329] width 80 height 24
click at [87, 308] on link "5 Planning and Zoning Review" at bounding box center [117, 296] width 235 height 38
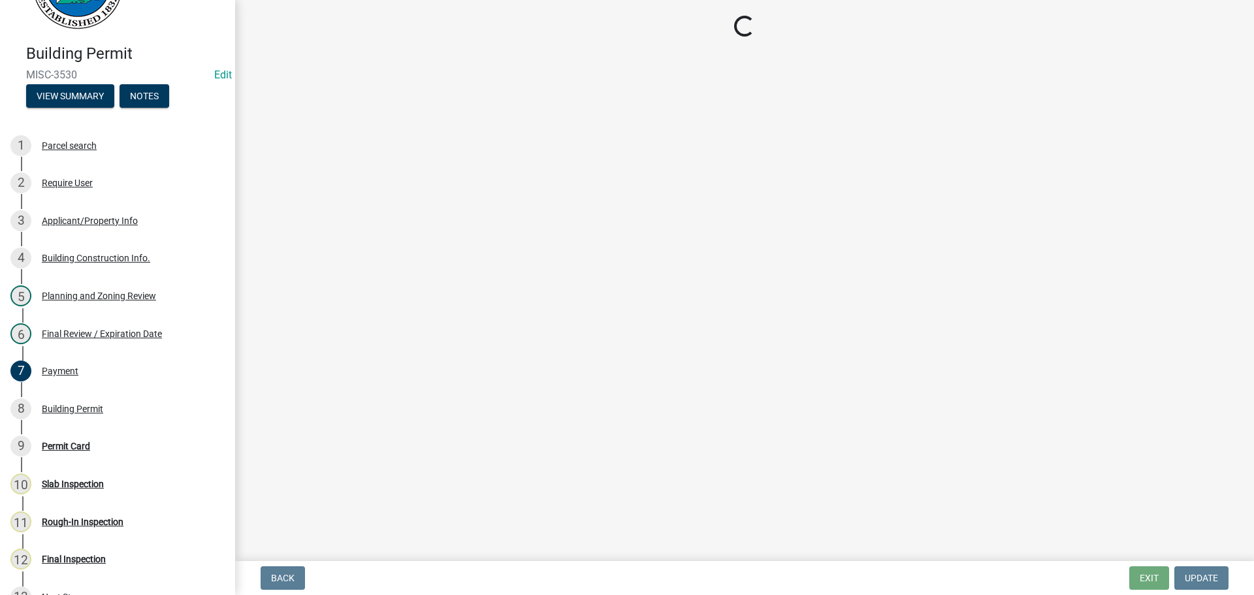
select select "d8142ddf-27f7-42b0-ba1e-04fee764576f"
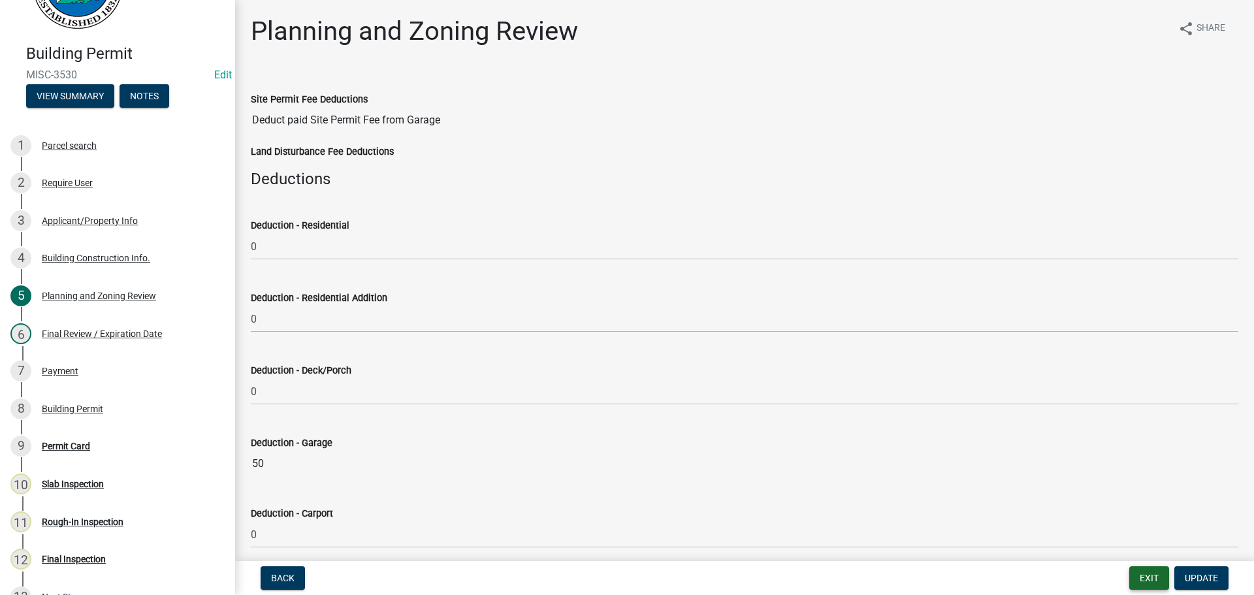
drag, startPoint x: 1156, startPoint y: 575, endPoint x: 1173, endPoint y: 581, distance: 17.8
click at [1158, 577] on button "Exit" at bounding box center [1149, 578] width 40 height 24
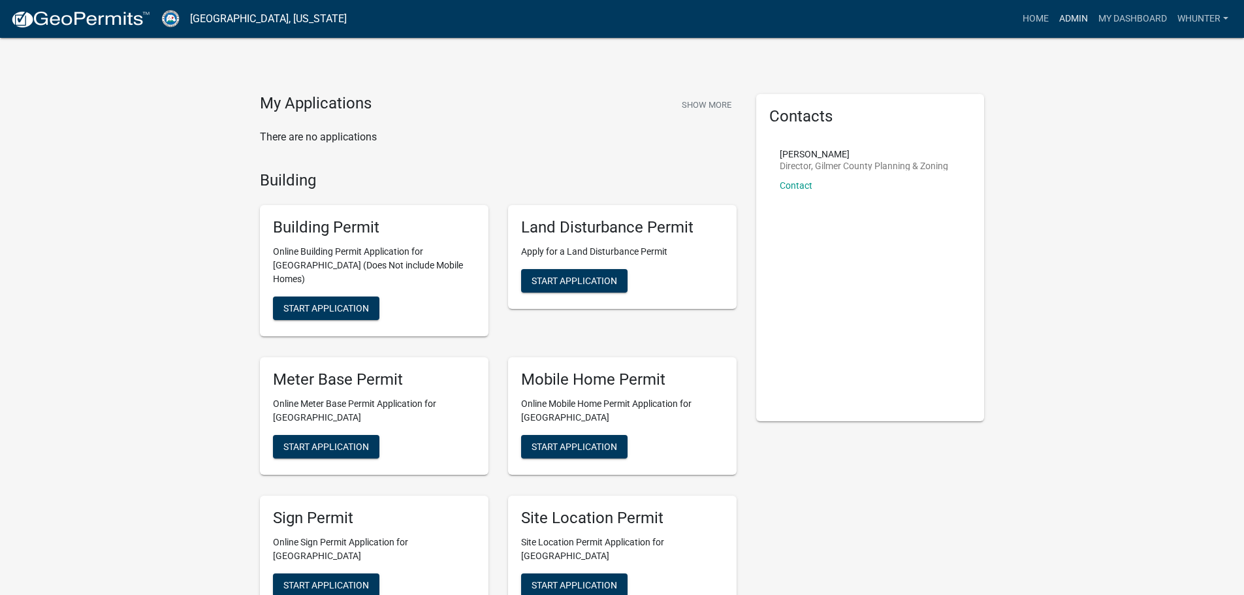
click at [1084, 17] on link "Admin" at bounding box center [1073, 19] width 39 height 25
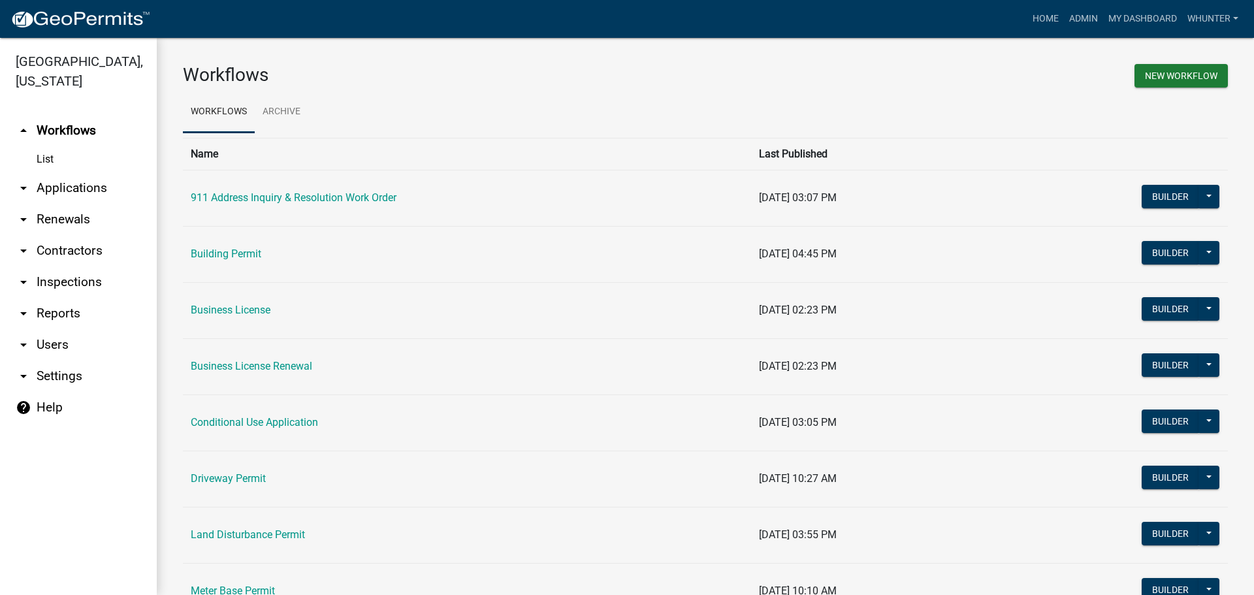
click at [88, 184] on link "arrow_drop_down Applications" at bounding box center [78, 187] width 157 height 31
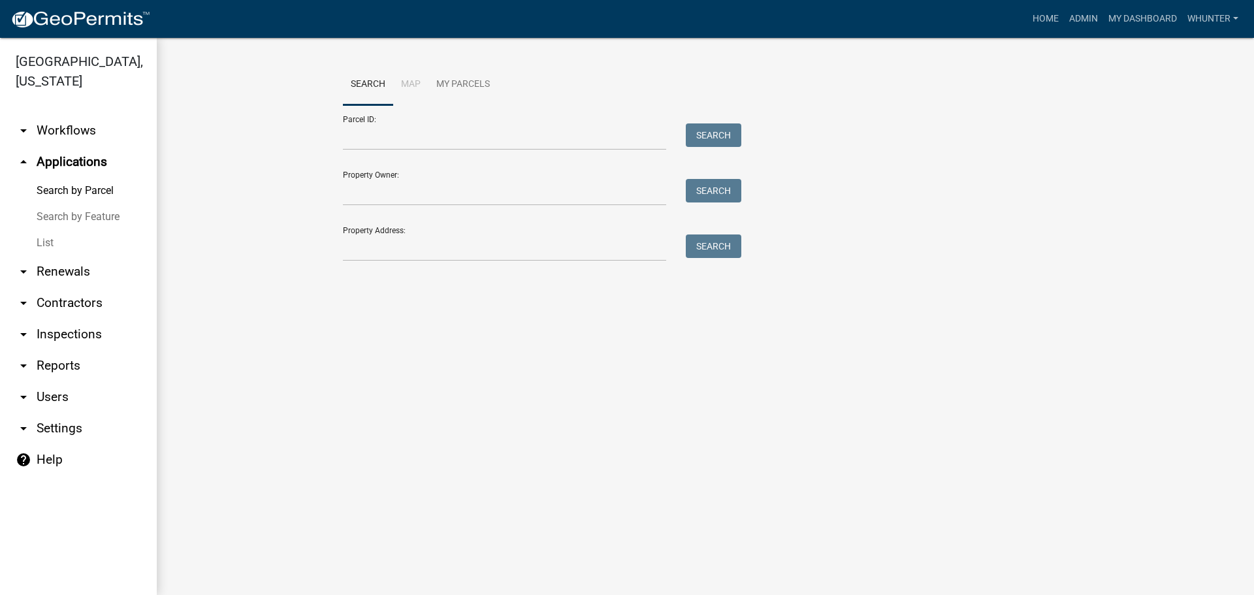
drag, startPoint x: 90, startPoint y: 236, endPoint x: 105, endPoint y: 246, distance: 18.3
click at [89, 236] on link "List" at bounding box center [78, 243] width 157 height 26
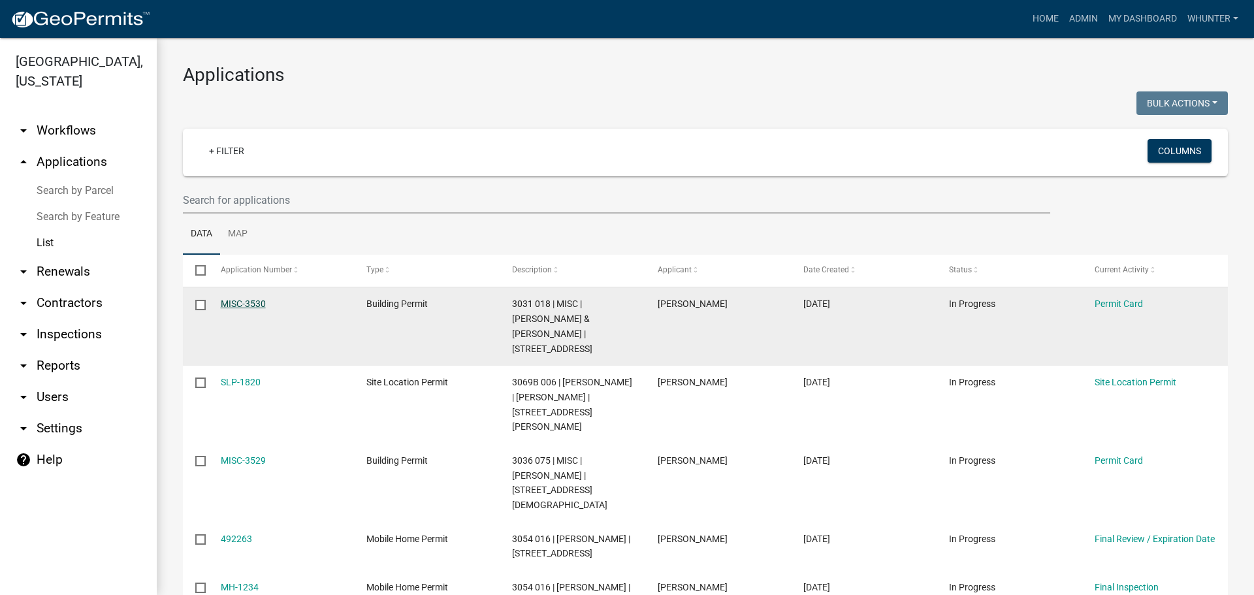
click at [257, 304] on link "MISC-3530" at bounding box center [243, 304] width 45 height 10
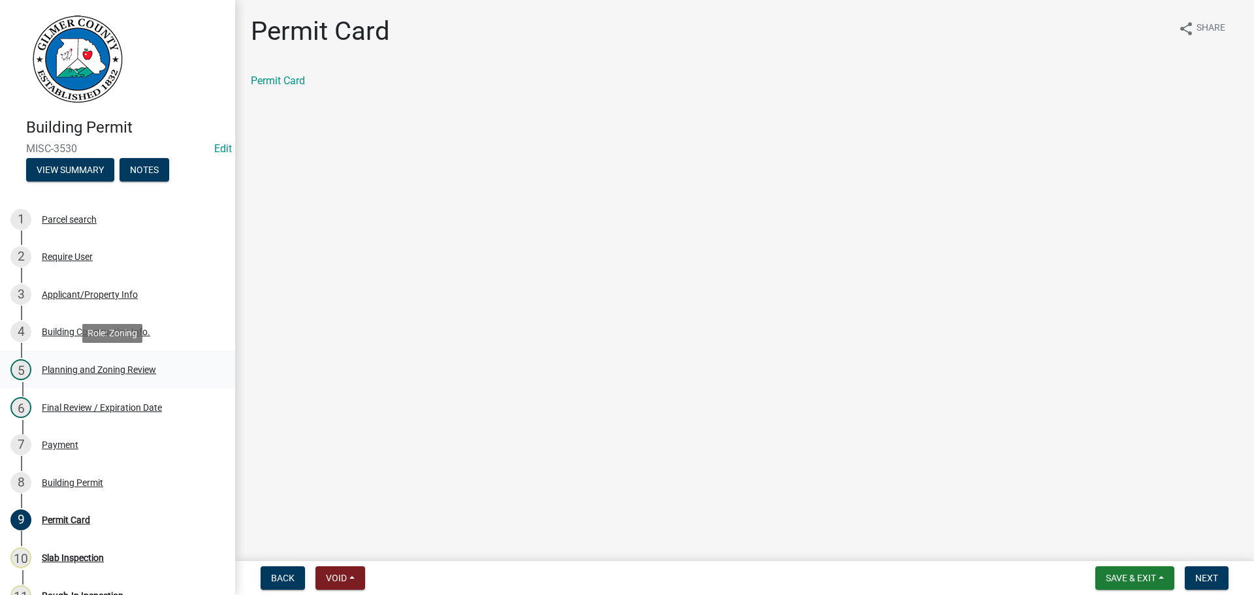
click at [97, 379] on div "5 Planning and Zoning Review" at bounding box center [112, 369] width 204 height 21
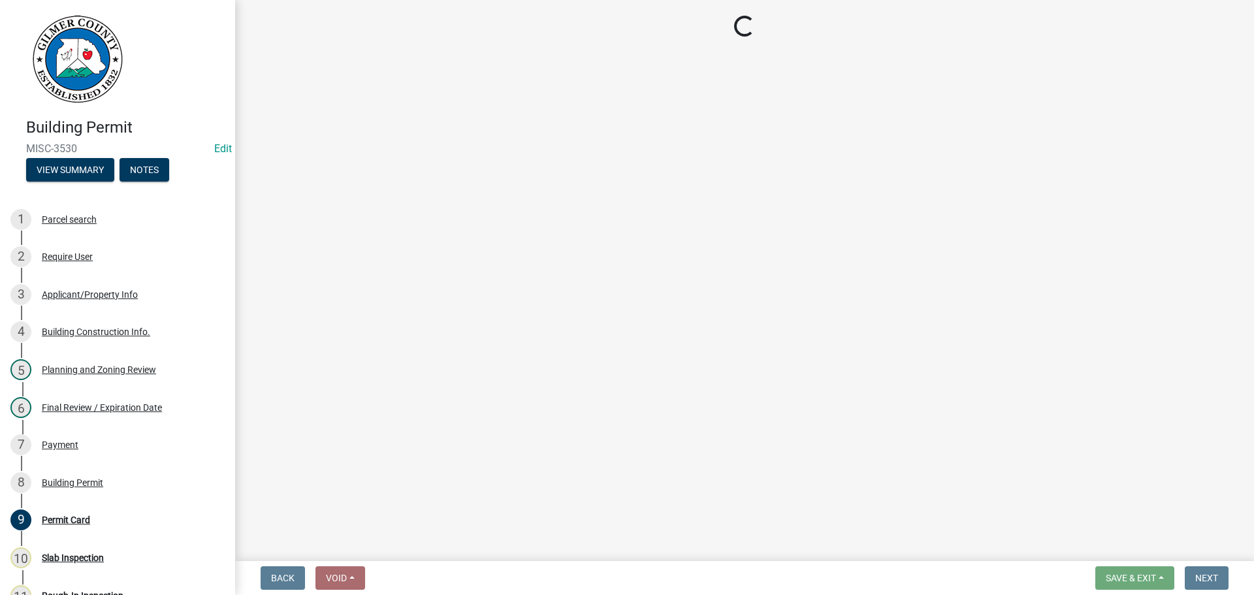
select select "d8142ddf-27f7-42b0-ba1e-04fee764576f"
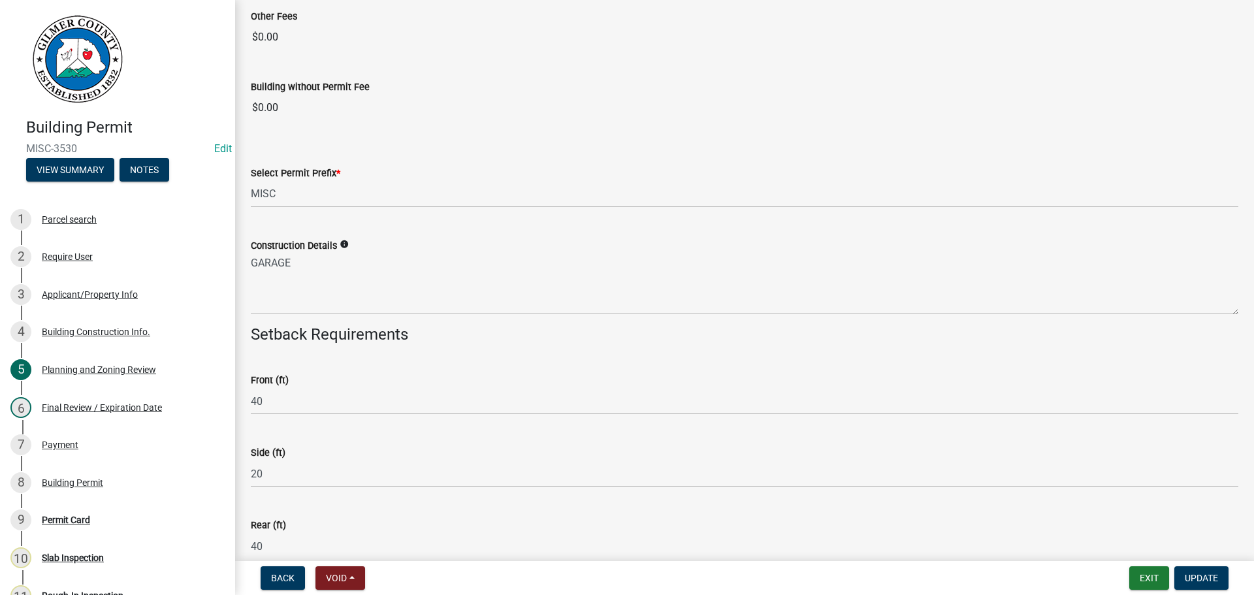
scroll to position [2216, 0]
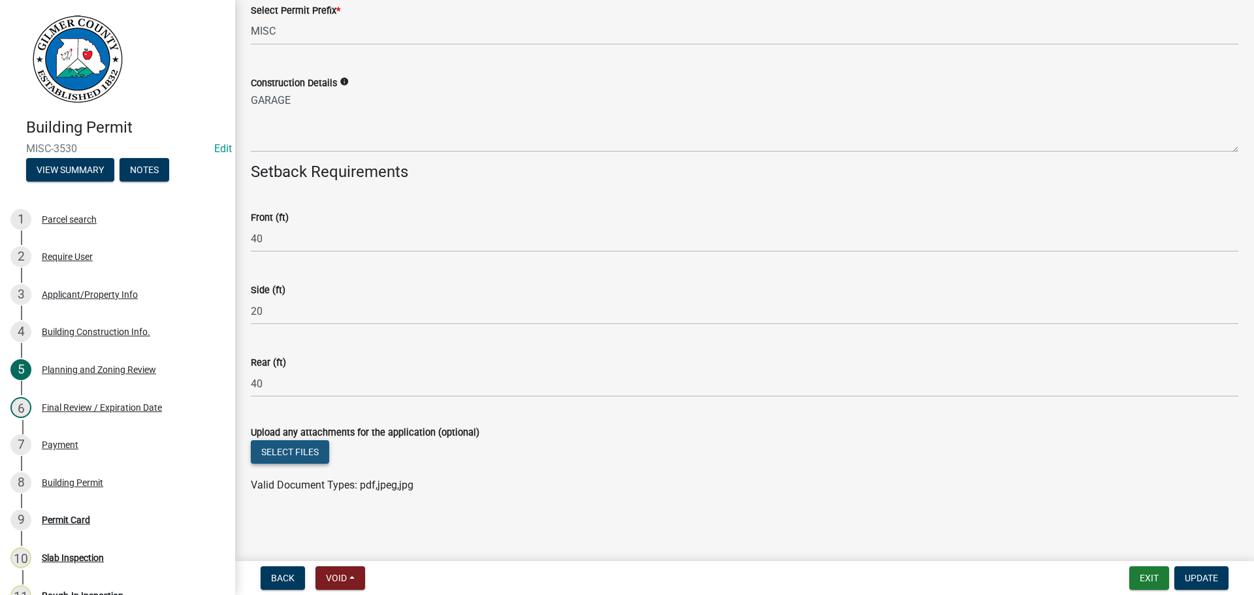
click at [314, 460] on button "Select files" at bounding box center [290, 452] width 78 height 24
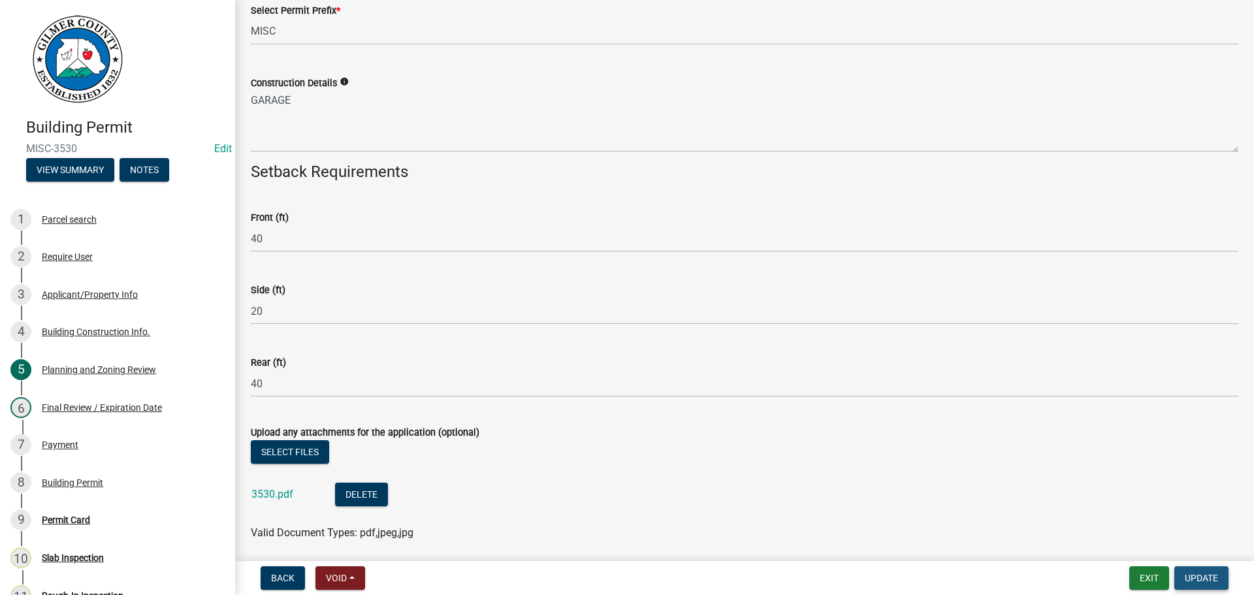
click at [1201, 576] on span "Update" at bounding box center [1201, 578] width 33 height 10
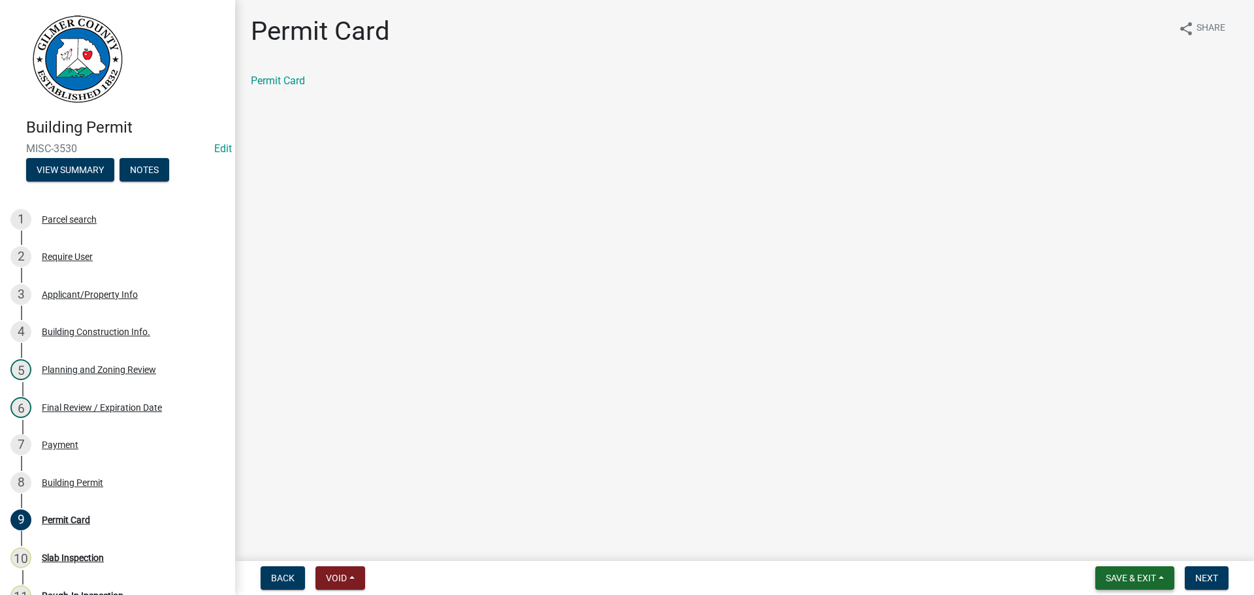
click at [1148, 581] on span "Save & Exit" at bounding box center [1131, 578] width 50 height 10
click at [1116, 551] on button "Save & Exit" at bounding box center [1122, 543] width 105 height 31
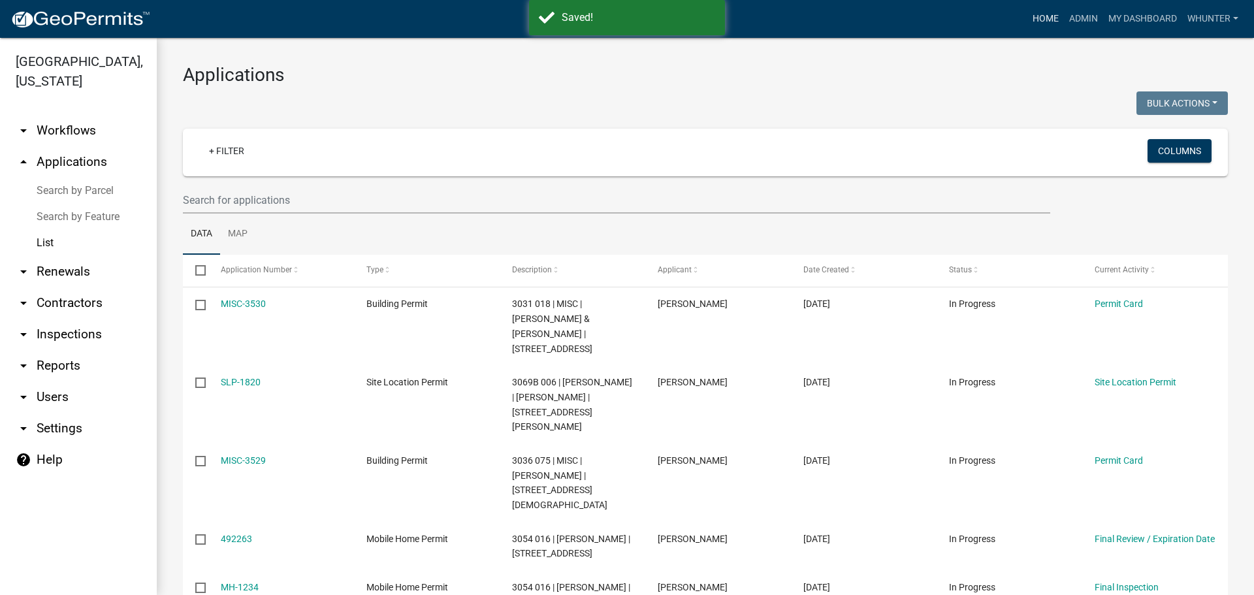
click at [1028, 30] on link "Home" at bounding box center [1046, 19] width 37 height 25
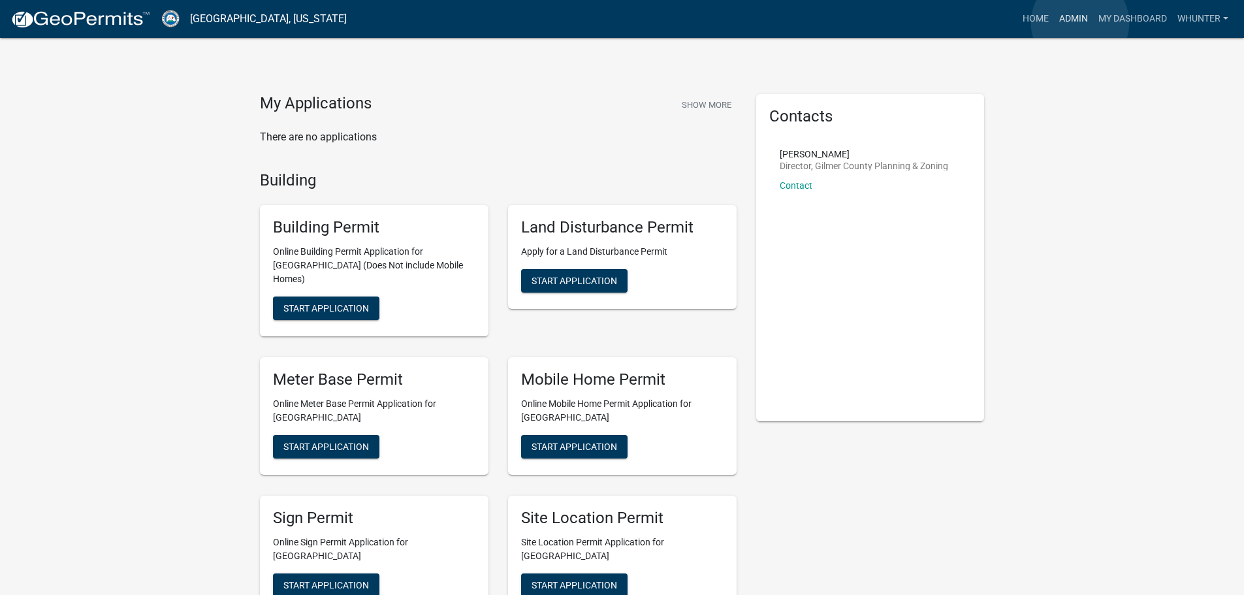
click at [1080, 23] on link "Admin" at bounding box center [1073, 19] width 39 height 25
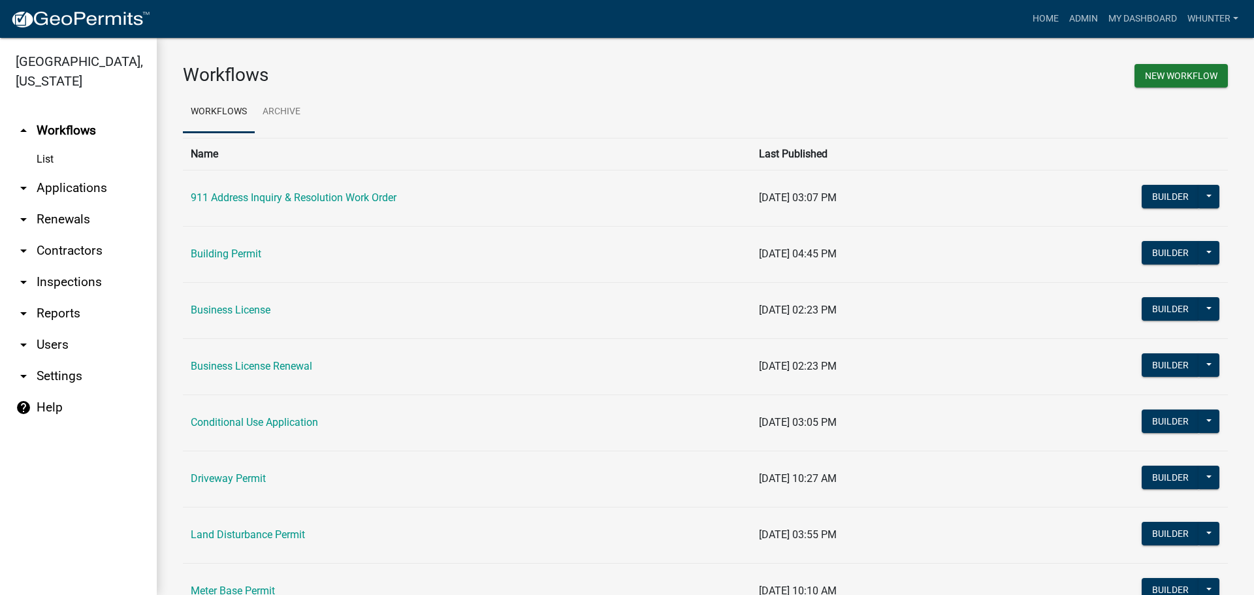
click at [50, 186] on link "arrow_drop_down Applications" at bounding box center [78, 187] width 157 height 31
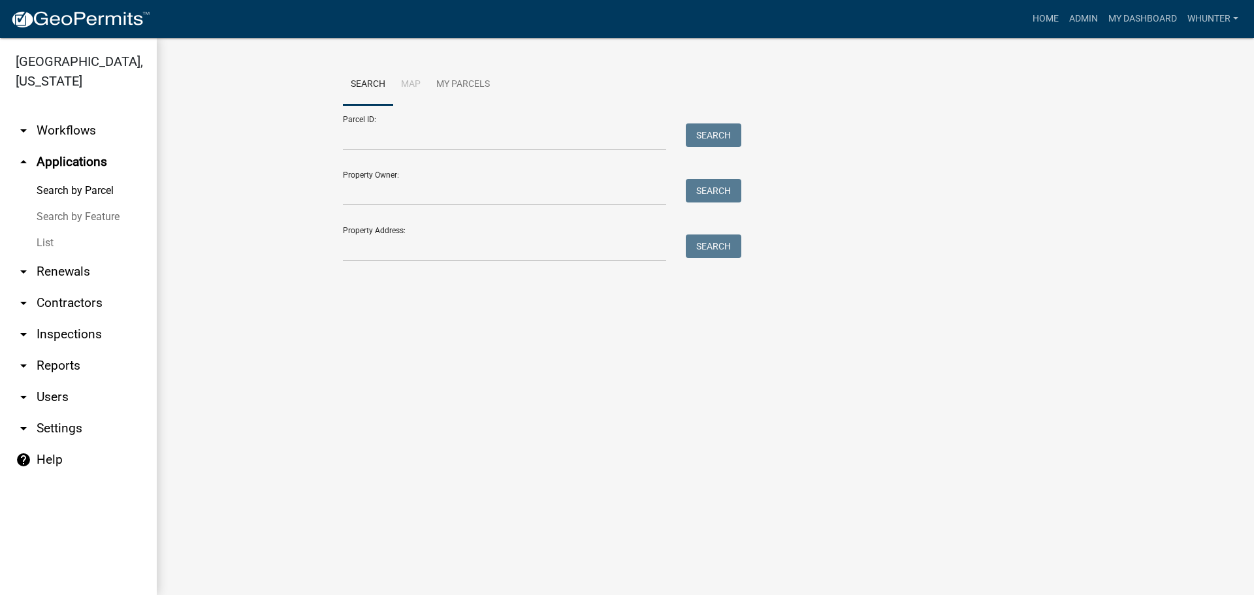
click at [73, 249] on link "List" at bounding box center [78, 243] width 157 height 26
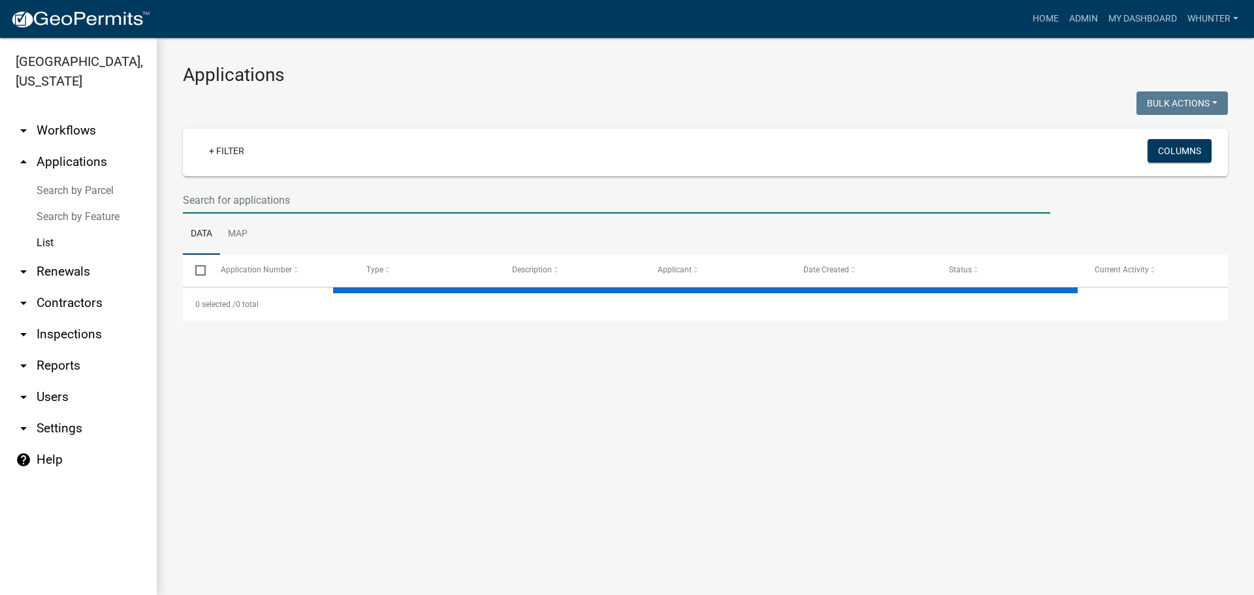
click at [286, 197] on input "text" at bounding box center [616, 200] width 867 height 27
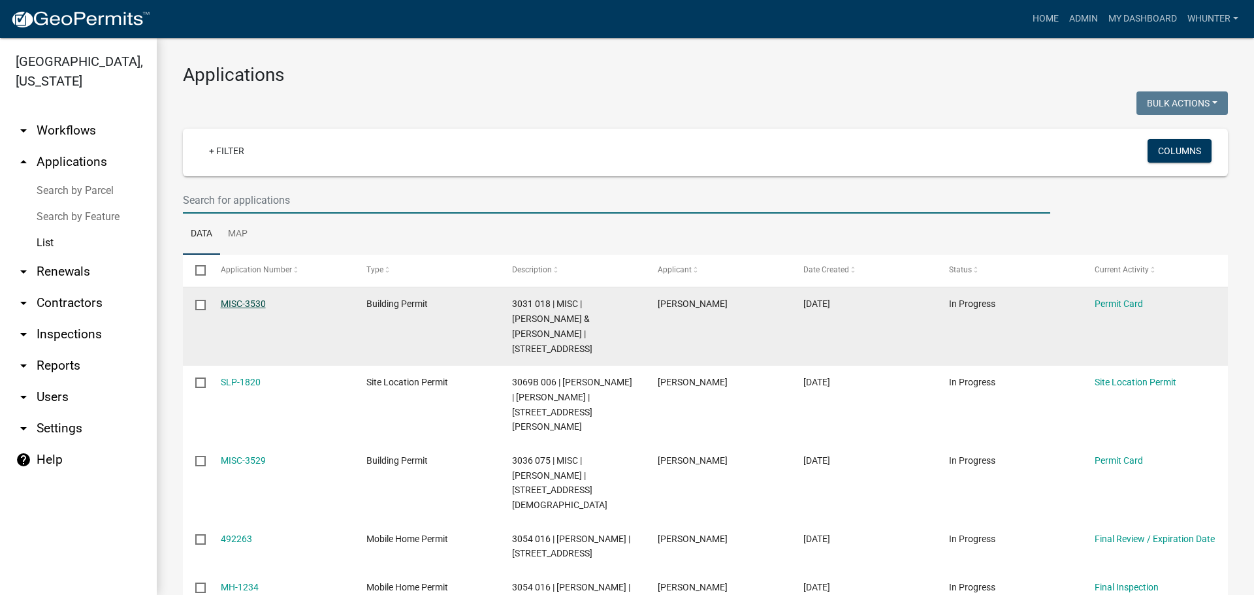
click at [242, 299] on link "MISC-3530" at bounding box center [243, 304] width 45 height 10
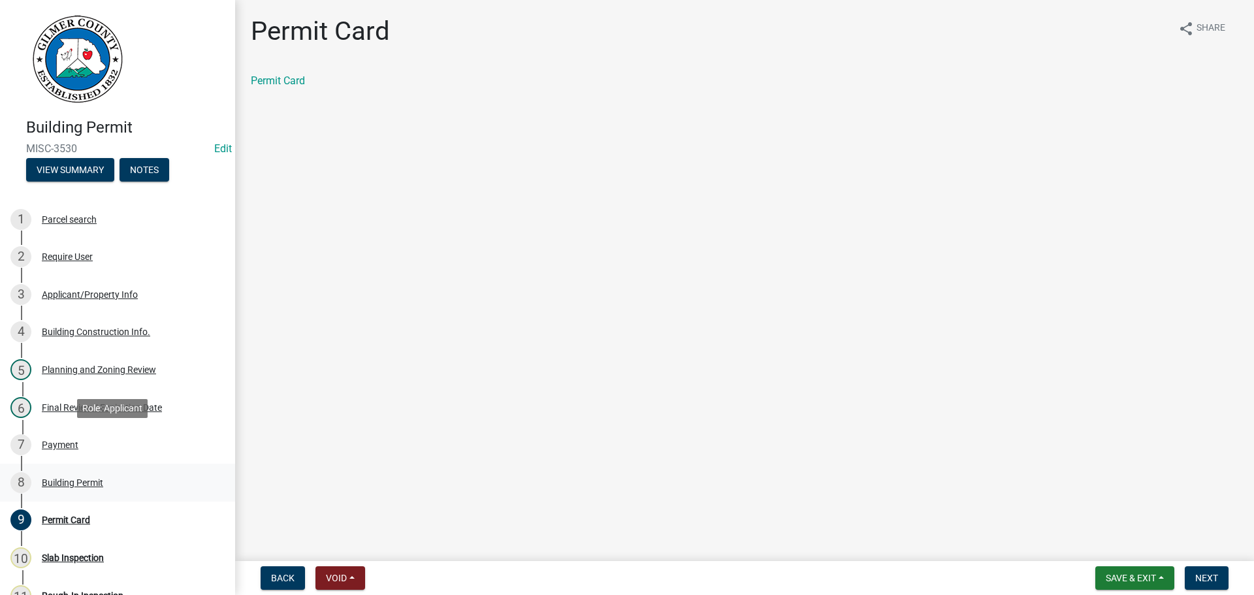
click at [82, 487] on div "Building Permit" at bounding box center [72, 482] width 61 height 9
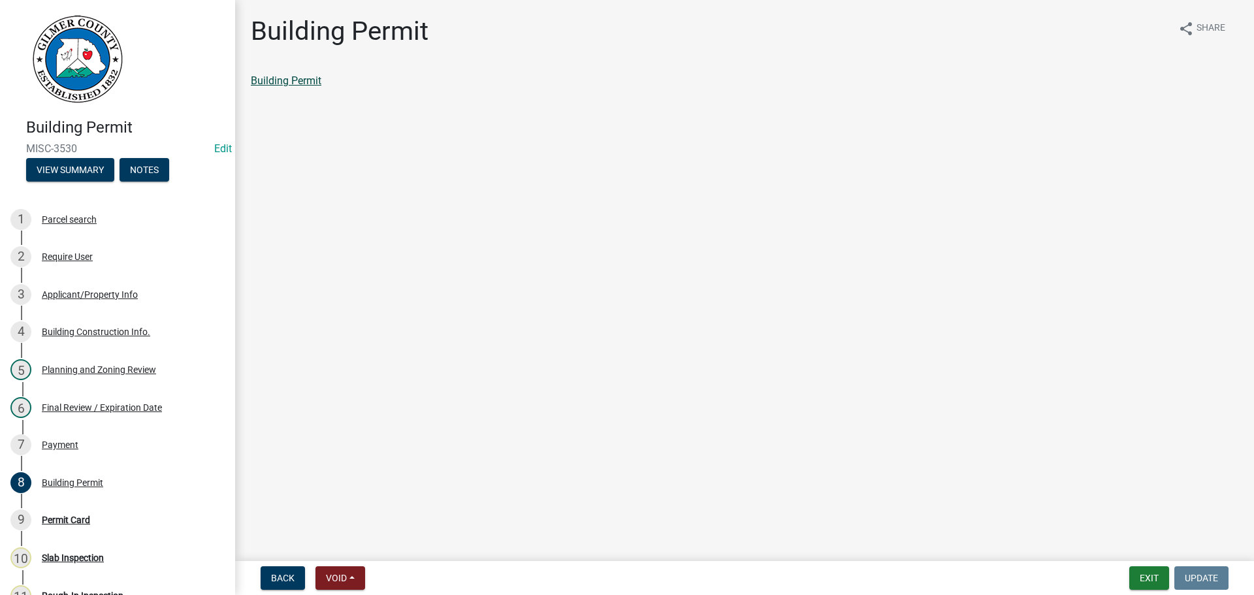
click at [301, 82] on link "Building Permit" at bounding box center [286, 80] width 71 height 12
click at [312, 85] on link "Building Permit" at bounding box center [286, 80] width 71 height 12
click at [1159, 577] on button "Exit" at bounding box center [1149, 578] width 40 height 24
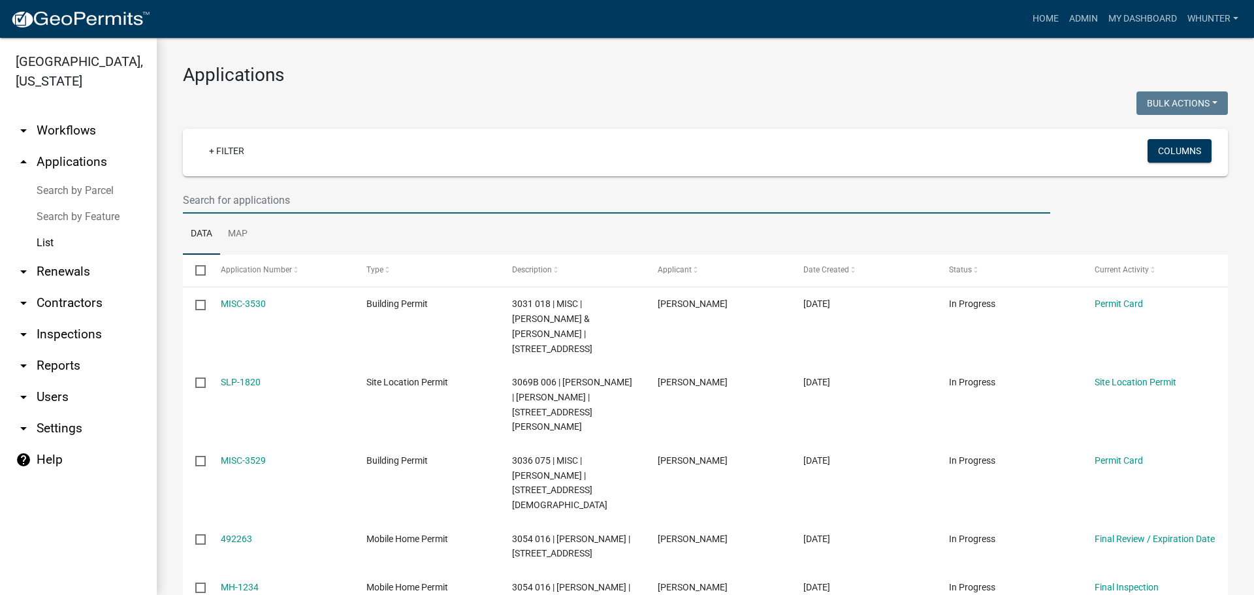
click at [316, 208] on input "text" at bounding box center [616, 200] width 867 height 27
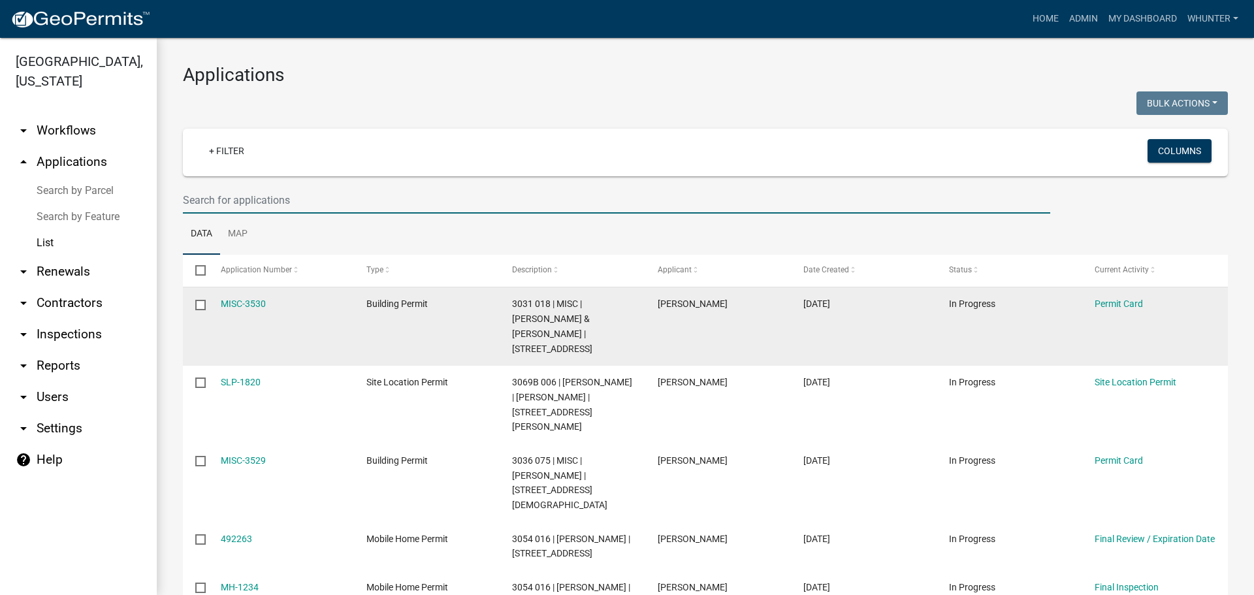
type input "4"
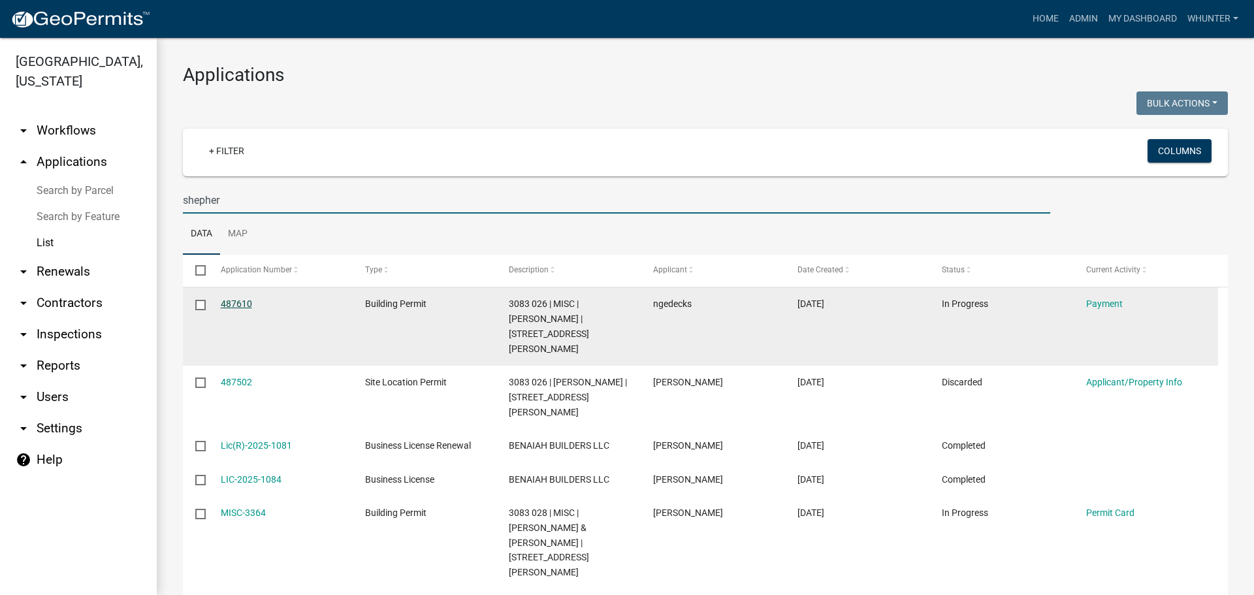
type input "shepher"
click at [234, 308] on link "487610" at bounding box center [236, 304] width 31 height 10
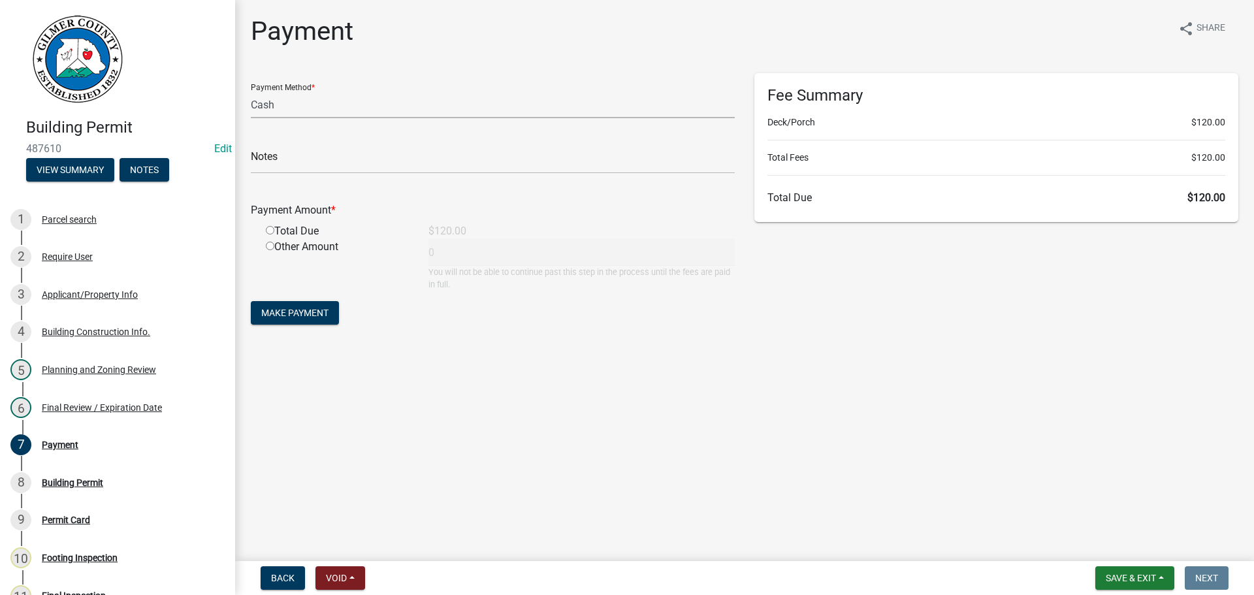
click at [325, 102] on select "Credit Card POS Check Cash" at bounding box center [493, 104] width 484 height 27
select select "1: 0"
click at [251, 91] on select "Credit Card POS Check Cash" at bounding box center [493, 104] width 484 height 27
click at [291, 164] on input "text" at bounding box center [493, 160] width 484 height 27
click at [270, 235] on div "Total Due" at bounding box center [337, 231] width 163 height 16
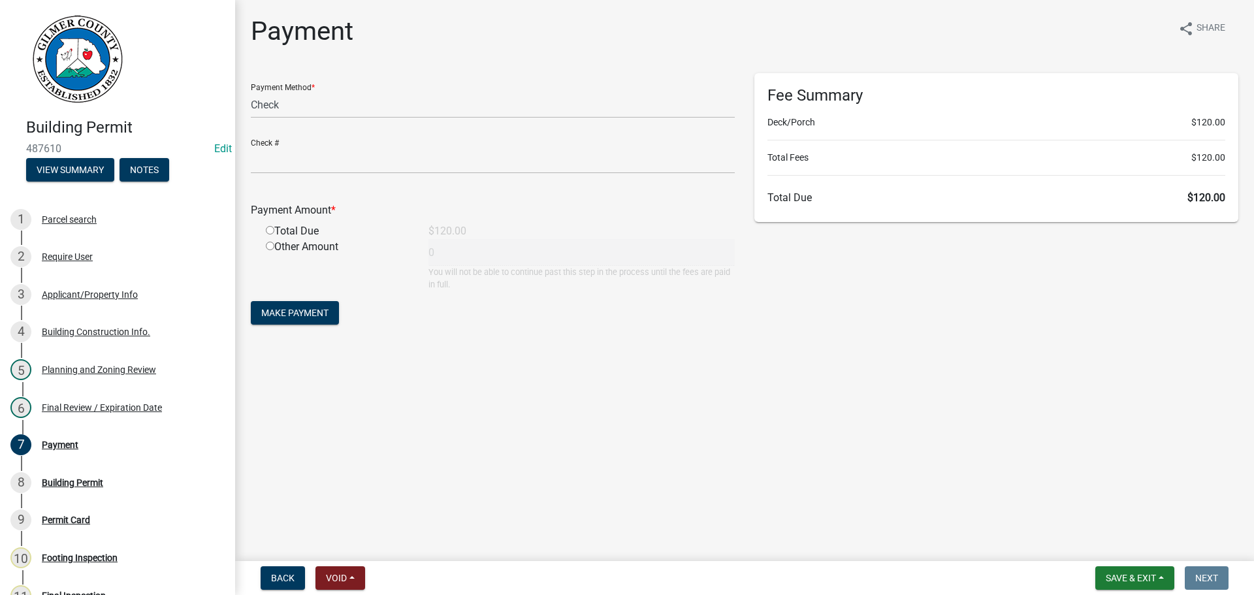
click at [270, 229] on input "radio" at bounding box center [270, 230] width 8 height 8
radio input "true"
type input "120"
click at [274, 300] on form "Payment Method * Credit Card POS Check Cash Check # Payment Amount * Total Due …" at bounding box center [493, 200] width 484 height 255
click at [291, 320] on button "Make Payment" at bounding box center [295, 313] width 88 height 24
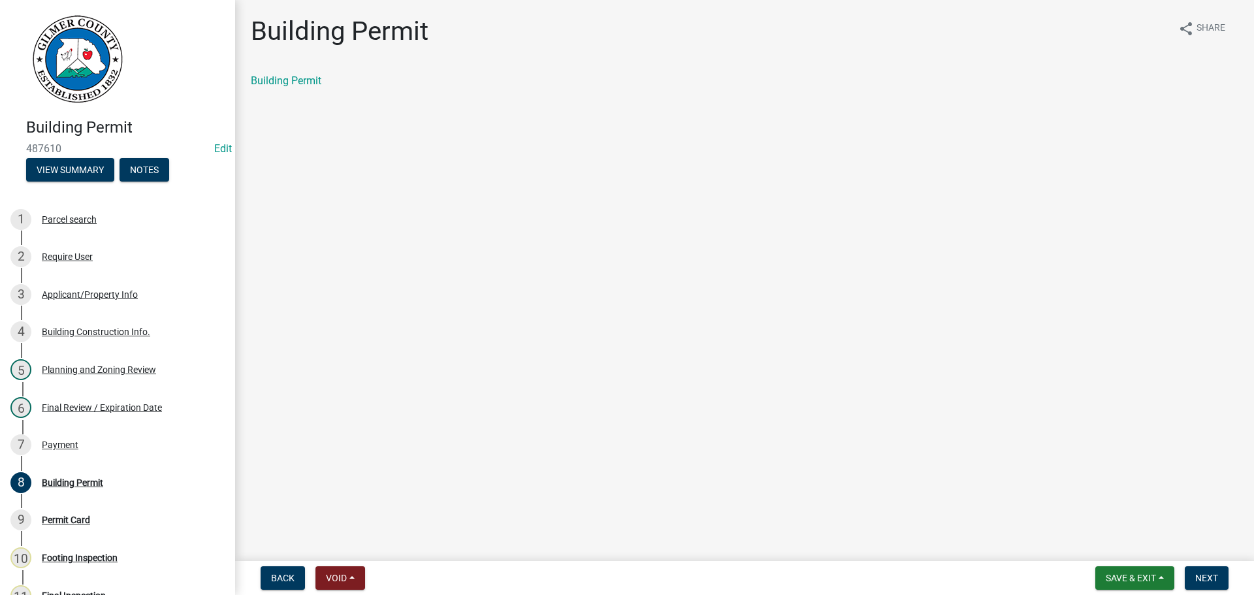
click at [294, 71] on div "Building Permit share Share Building Permit" at bounding box center [744, 63] width 1007 height 95
click at [296, 79] on link "Building Permit" at bounding box center [286, 80] width 71 height 12
click at [1165, 592] on nav "Back Void Withdraw Lock Expire Void Save & Exit Save Save & Exit Next" at bounding box center [744, 578] width 1019 height 34
click at [1124, 581] on span "Save & Exit" at bounding box center [1131, 578] width 50 height 10
click at [1092, 555] on button "Save & Exit" at bounding box center [1122, 543] width 105 height 31
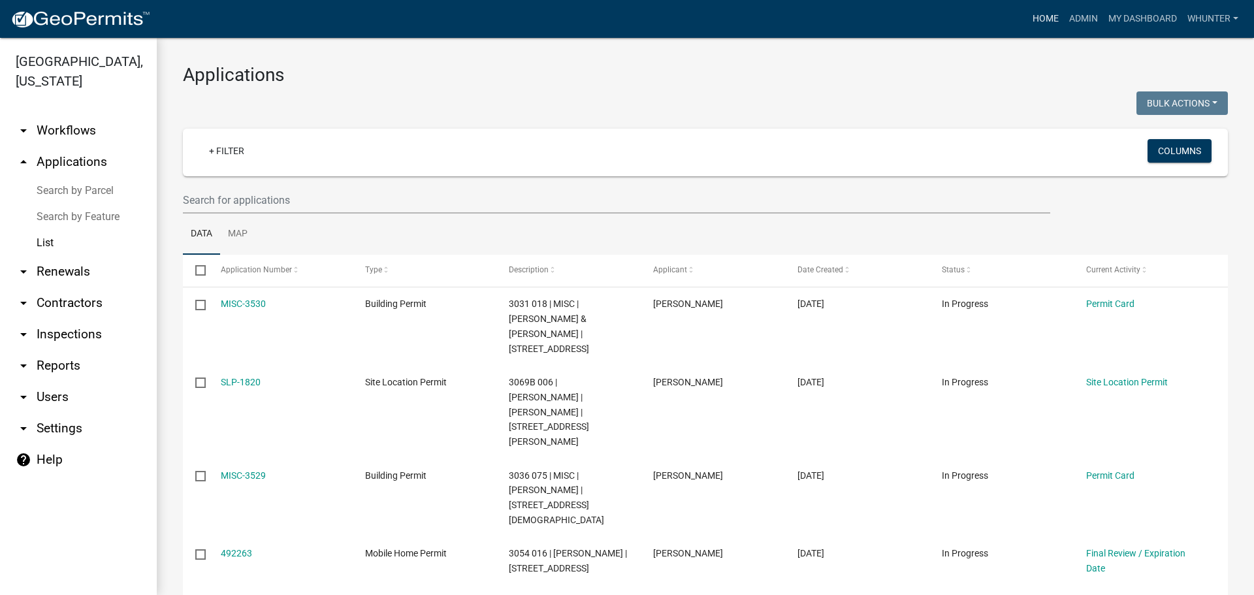
click at [1041, 24] on link "Home" at bounding box center [1046, 19] width 37 height 25
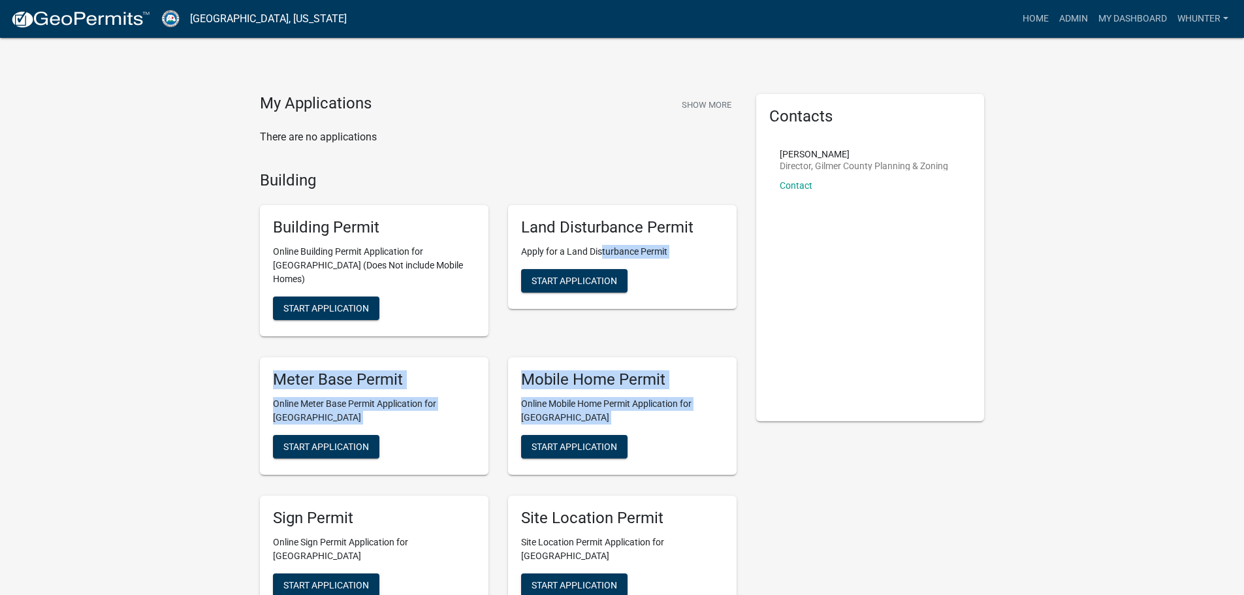
drag, startPoint x: 657, startPoint y: 376, endPoint x: 752, endPoint y: 502, distance: 157.2
click at [735, 489] on div "Building Permit Online Building Permit Application for Gilmer County (Does Not …" at bounding box center [498, 409] width 496 height 429
click at [1081, 22] on link "Admin" at bounding box center [1073, 19] width 39 height 25
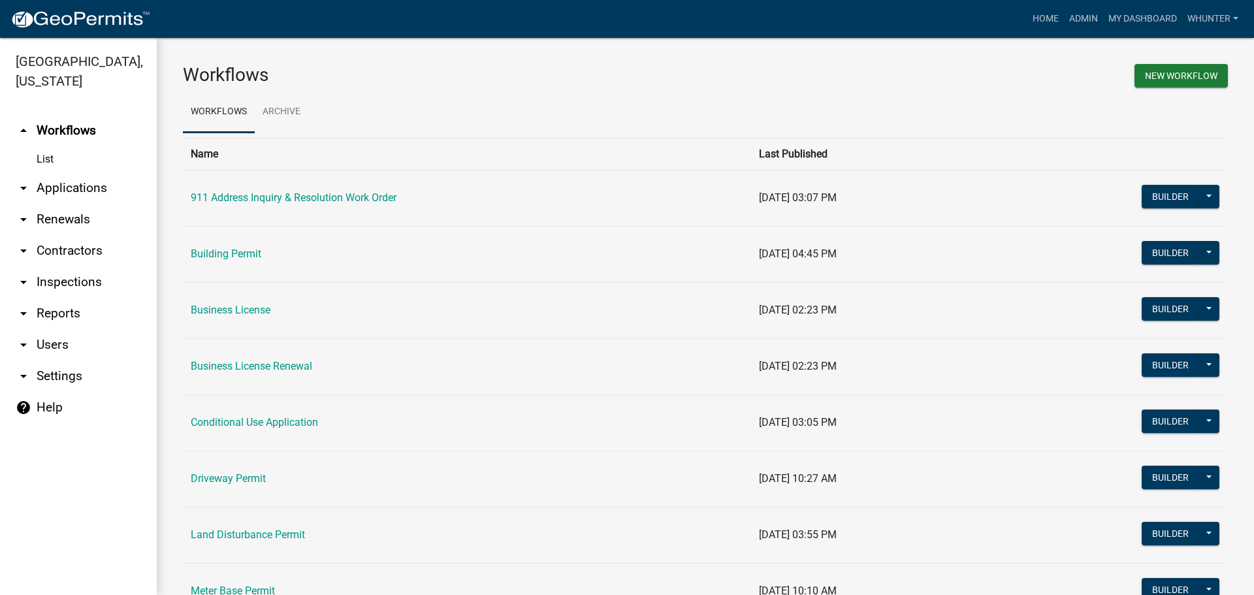
click at [44, 194] on link "arrow_drop_down Applications" at bounding box center [78, 187] width 157 height 31
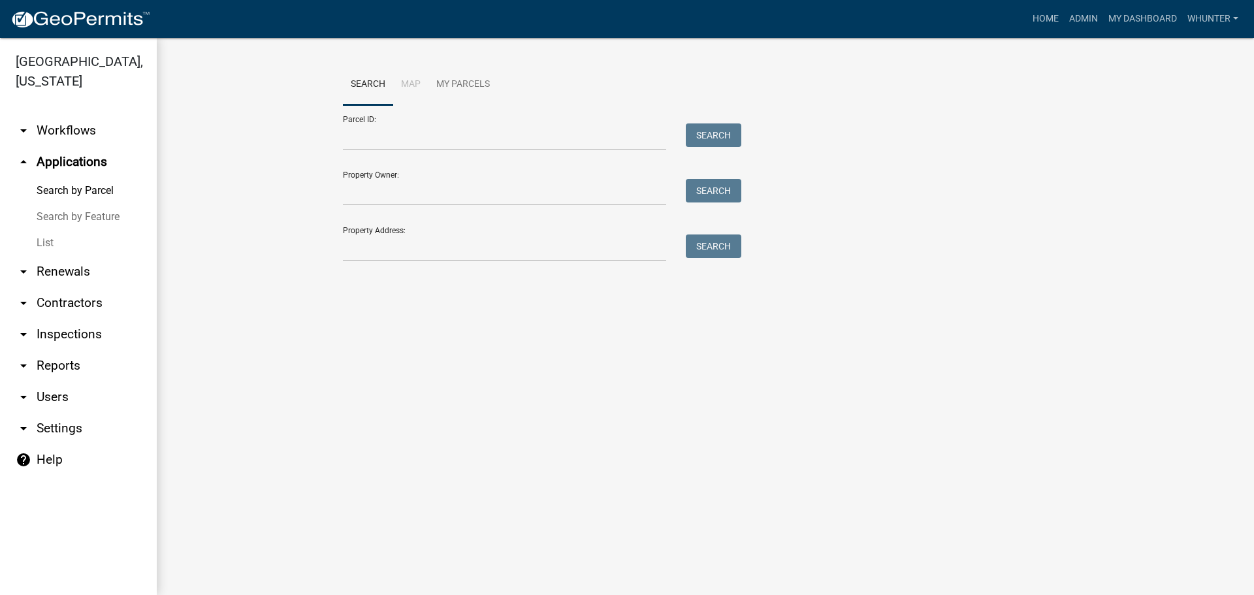
click at [85, 242] on link "List" at bounding box center [78, 243] width 157 height 26
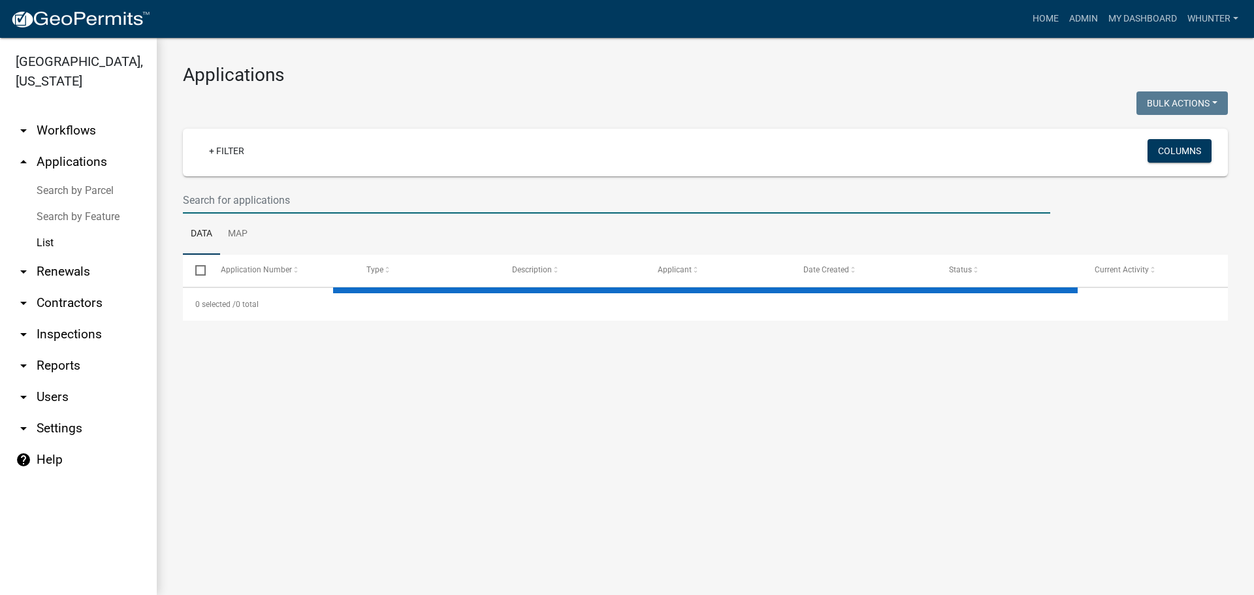
drag, startPoint x: 340, startPoint y: 202, endPoint x: 360, endPoint y: 185, distance: 26.9
click at [343, 199] on input "text" at bounding box center [616, 200] width 867 height 27
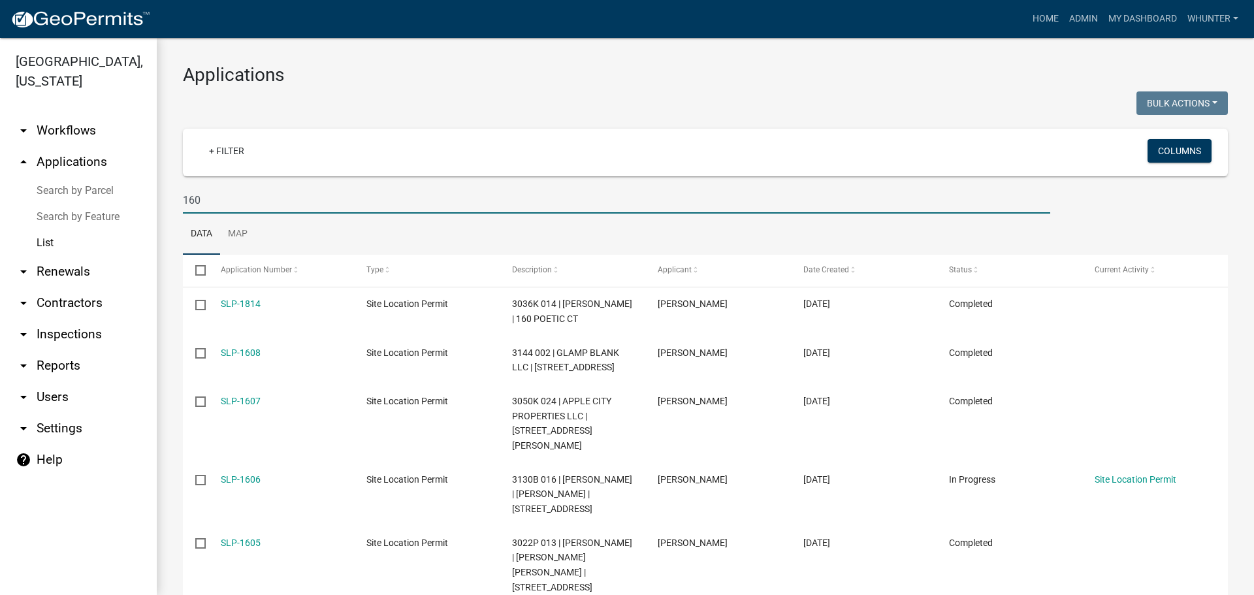
type input "160"
drag, startPoint x: 238, startPoint y: 182, endPoint x: 78, endPoint y: 182, distance: 160.0
click at [95, 182] on div "Gilmer County, Georgia arrow_drop_down Workflows List arrow_drop_up Application…" at bounding box center [627, 316] width 1254 height 557
click at [255, 193] on input "160" at bounding box center [616, 200] width 867 height 27
drag, startPoint x: 249, startPoint y: 206, endPoint x: 136, endPoint y: 179, distance: 116.3
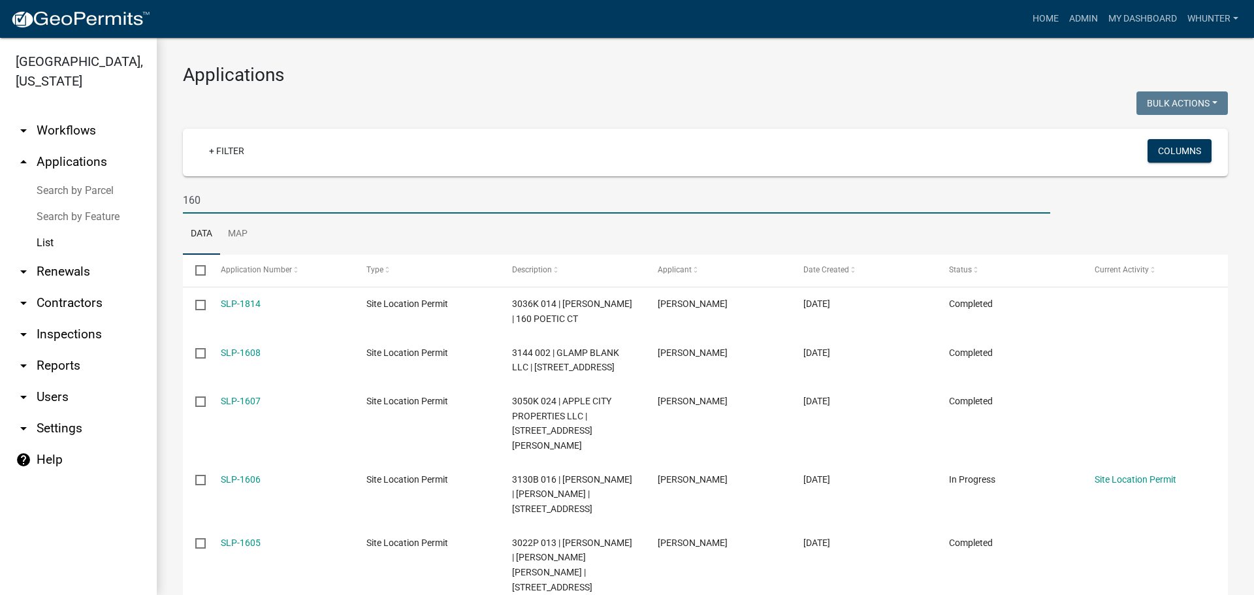
click at [135, 184] on div "Gilmer County, Georgia arrow_drop_down Workflows List arrow_drop_up Application…" at bounding box center [627, 316] width 1254 height 557
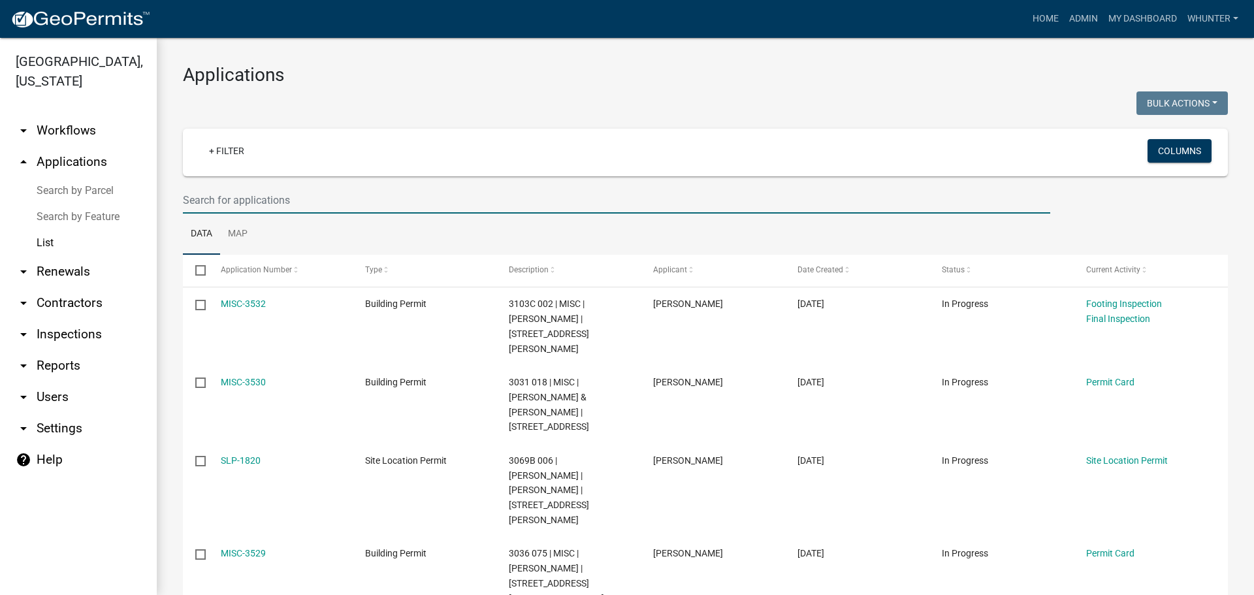
click at [272, 199] on input "text" at bounding box center [616, 200] width 867 height 27
type input "25119"
drag, startPoint x: 257, startPoint y: 202, endPoint x: 30, endPoint y: 181, distance: 228.3
click at [30, 181] on div "Gilmer County, Georgia arrow_drop_down Workflows List arrow_drop_up Application…" at bounding box center [627, 316] width 1254 height 557
click at [1045, 21] on link "Home" at bounding box center [1046, 19] width 37 height 25
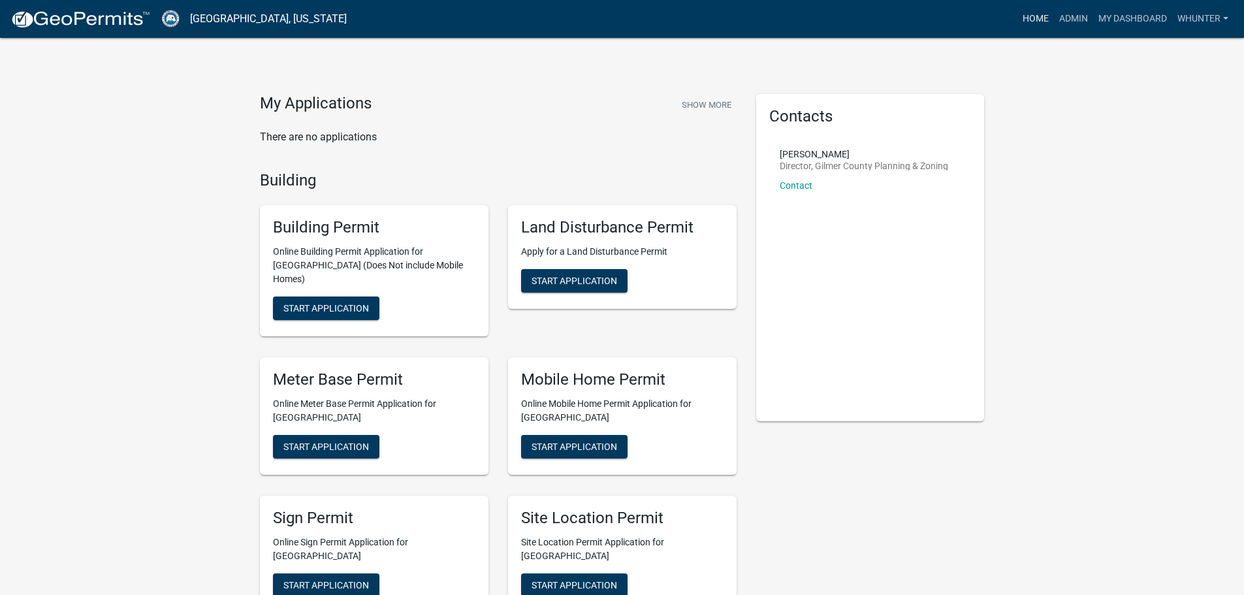
click at [1045, 10] on link "Home" at bounding box center [1036, 19] width 37 height 25
